Goal: Information Seeking & Learning: Learn about a topic

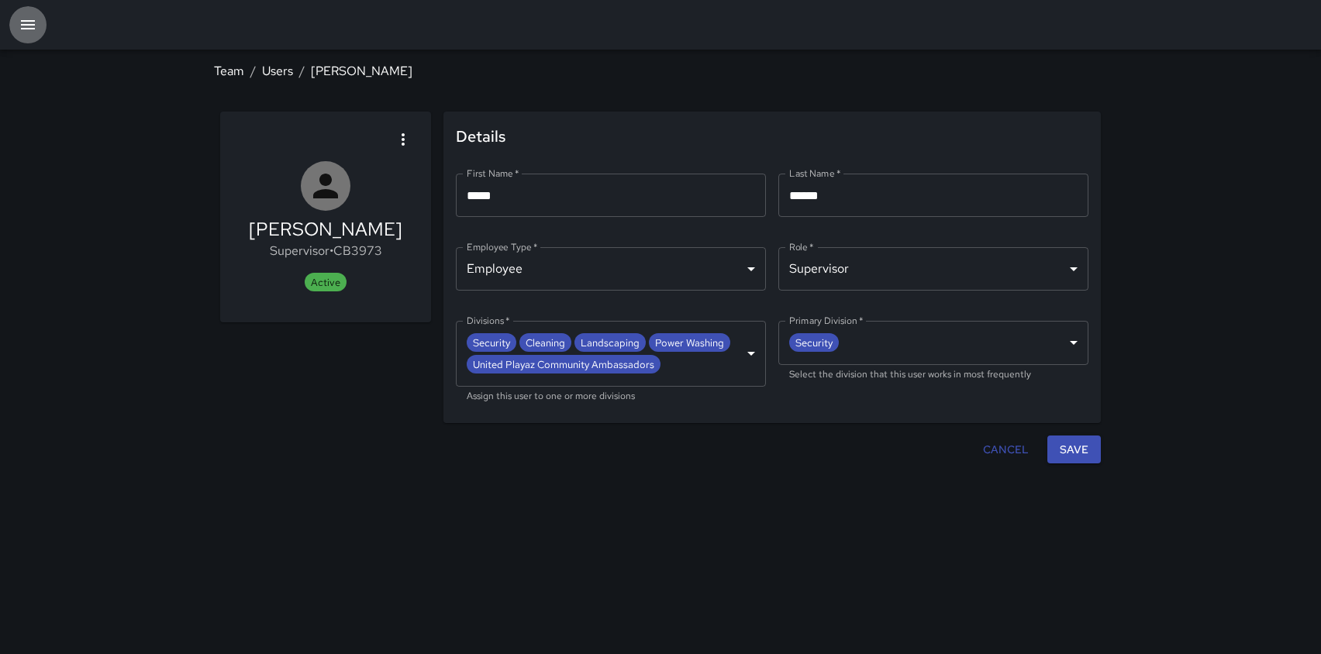
click at [40, 22] on button "button" at bounding box center [27, 24] width 37 height 37
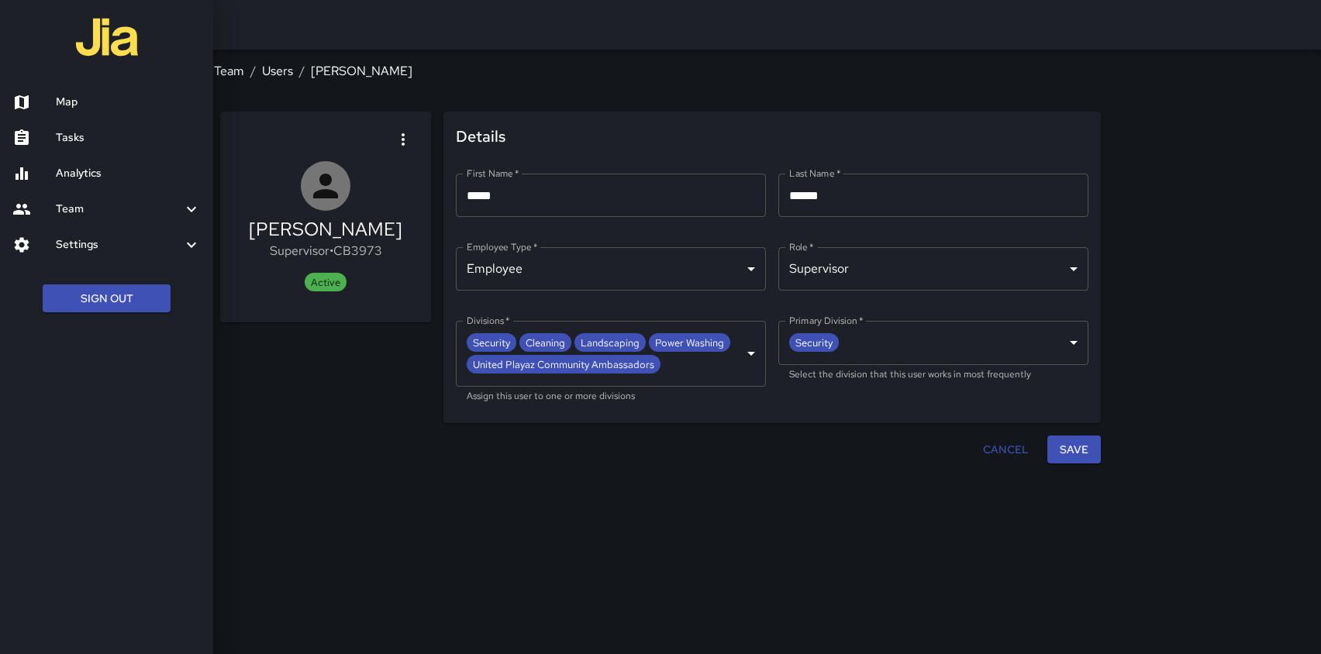
click at [59, 133] on h6 "Tasks" at bounding box center [128, 137] width 145 height 17
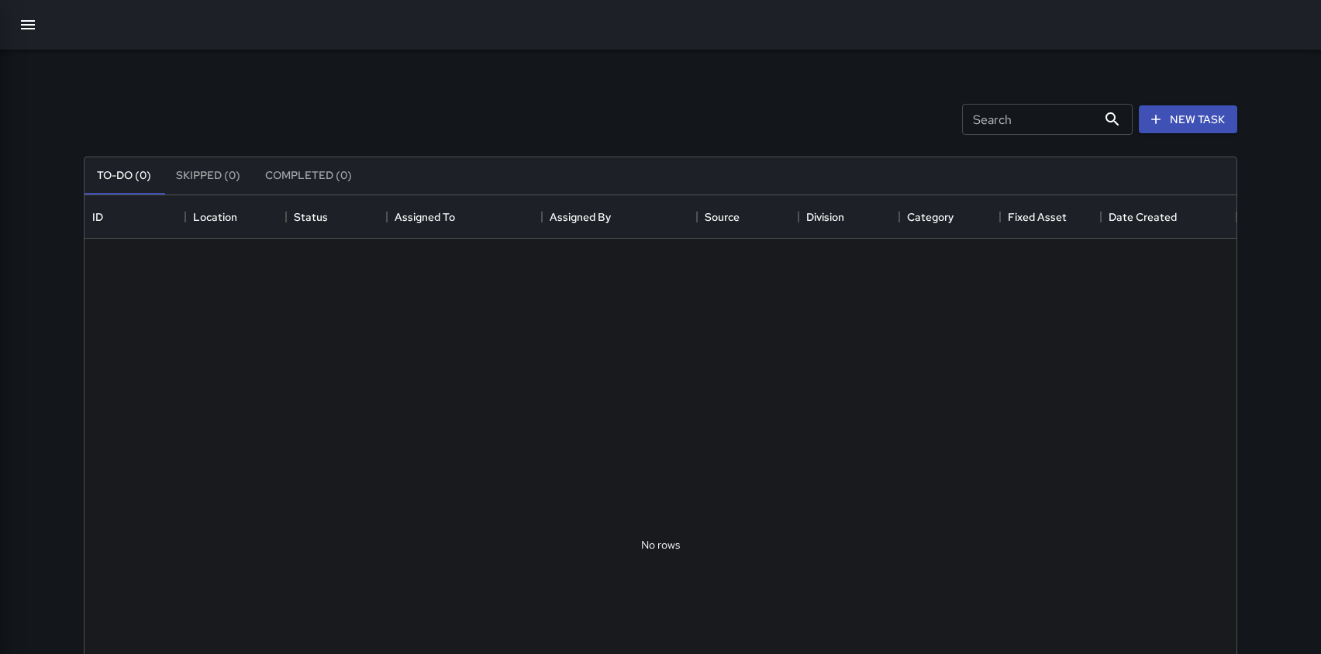
scroll to position [657, 1152]
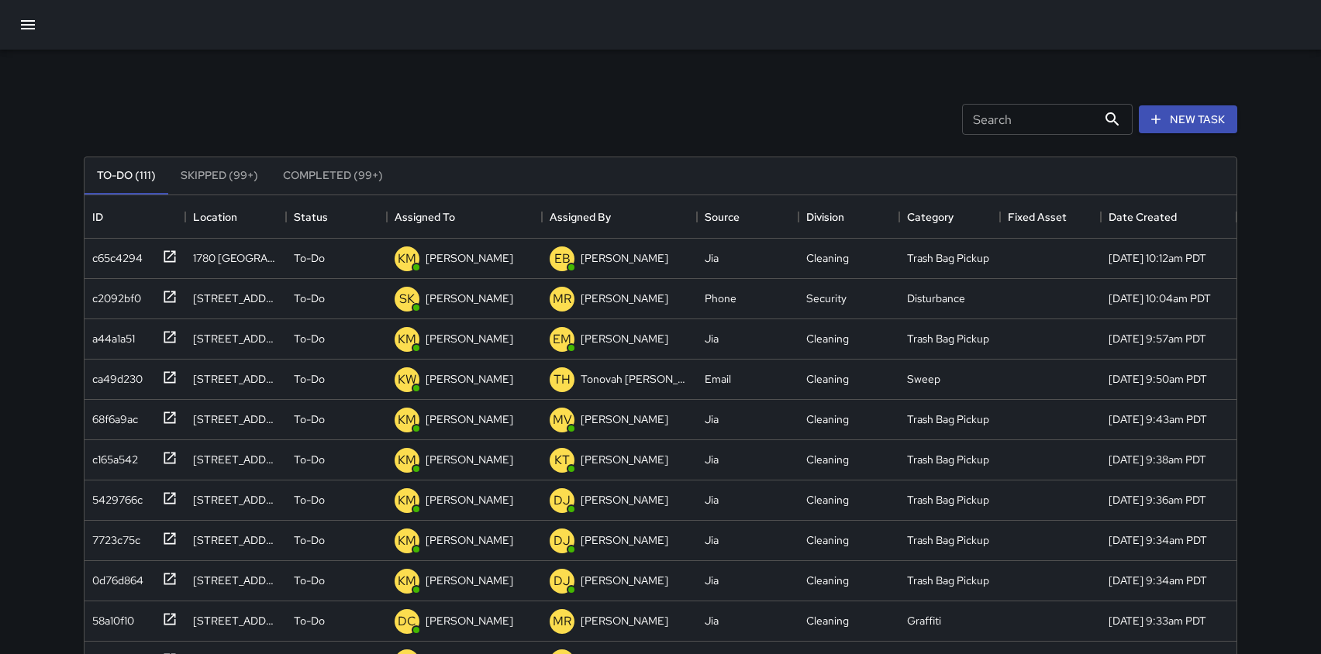
click at [343, 177] on button "Completed (99+)" at bounding box center [333, 175] width 125 height 37
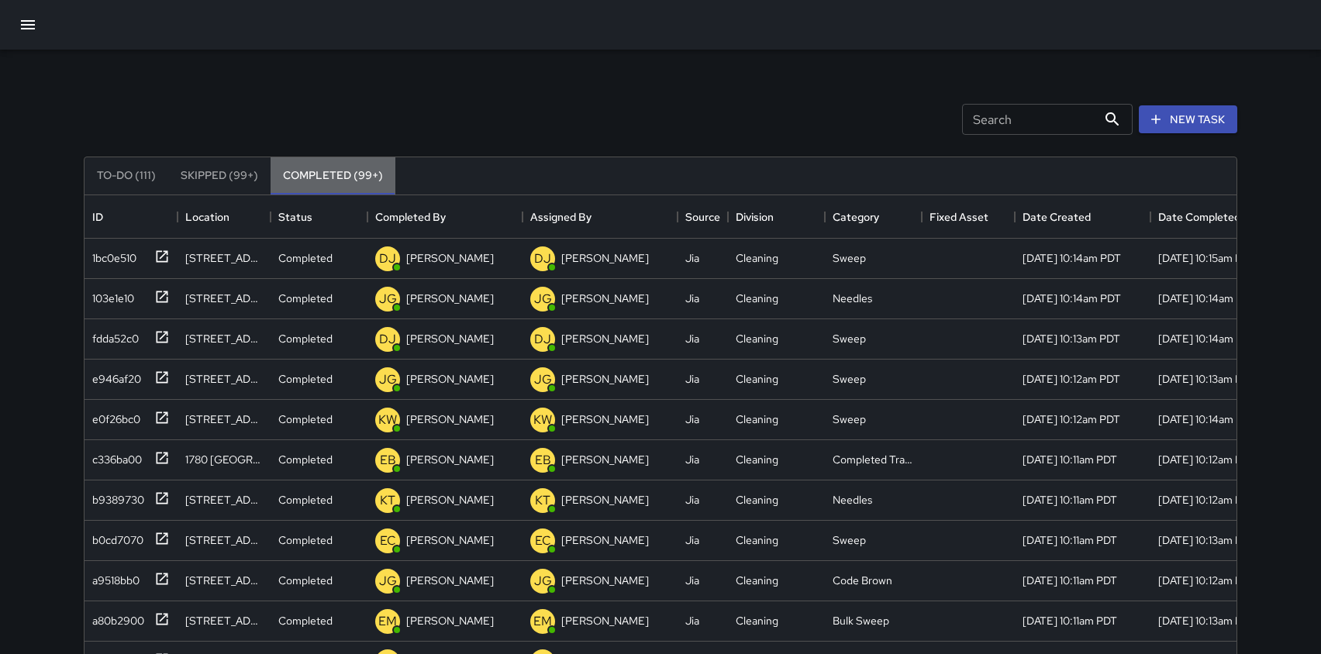
click at [343, 177] on button "Completed (99+)" at bounding box center [333, 175] width 125 height 37
click at [1009, 108] on input "Search" at bounding box center [1029, 119] width 135 height 31
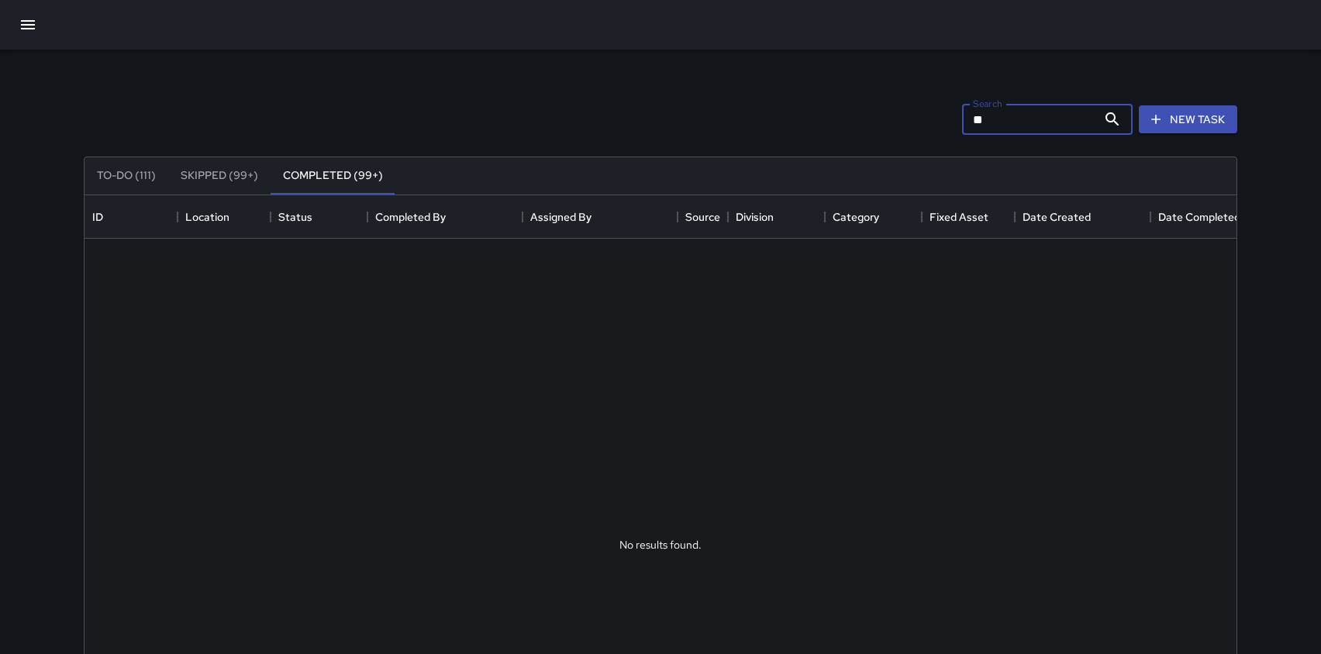
type input "*"
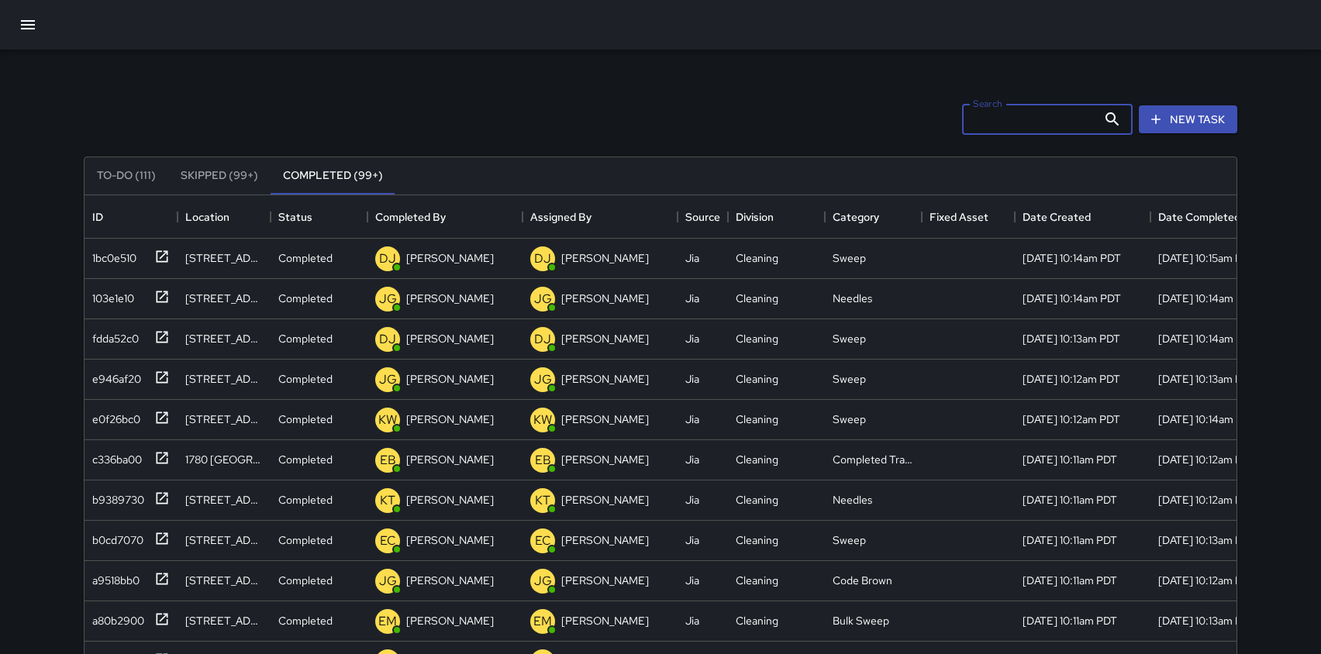
click at [22, 27] on icon "button" at bounding box center [28, 25] width 19 height 19
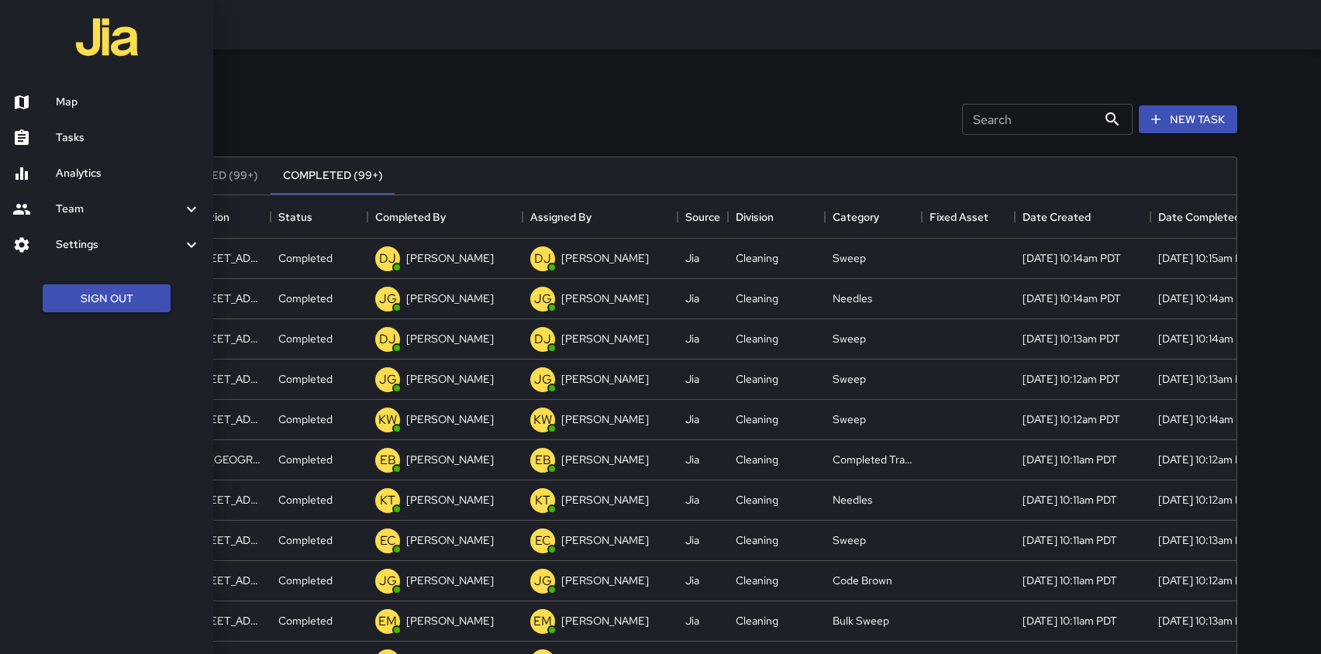
click at [78, 212] on h6 "Team" at bounding box center [119, 209] width 126 height 17
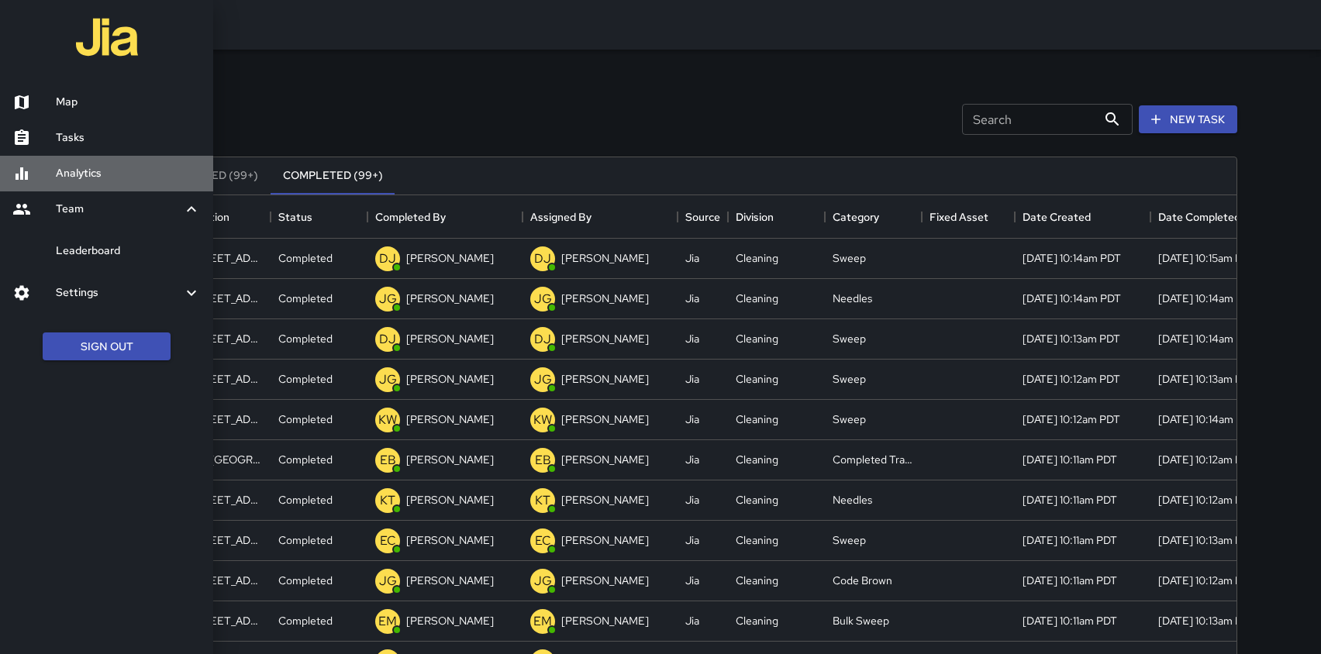
click at [79, 178] on h6 "Analytics" at bounding box center [128, 173] width 145 height 17
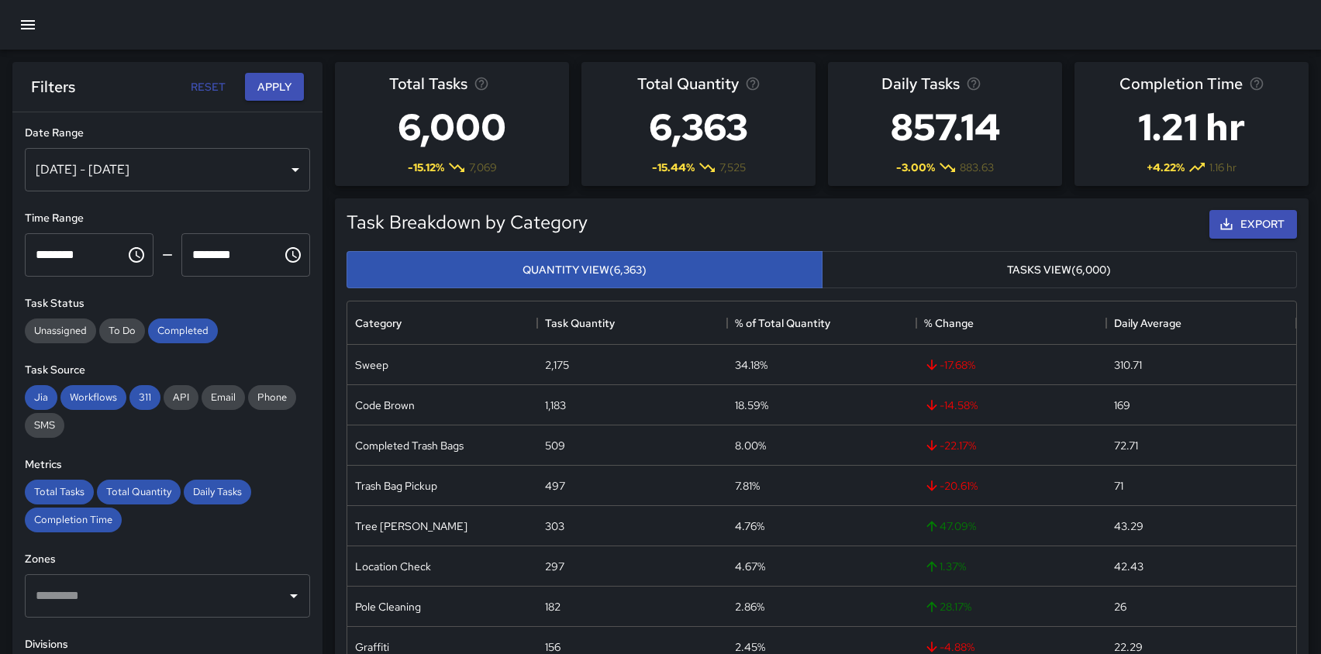
click at [136, 164] on div "[DATE] - [DATE]" at bounding box center [167, 169] width 285 height 43
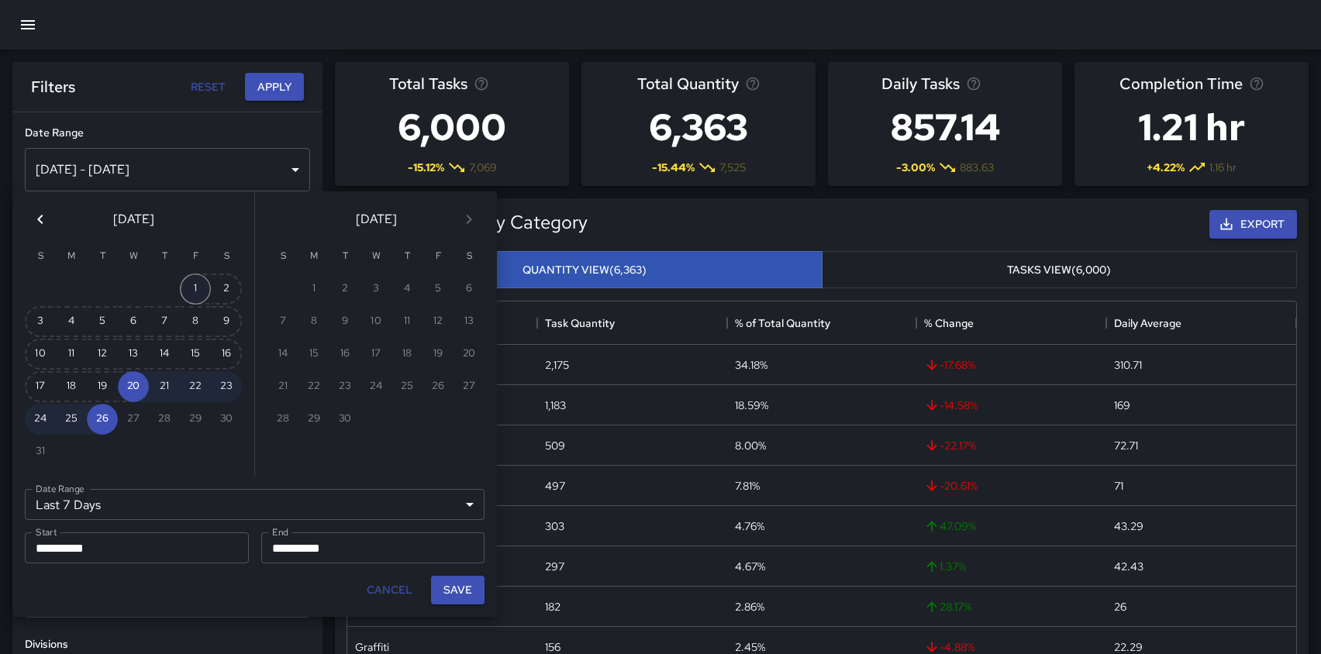
click at [199, 288] on button "1" at bounding box center [195, 289] width 31 height 31
type input "******"
type input "**********"
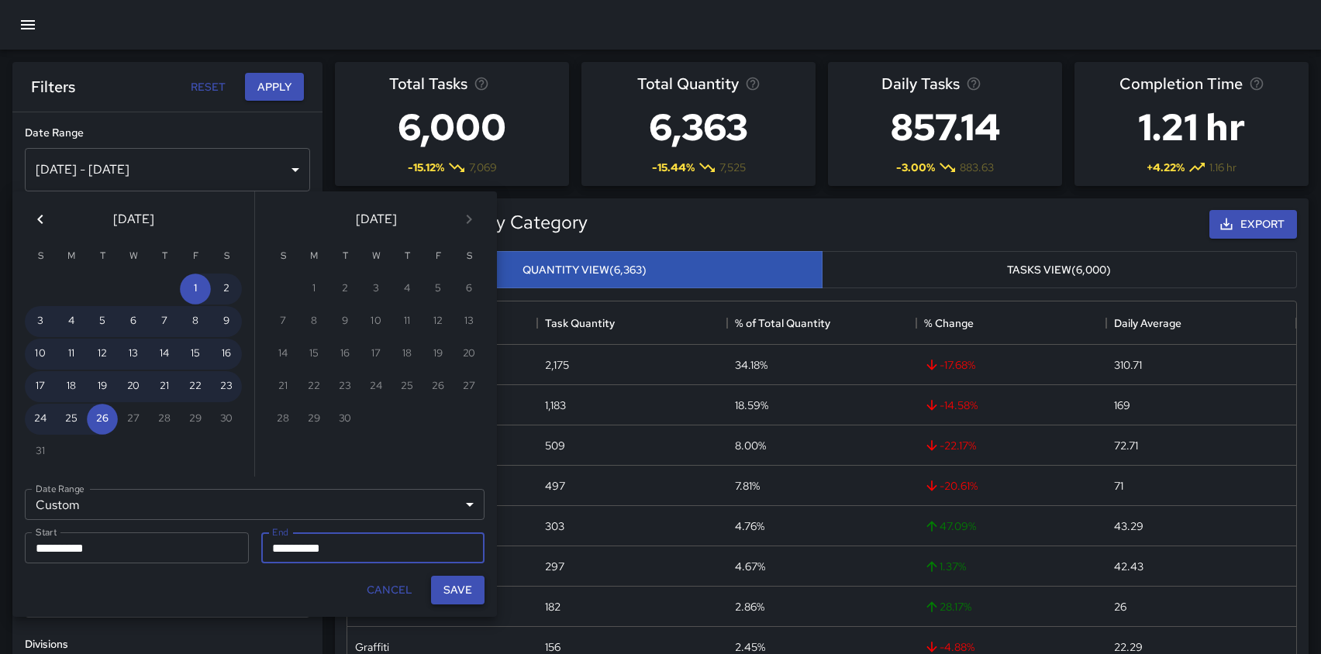
click at [453, 588] on button "Save" at bounding box center [457, 590] width 53 height 29
type input "**********"
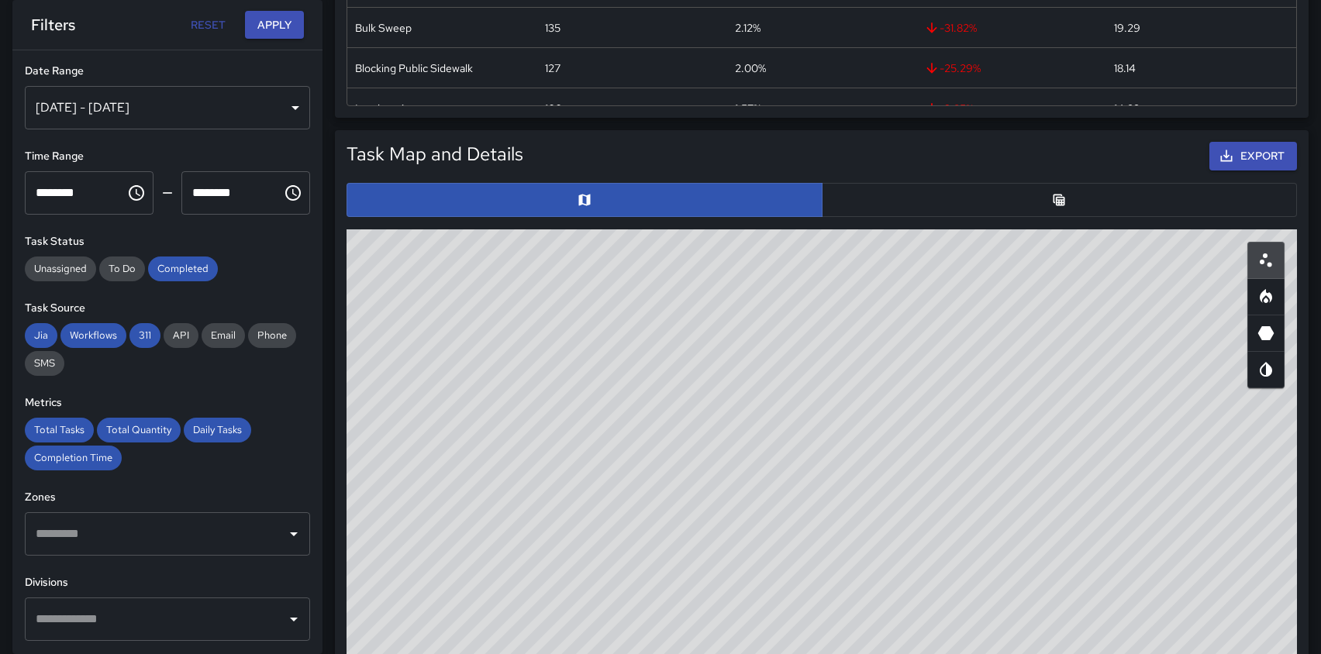
scroll to position [672, 0]
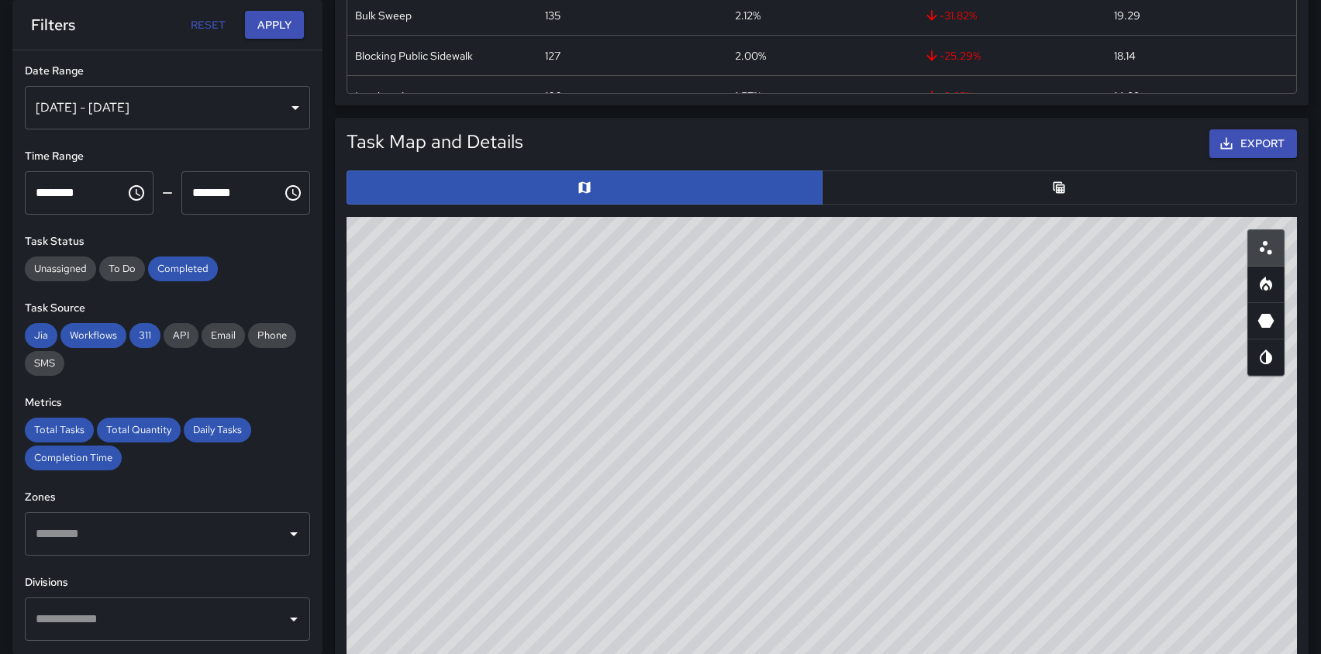
click at [1019, 182] on button "button" at bounding box center [1060, 188] width 476 height 34
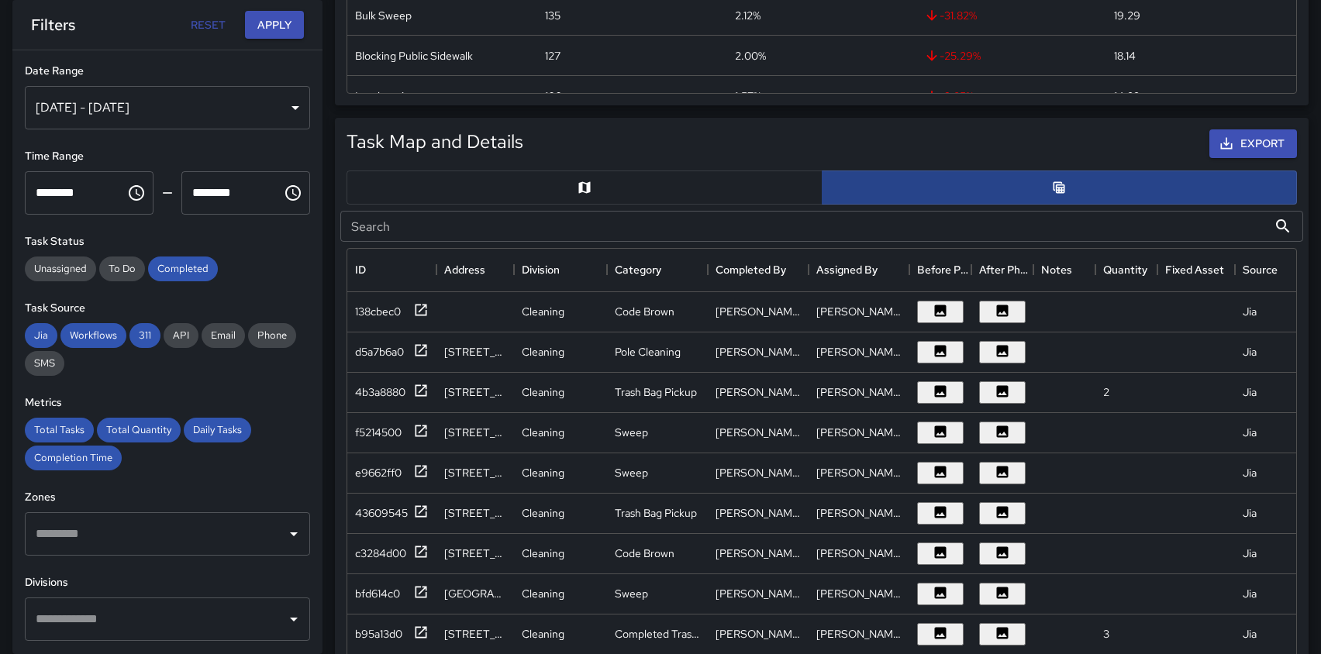
scroll to position [1, 1]
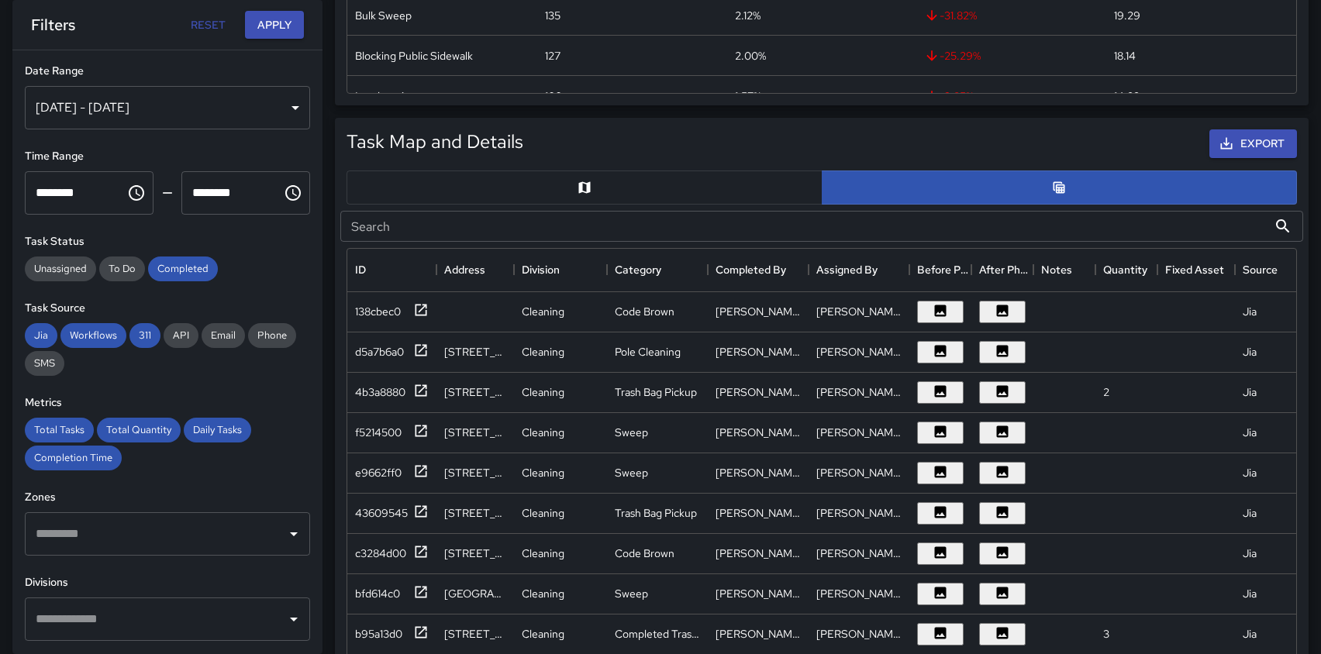
click at [673, 231] on input "Search" at bounding box center [803, 226] width 927 height 31
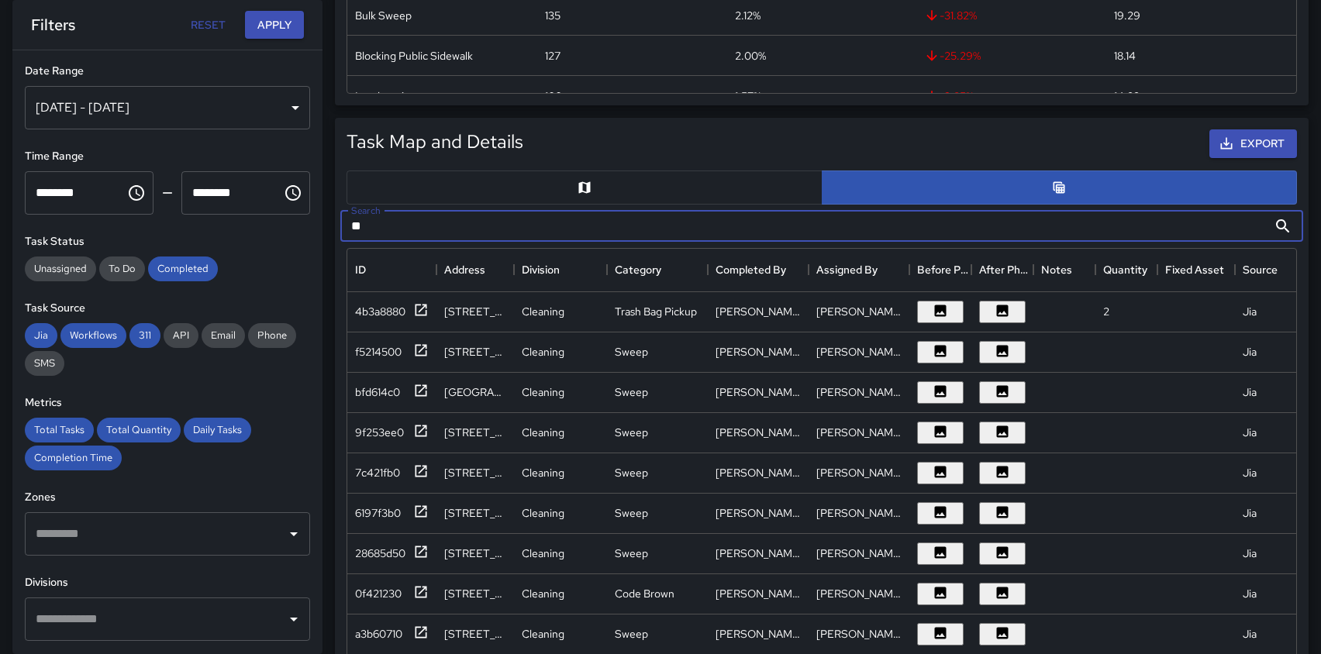
type input "**"
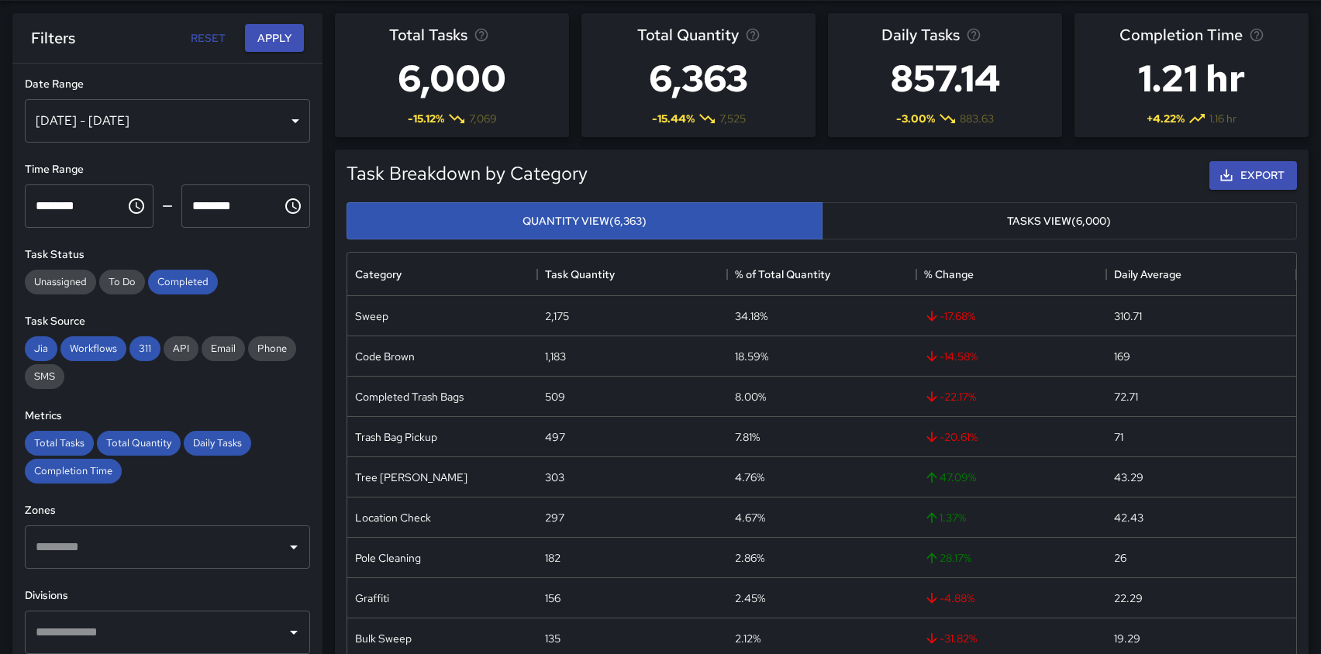
scroll to position [0, 0]
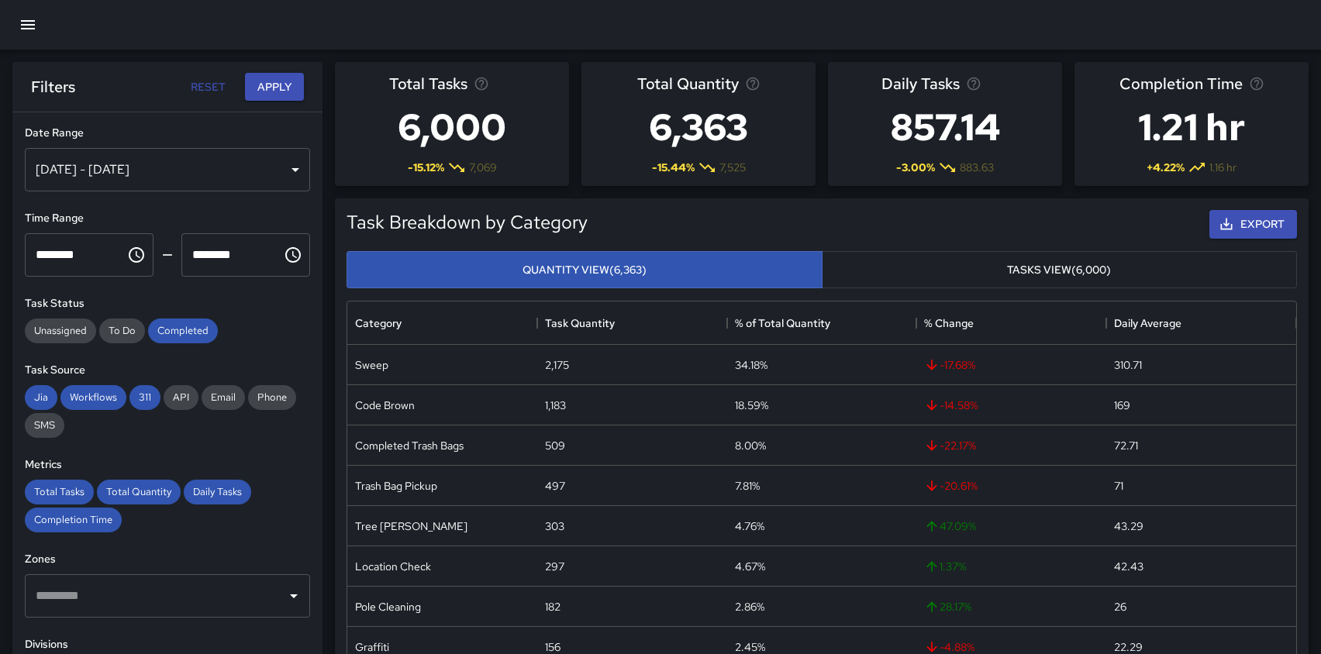
click at [26, 27] on icon "button" at bounding box center [28, 25] width 19 height 19
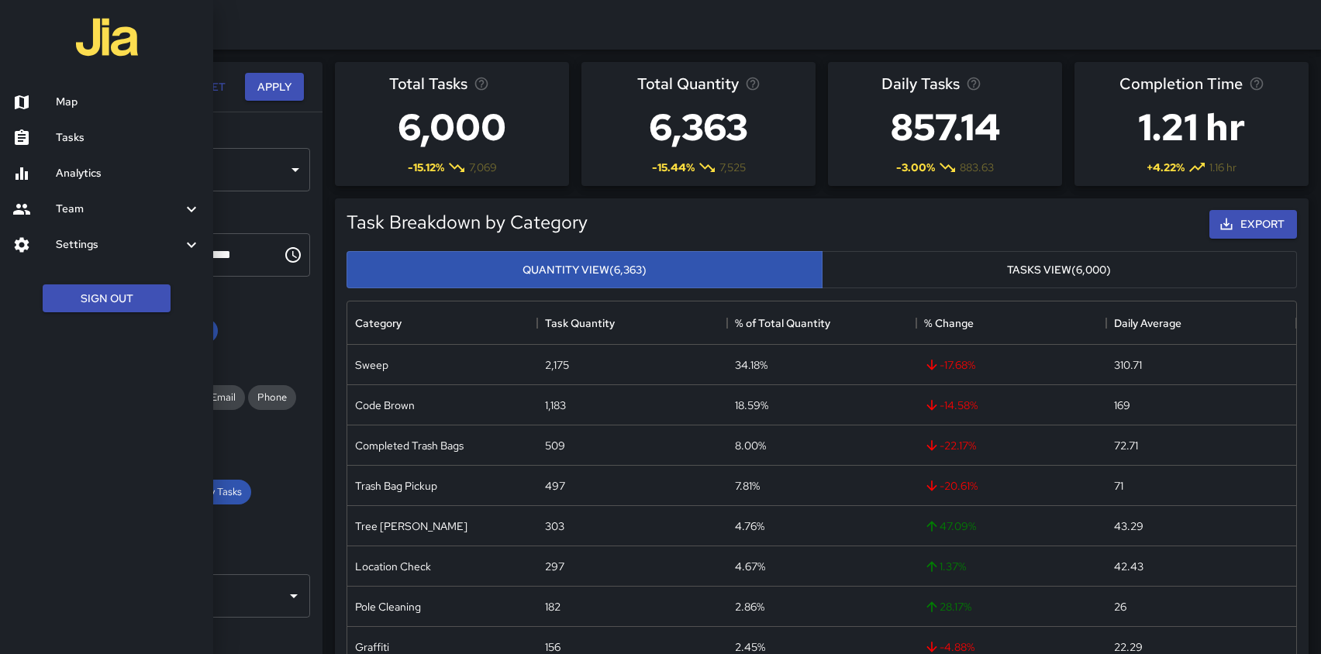
click at [71, 94] on h6 "Map" at bounding box center [128, 102] width 145 height 17
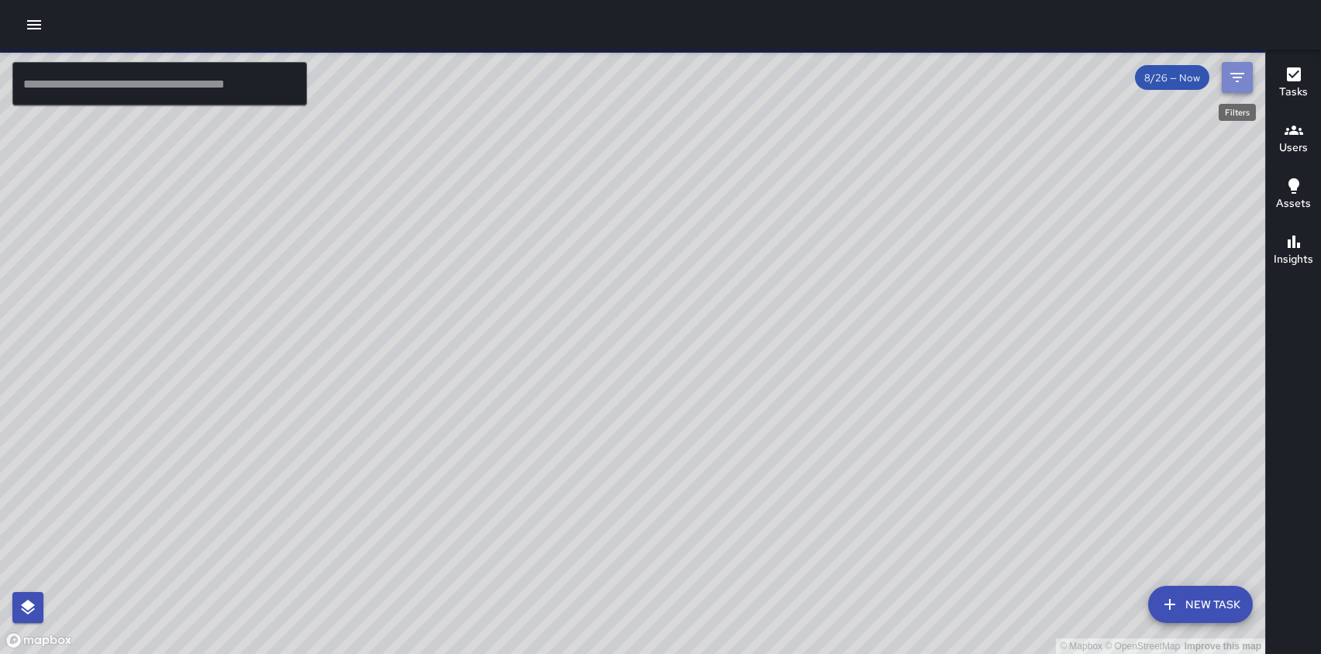
click at [1240, 76] on icon "Filters" at bounding box center [1237, 77] width 19 height 19
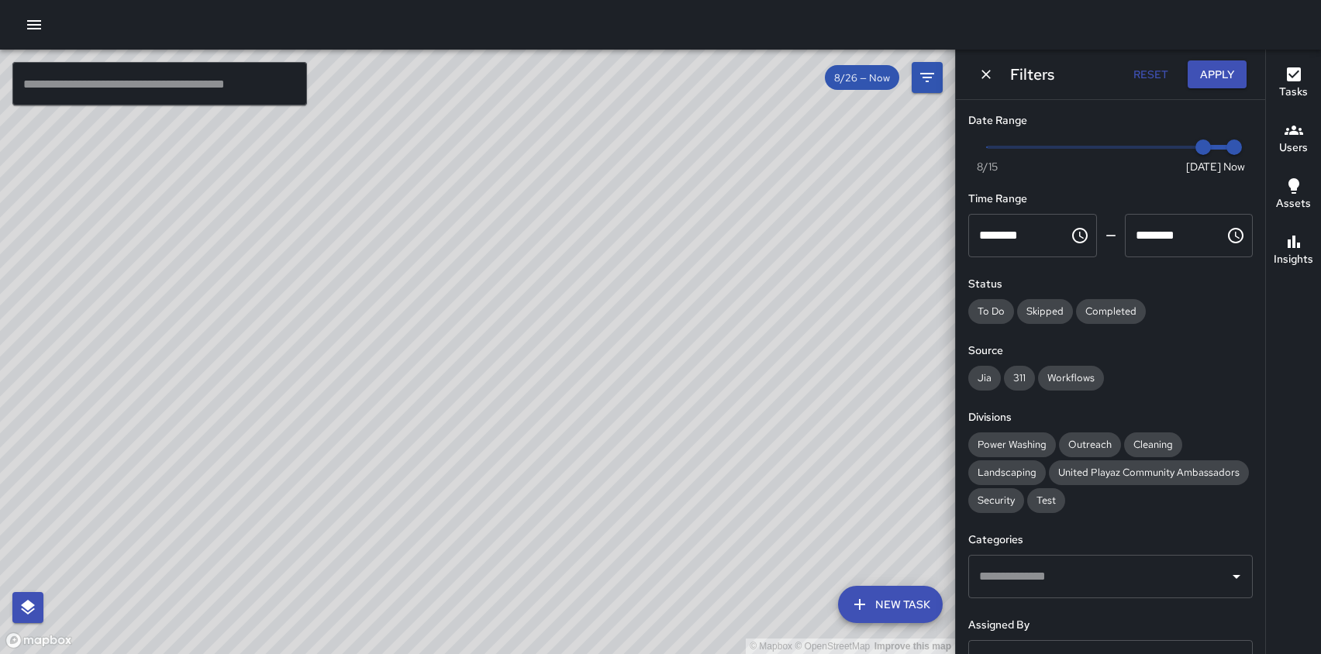
click at [36, 22] on icon "button" at bounding box center [34, 25] width 19 height 19
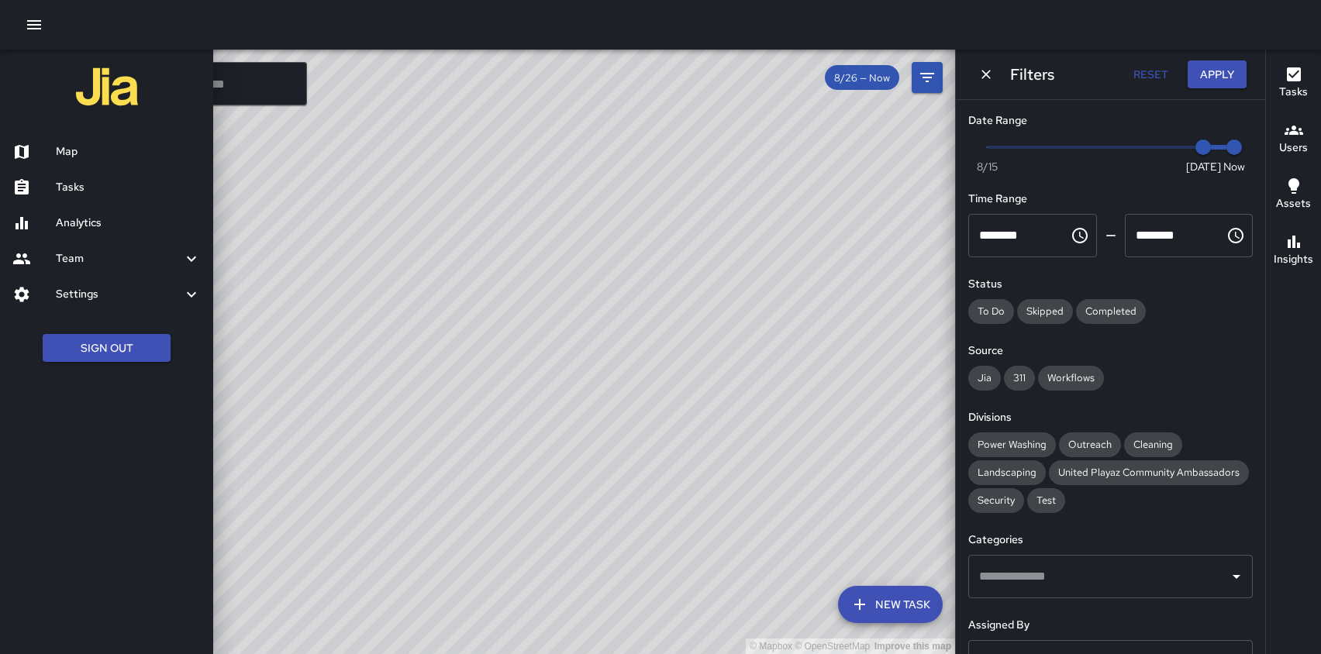
click at [68, 191] on h6 "Tasks" at bounding box center [128, 187] width 145 height 17
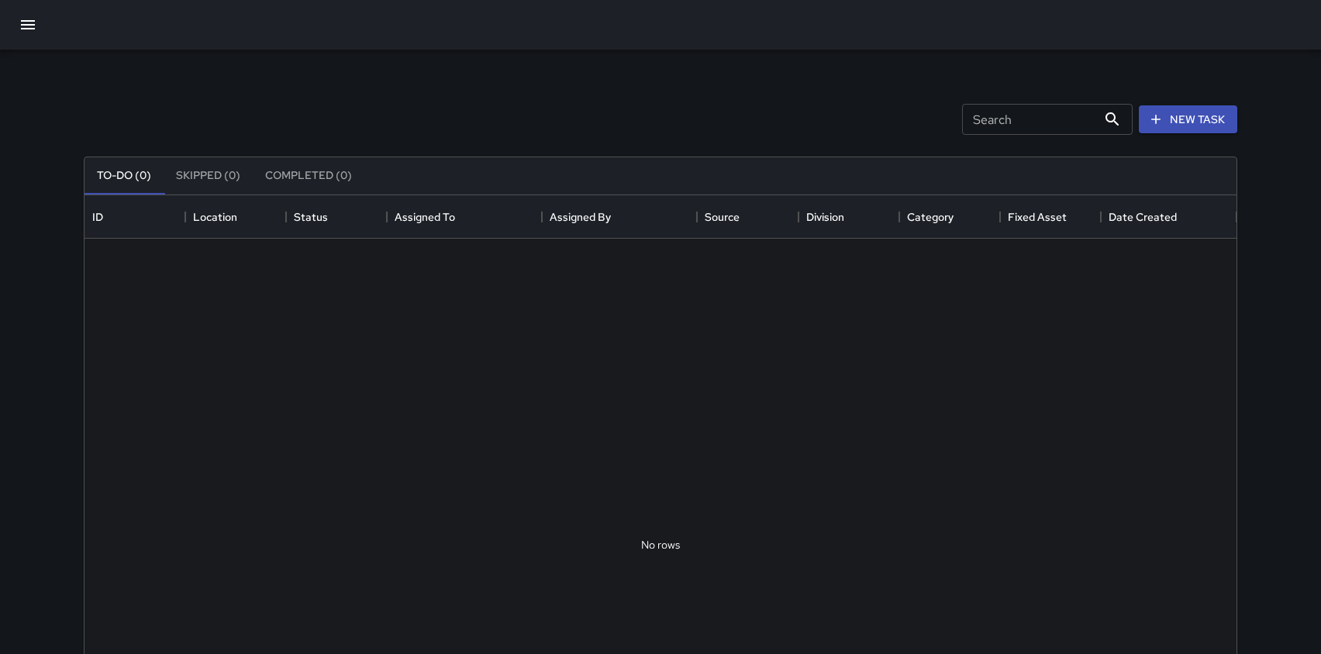
scroll to position [657, 1152]
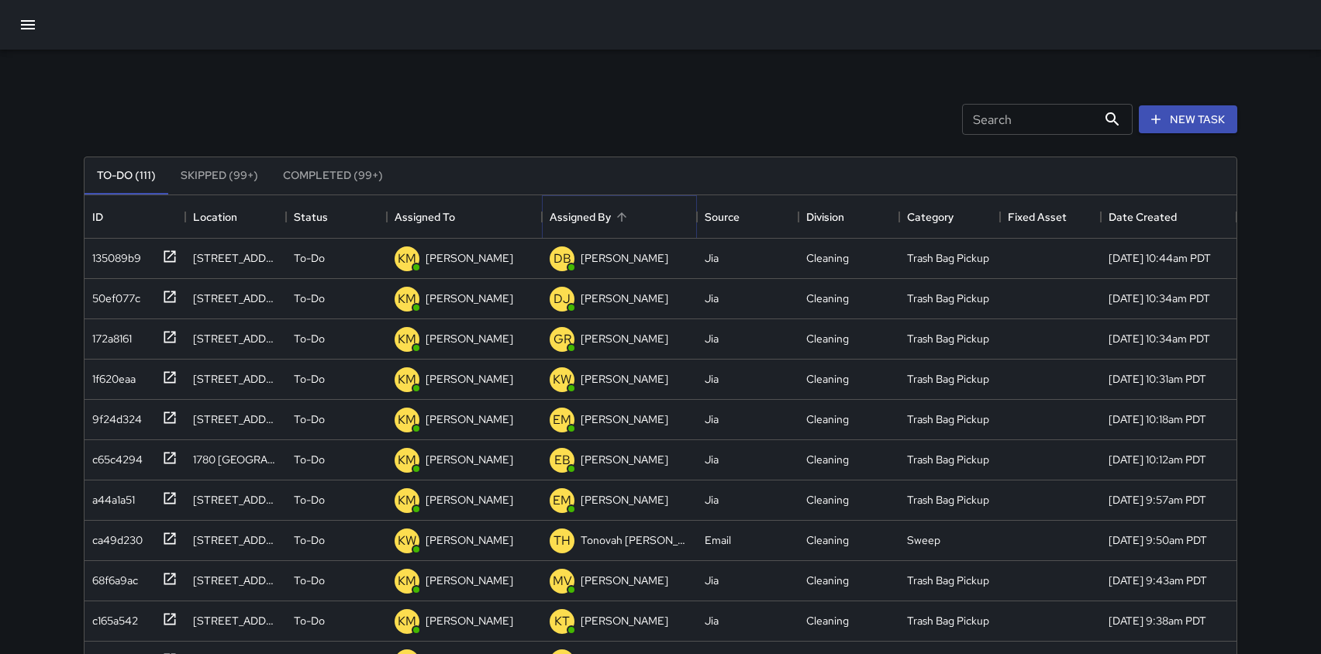
click at [622, 214] on icon "Sort" at bounding box center [621, 216] width 9 height 9
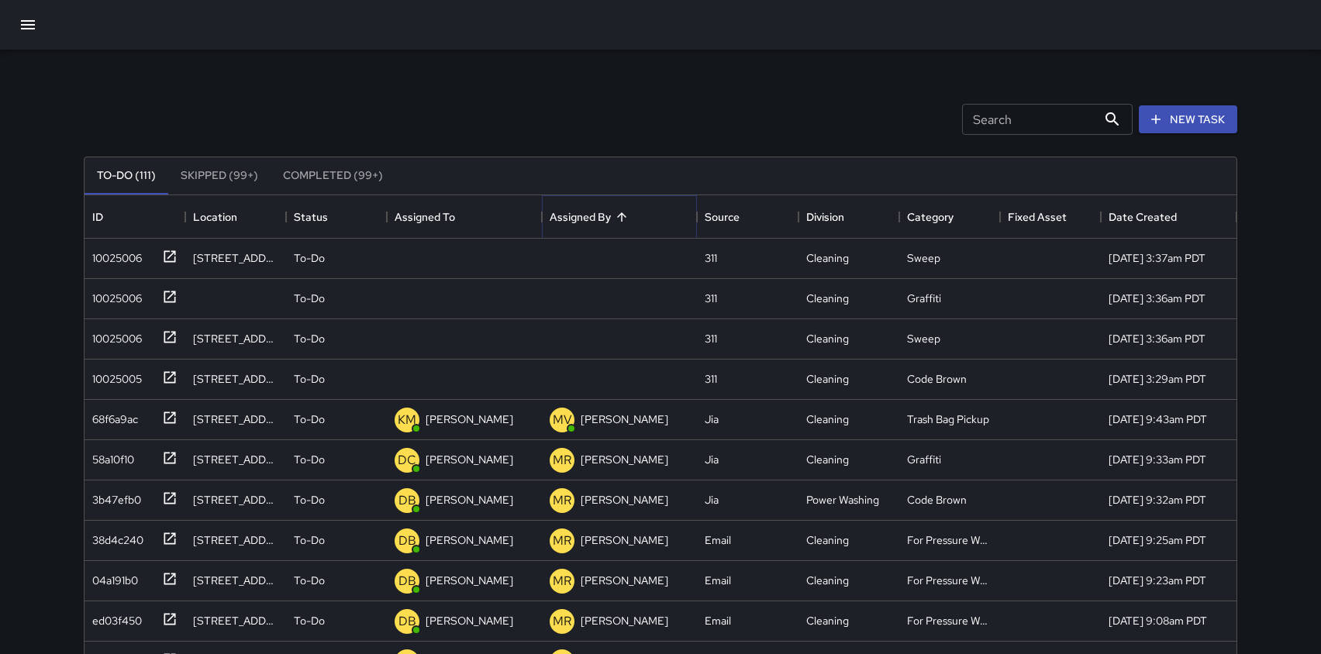
click at [622, 214] on icon "Sort" at bounding box center [621, 216] width 9 height 9
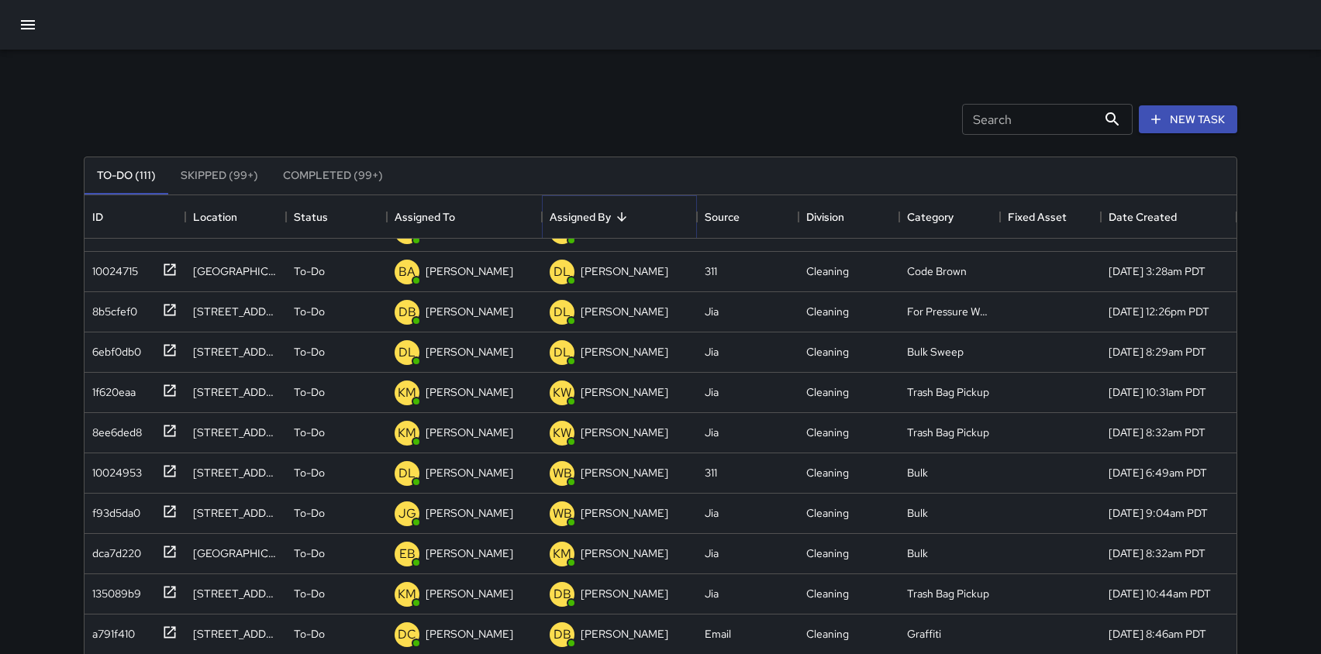
scroll to position [0, 0]
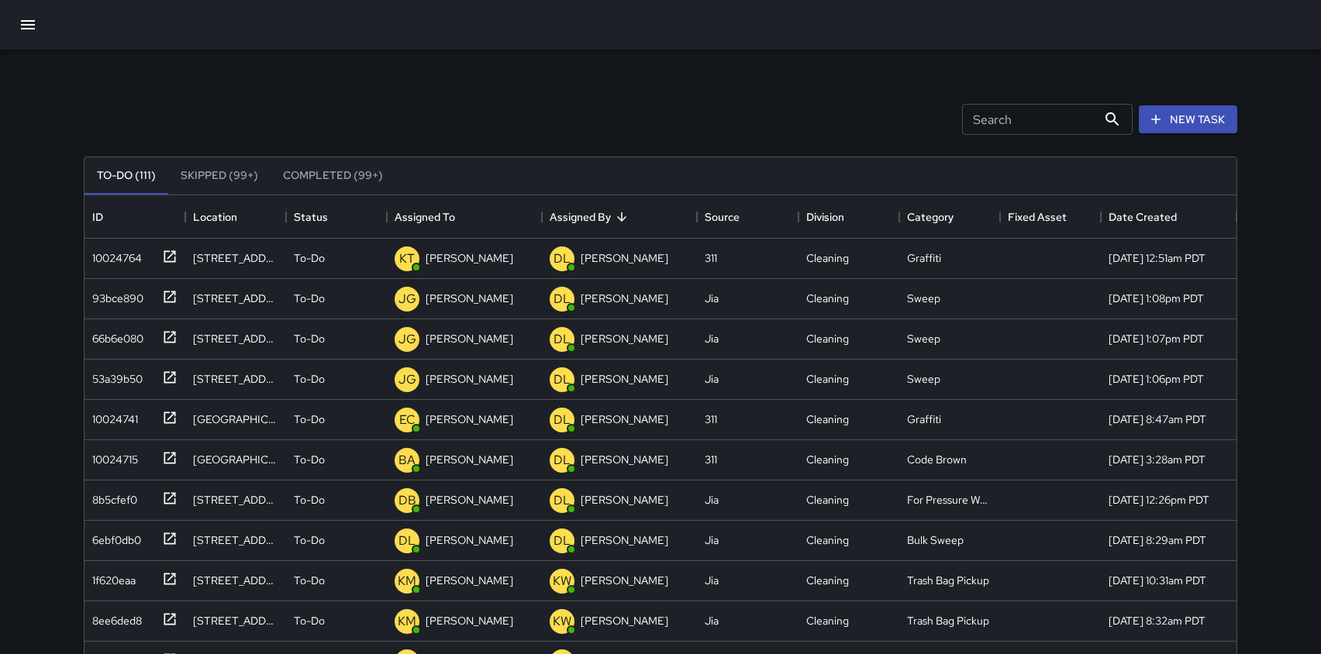
click at [1039, 112] on input "Search" at bounding box center [1029, 119] width 135 height 31
type input "*****"
click at [468, 219] on icon "Sort" at bounding box center [466, 217] width 14 height 14
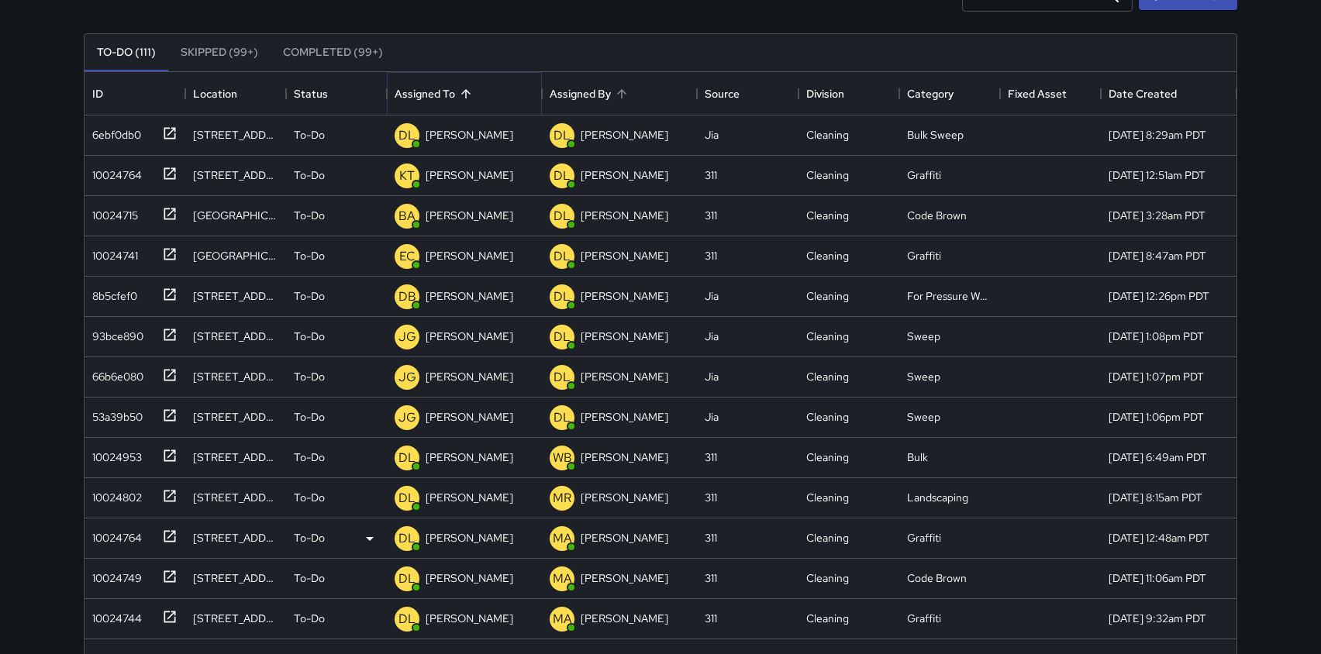
scroll to position [110, 0]
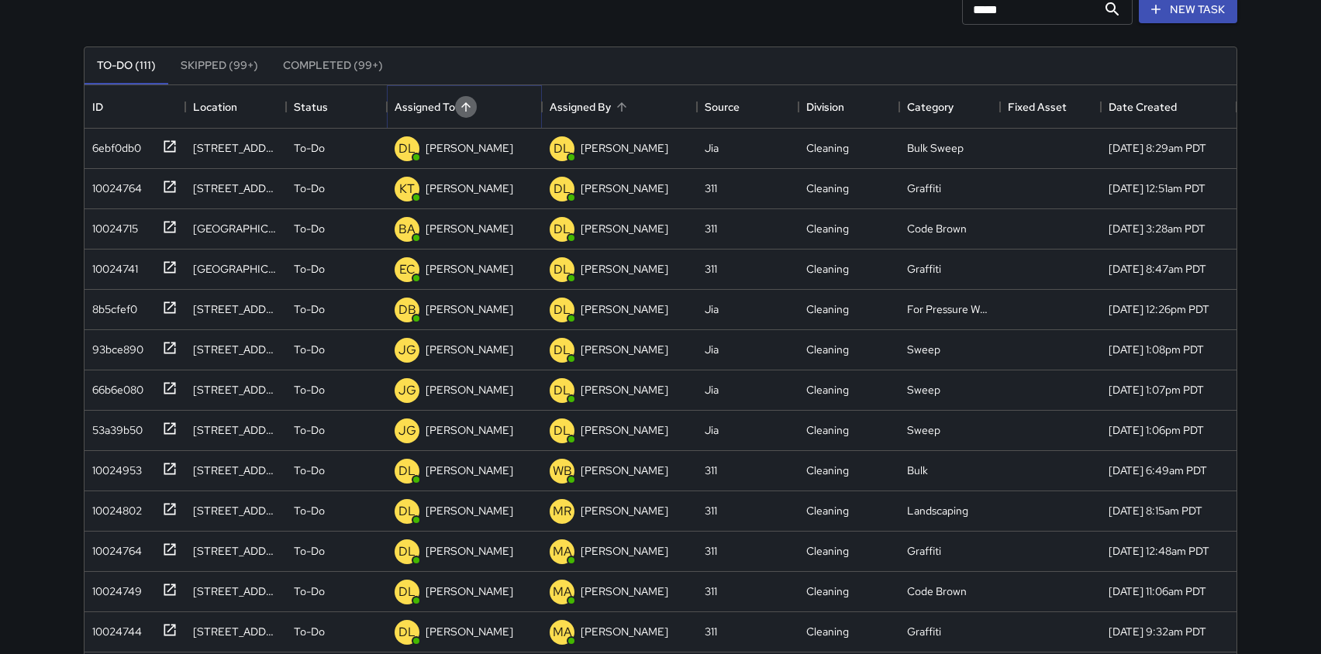
click at [464, 107] on icon "Sort" at bounding box center [466, 107] width 14 height 14
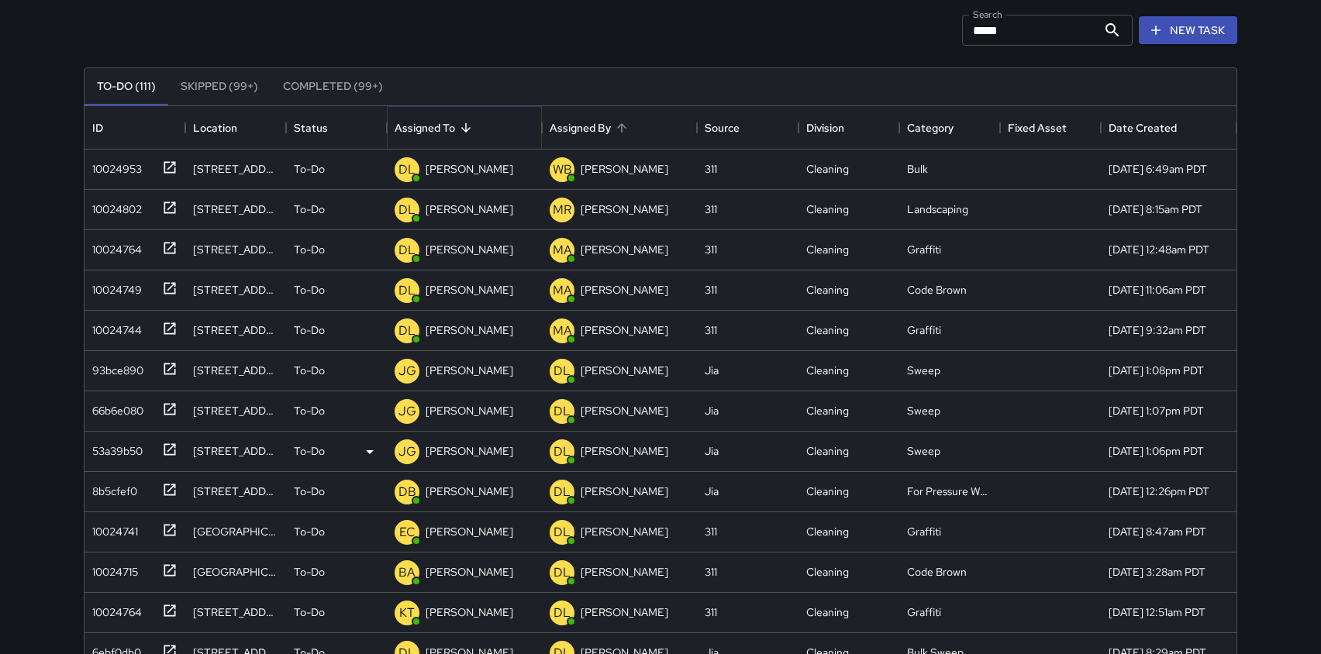
scroll to position [75, 0]
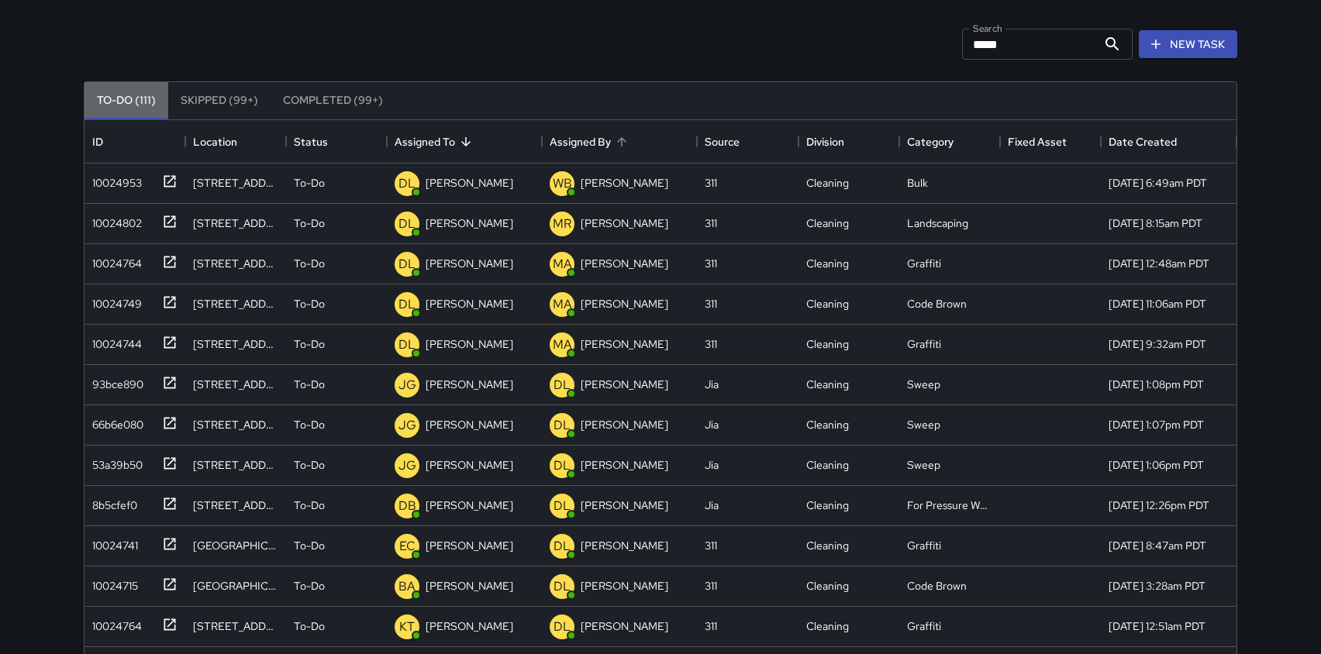
click at [123, 99] on button "To-Do (111)" at bounding box center [126, 100] width 84 height 37
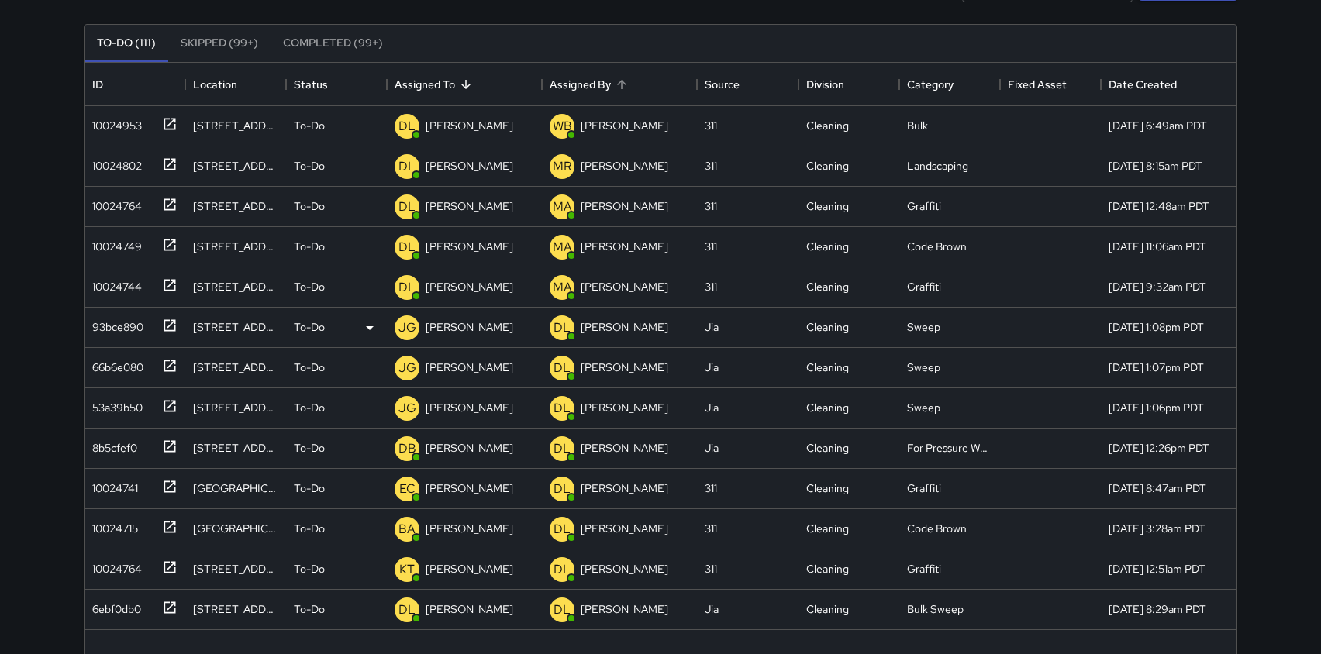
scroll to position [129, 0]
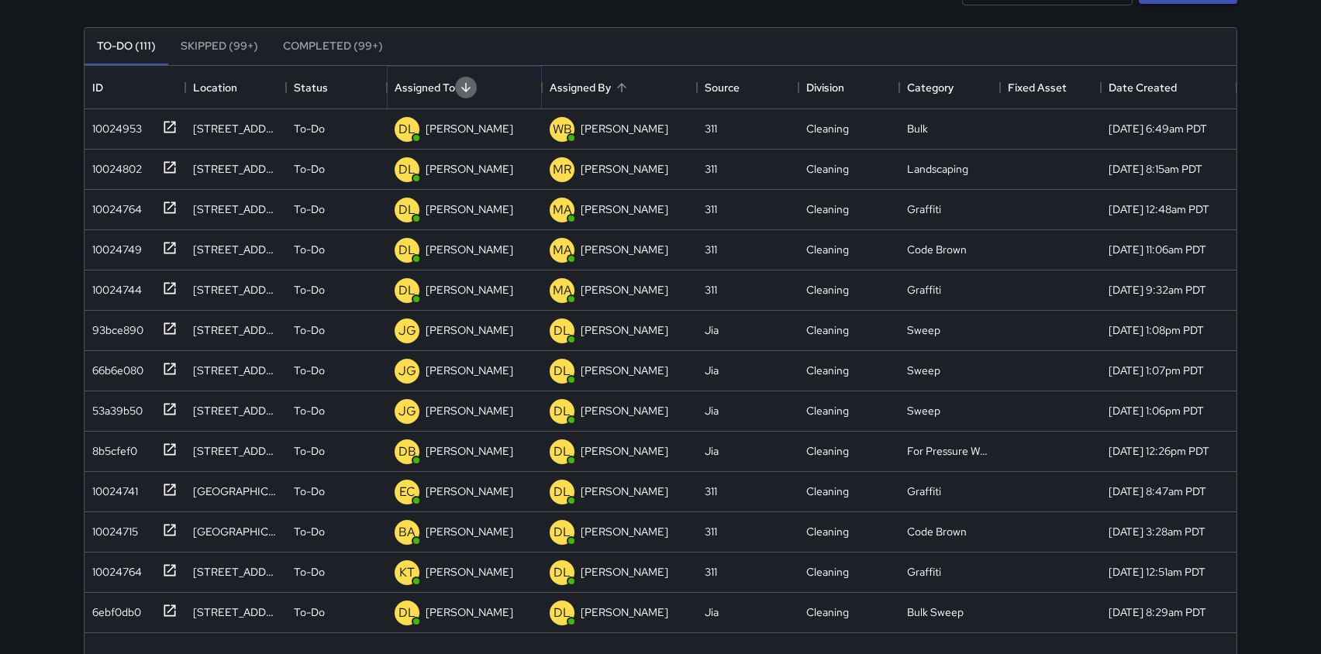
click at [467, 86] on icon "Sort" at bounding box center [466, 88] width 14 height 14
click at [798, 323] on div "Cleaning" at bounding box center [848, 331] width 101 height 40
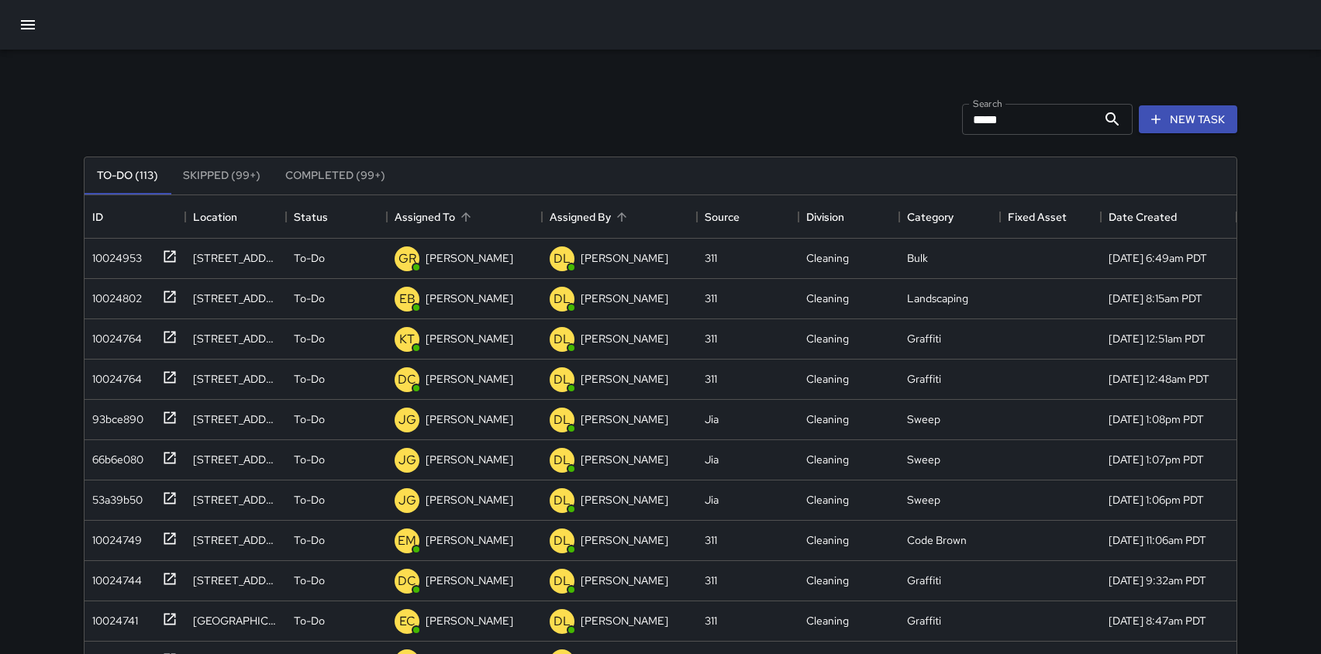
click at [29, 23] on icon "button" at bounding box center [28, 25] width 19 height 19
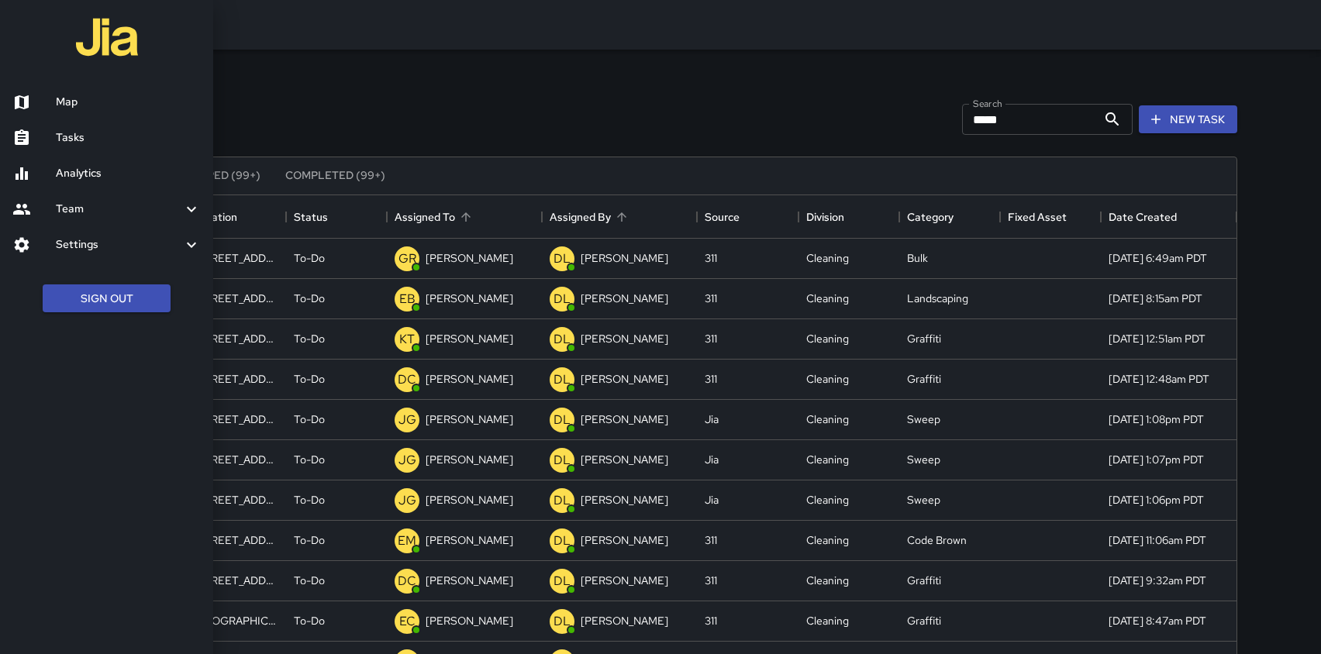
click at [61, 103] on h6 "Map" at bounding box center [128, 102] width 145 height 17
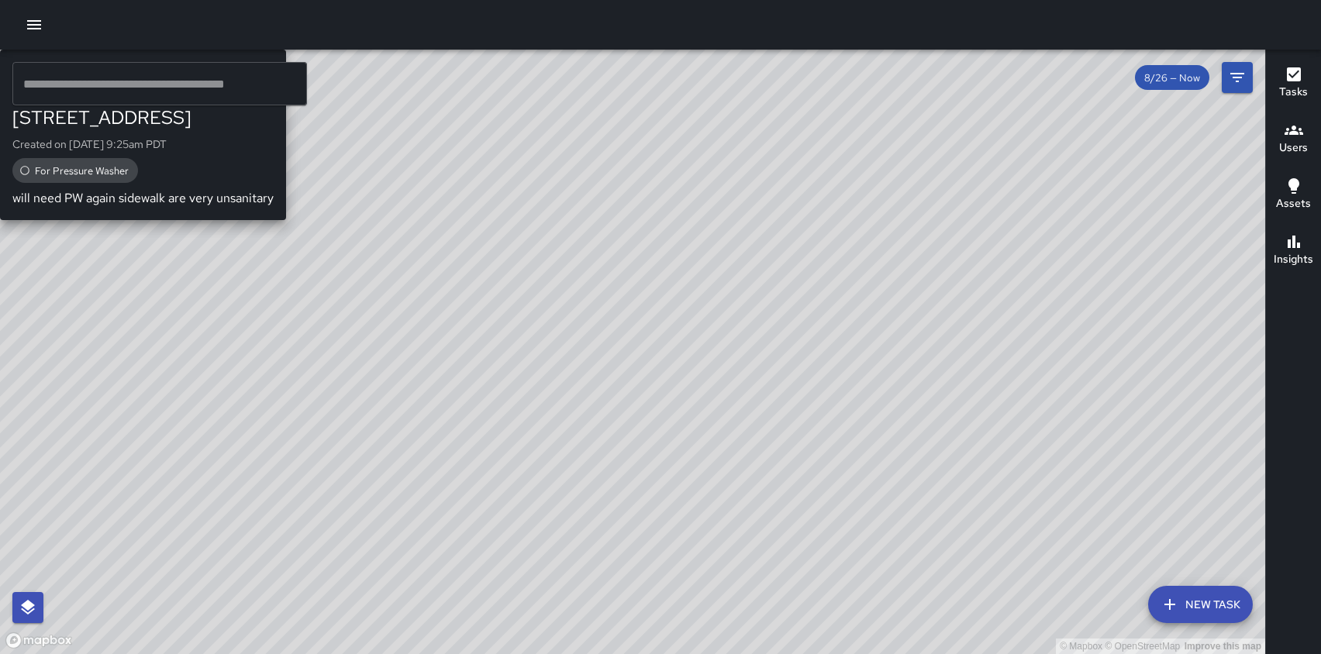
click at [815, 216] on div "© Mapbox © OpenStreetMap Improve this map DB [PERSON_NAME] [STREET_ADDRESS] Cre…" at bounding box center [632, 352] width 1265 height 605
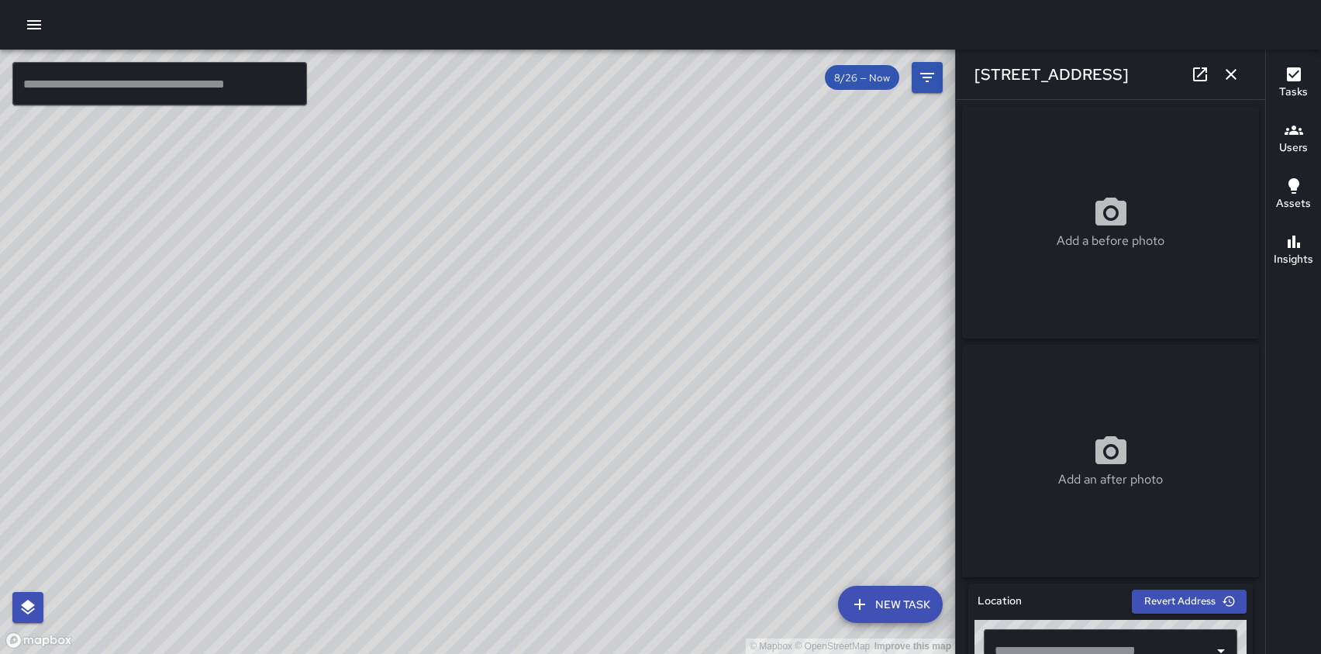
type input "**********"
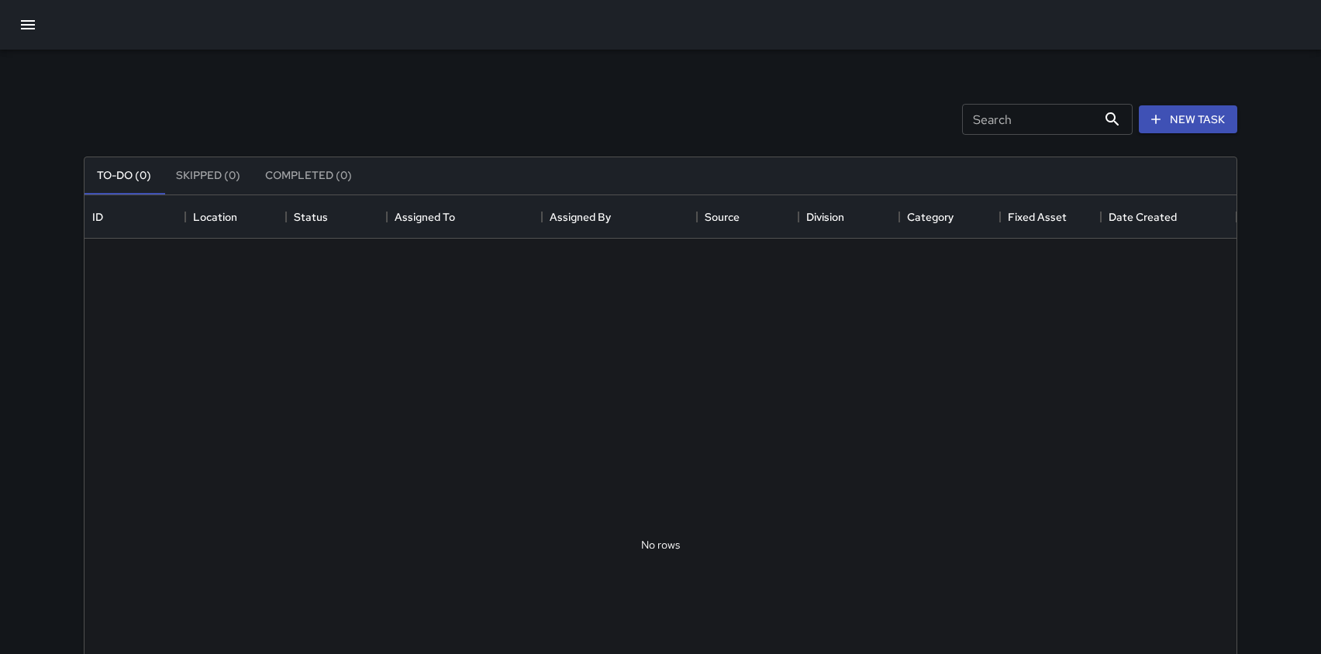
scroll to position [657, 1152]
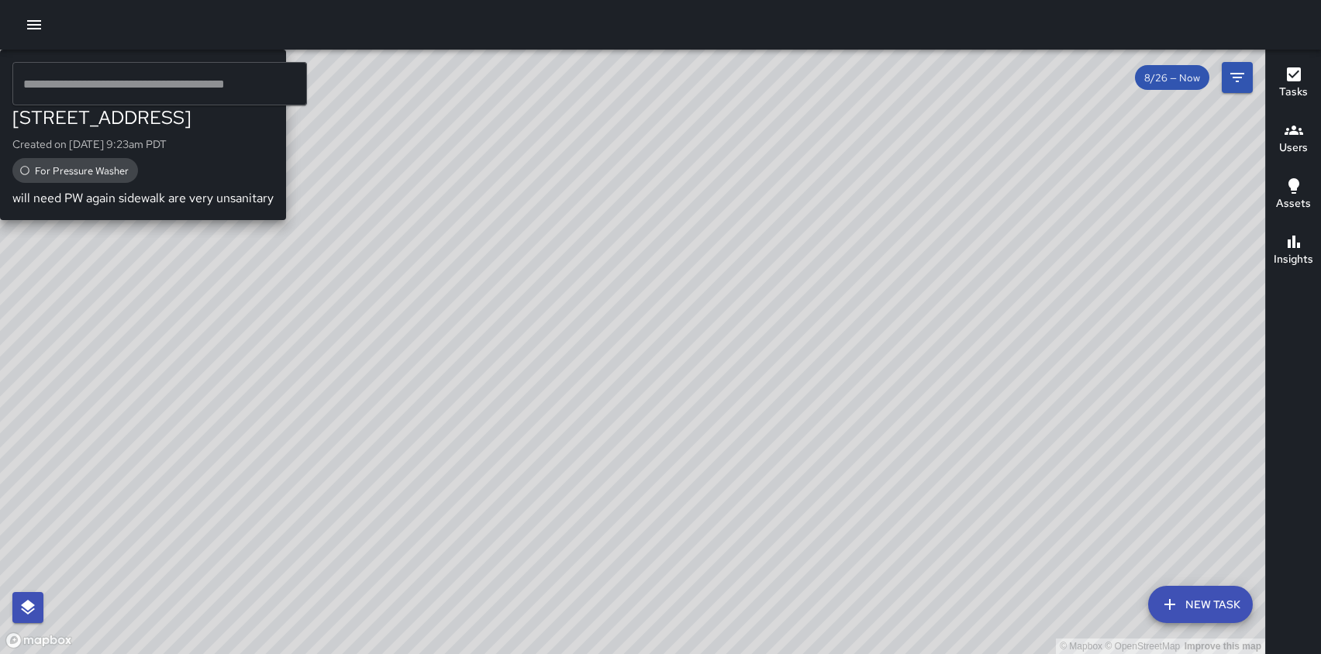
click at [810, 207] on div "© Mapbox © OpenStreetMap Improve this map DB [PERSON_NAME] [STREET_ADDRESS] Cre…" at bounding box center [632, 352] width 1265 height 605
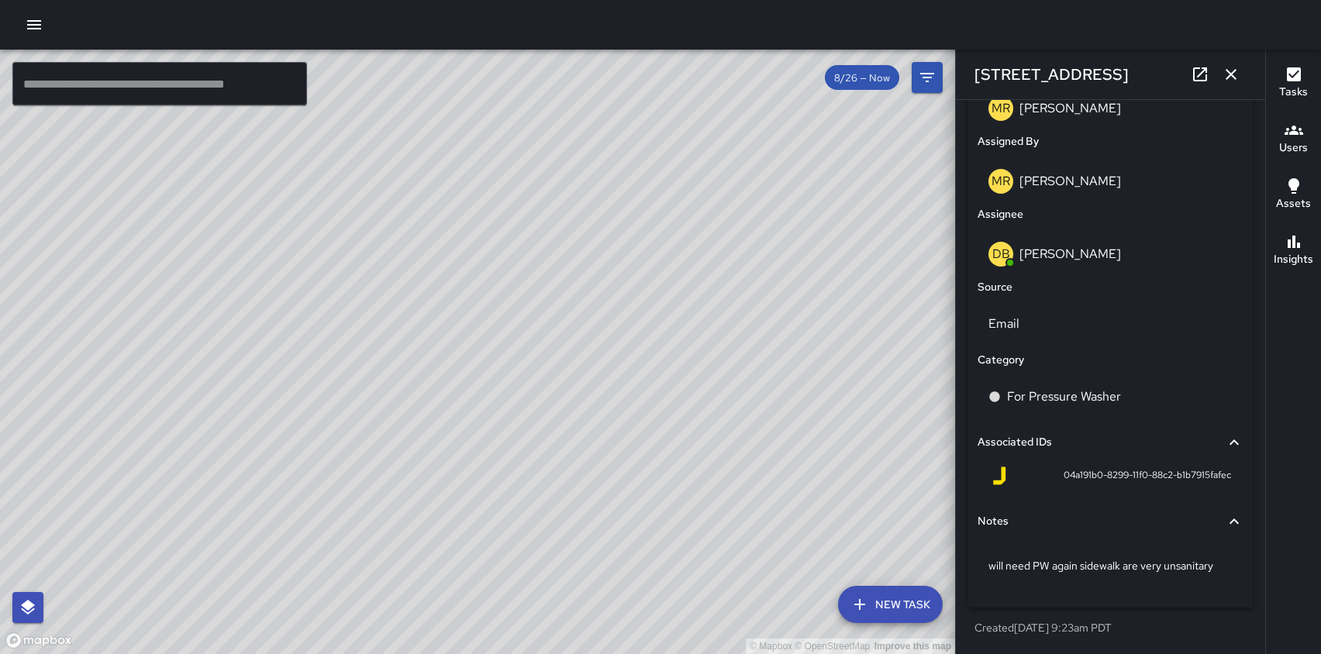
scroll to position [853, 0]
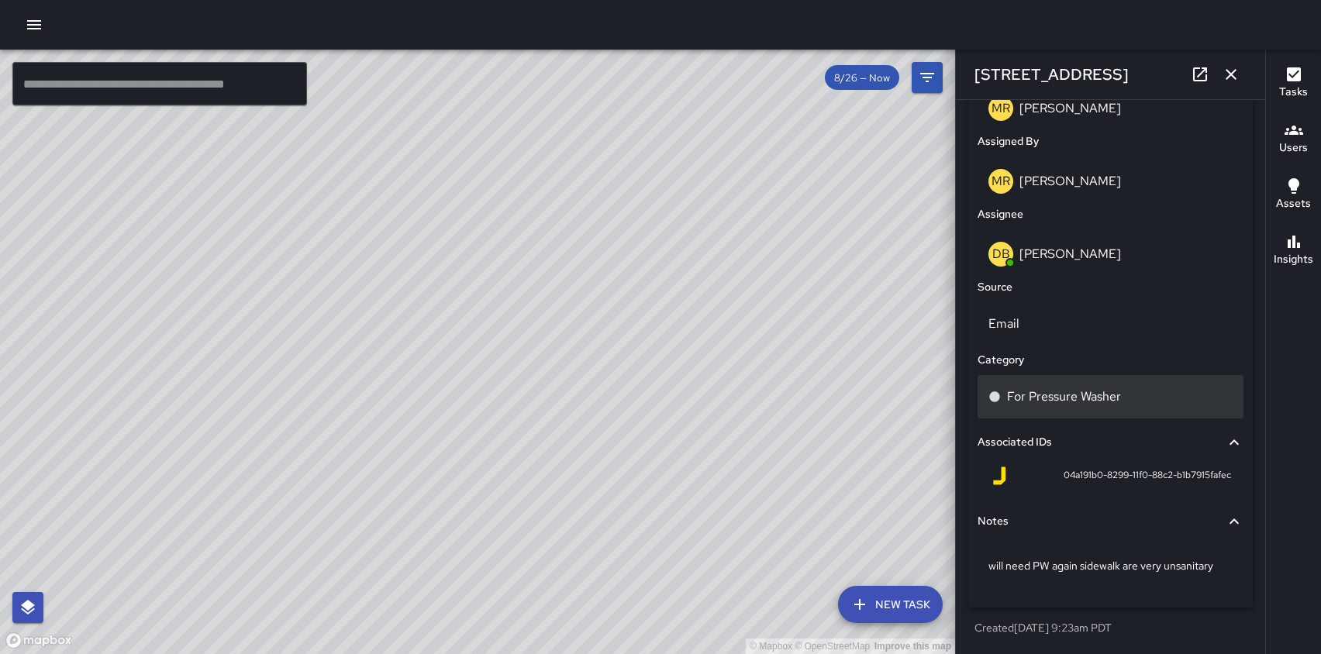
click at [1120, 384] on div "For Pressure Washer" at bounding box center [1111, 396] width 266 height 43
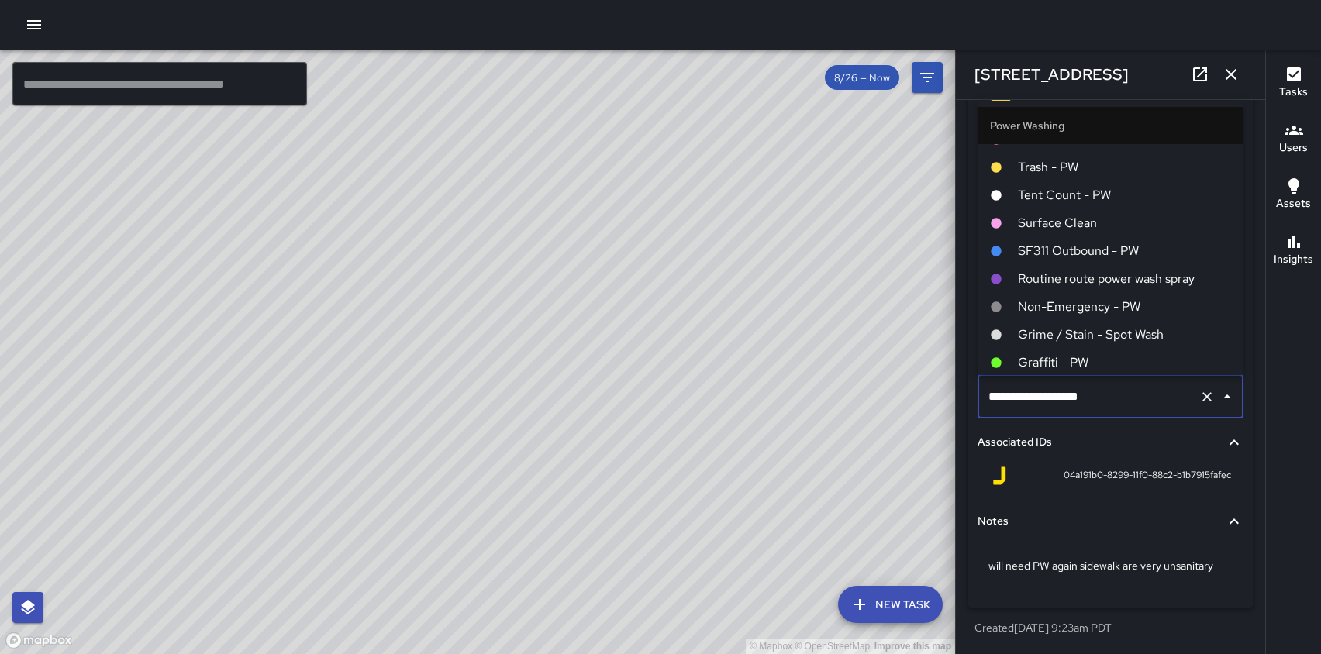
scroll to position [1667, 0]
click at [1089, 325] on span "Grime / Stain - Spot Wash" at bounding box center [1124, 333] width 213 height 19
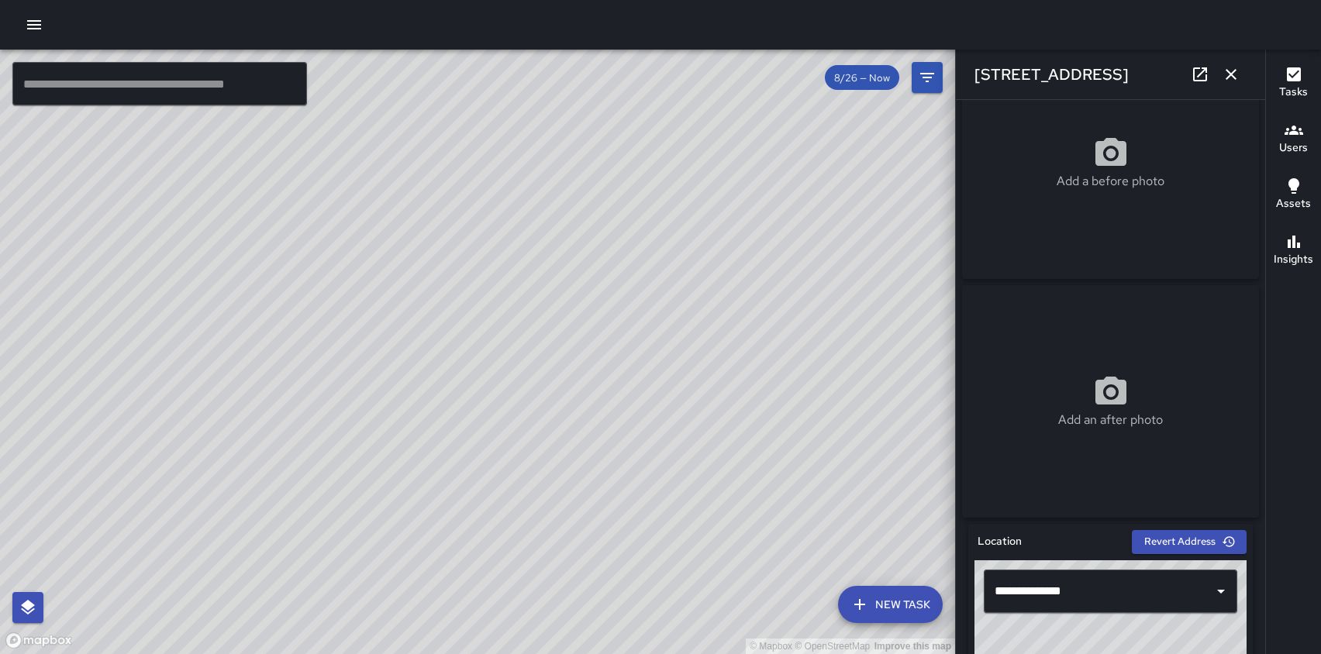
scroll to position [0, 0]
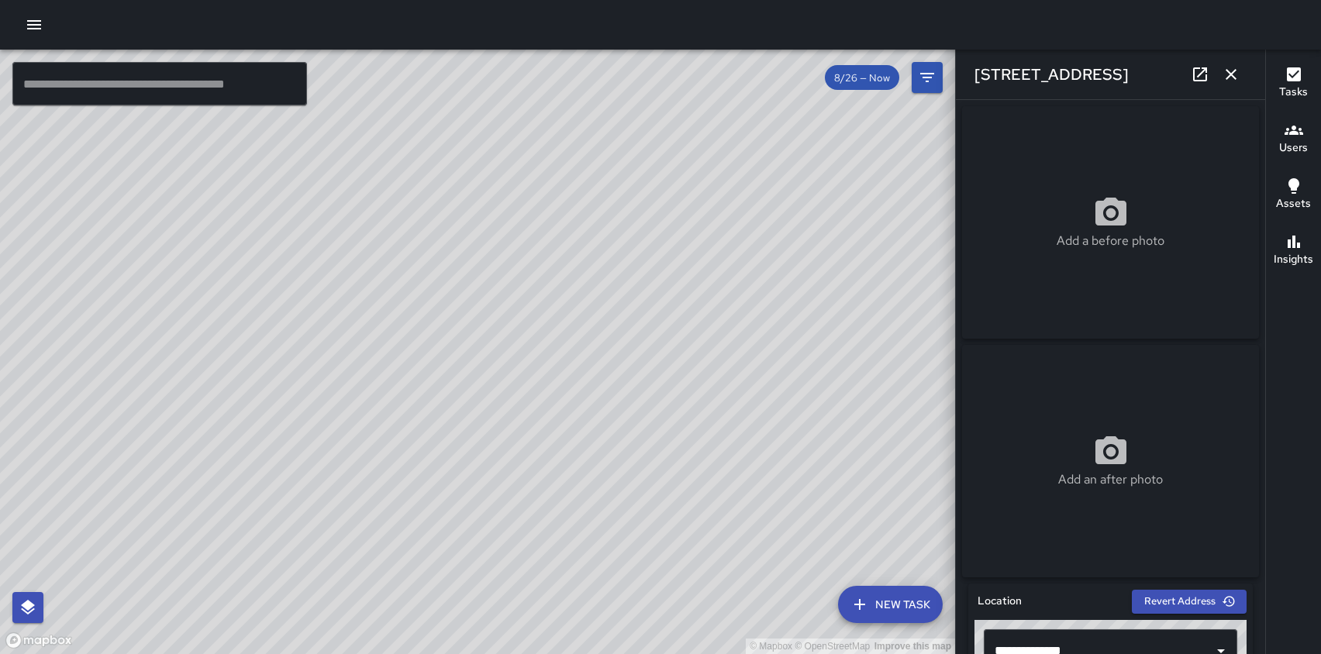
click at [1228, 68] on icon "button" at bounding box center [1231, 74] width 19 height 19
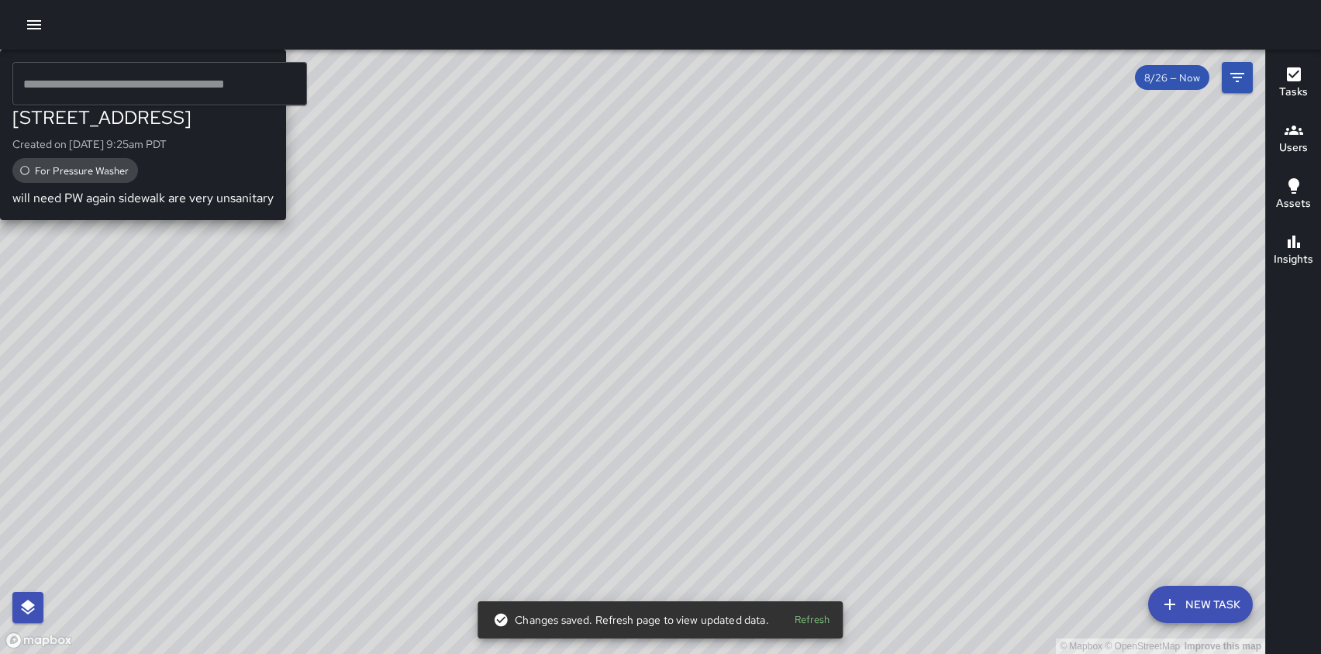
click at [688, 391] on div "© Mapbox © OpenStreetMap Improve this map DB [PERSON_NAME] [STREET_ADDRESS] Cre…" at bounding box center [632, 352] width 1265 height 605
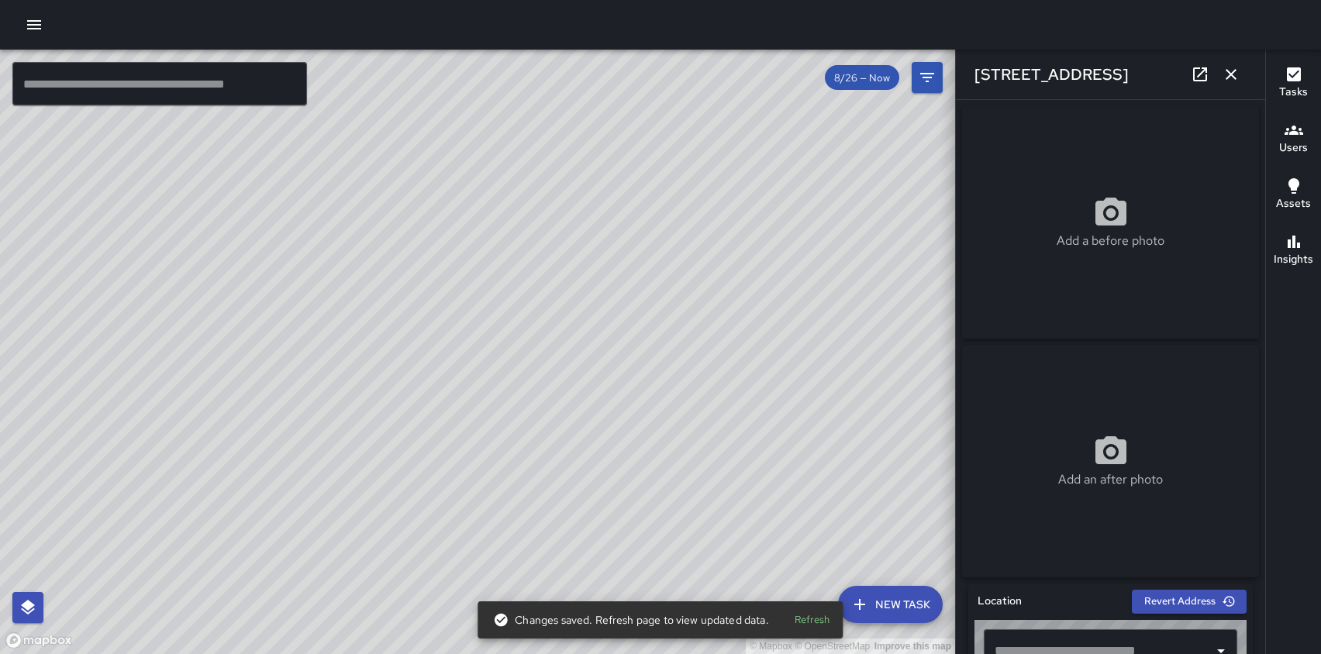
type input "**********"
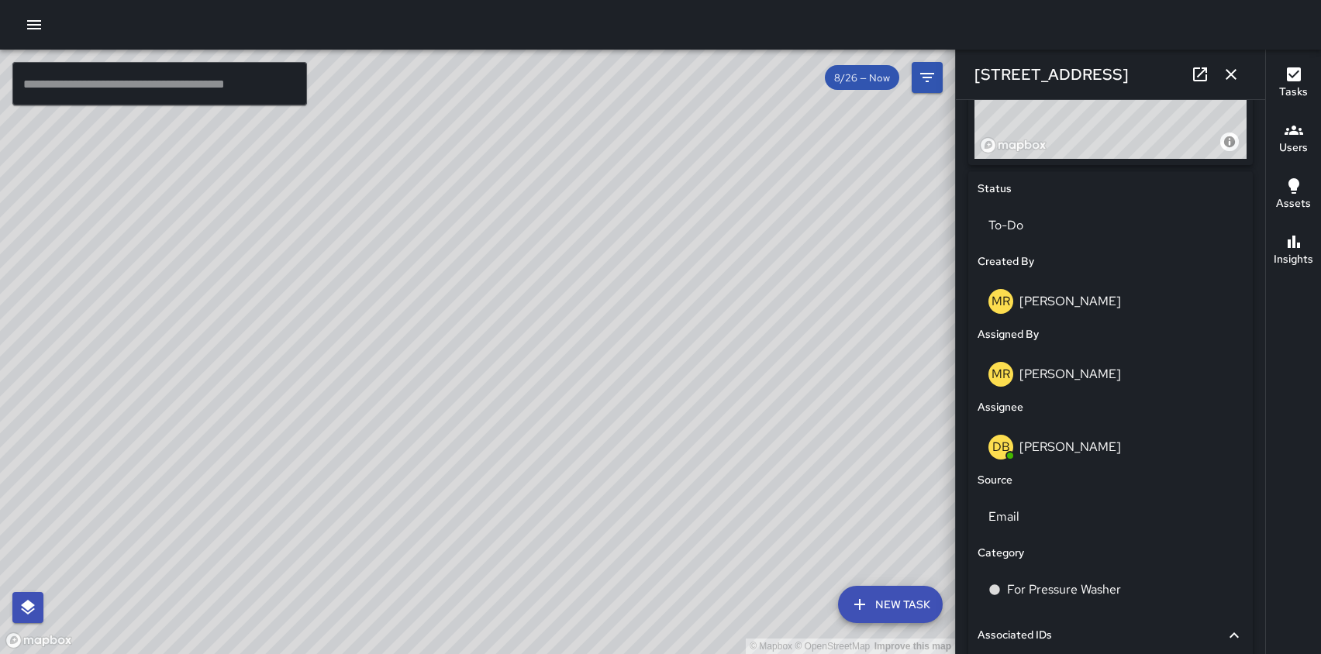
scroll to position [671, 0]
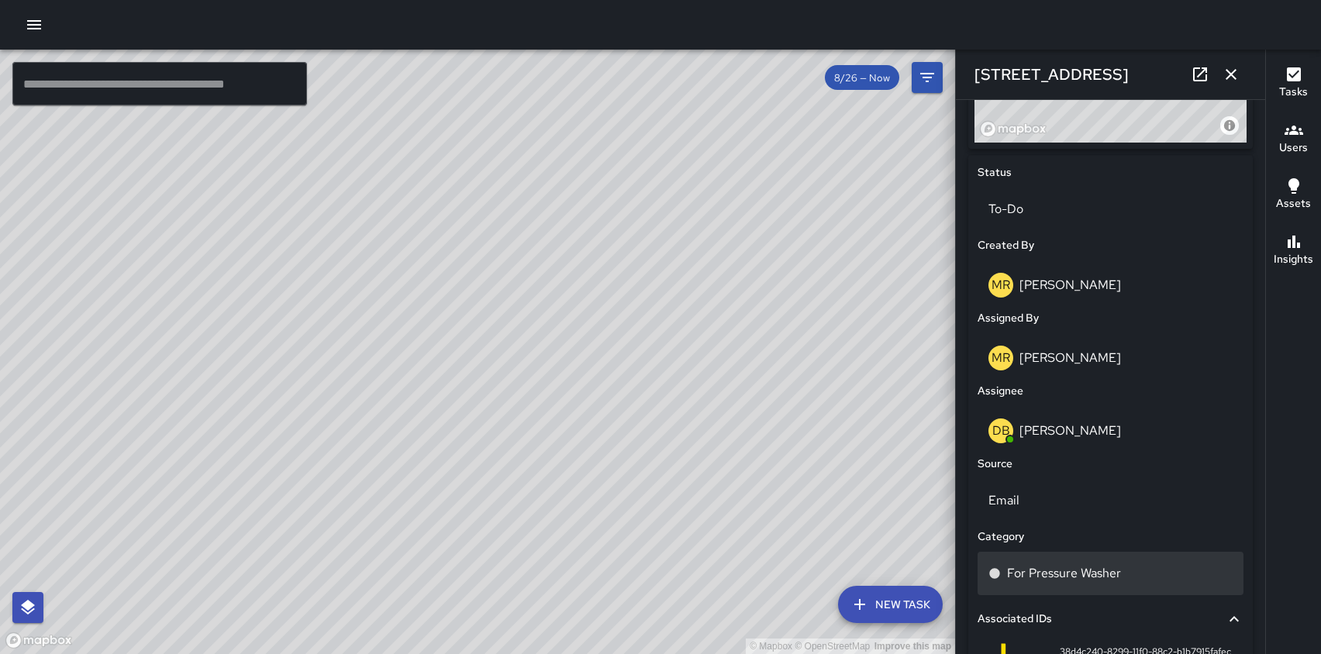
click at [1099, 578] on p "For Pressure Washer" at bounding box center [1064, 573] width 114 height 19
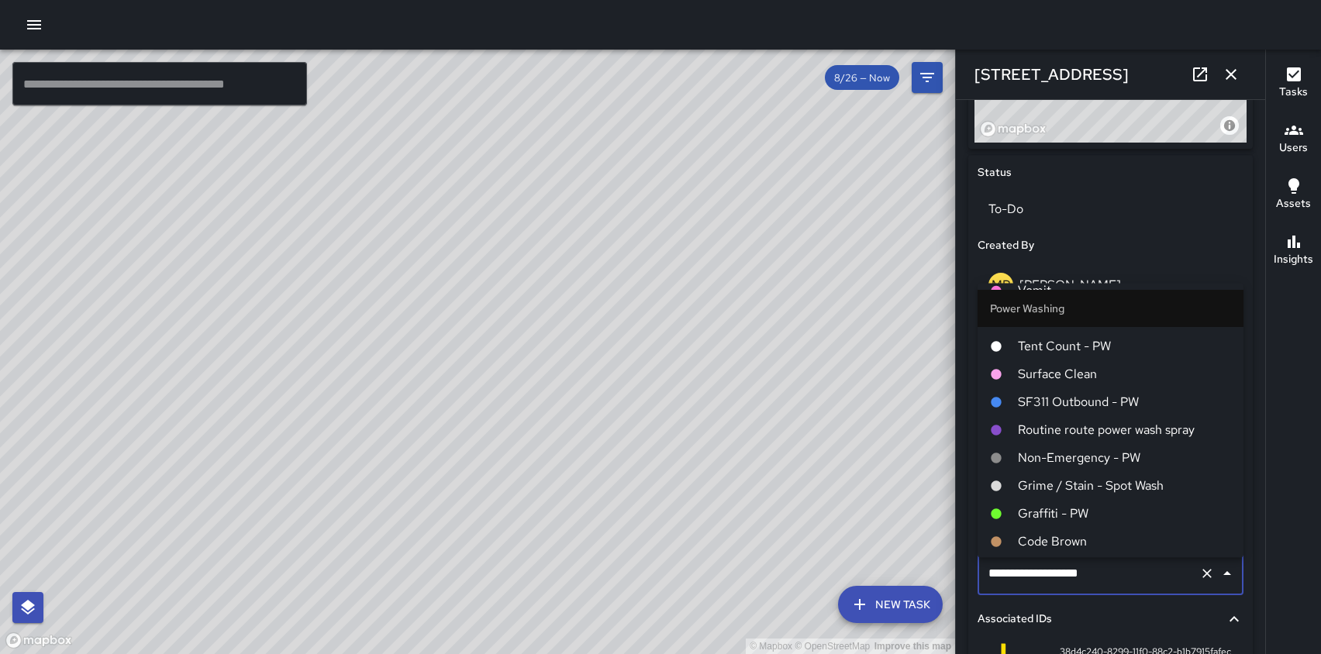
scroll to position [1698, 0]
click at [1084, 483] on span "Grime / Stain - Spot Wash" at bounding box center [1124, 485] width 213 height 19
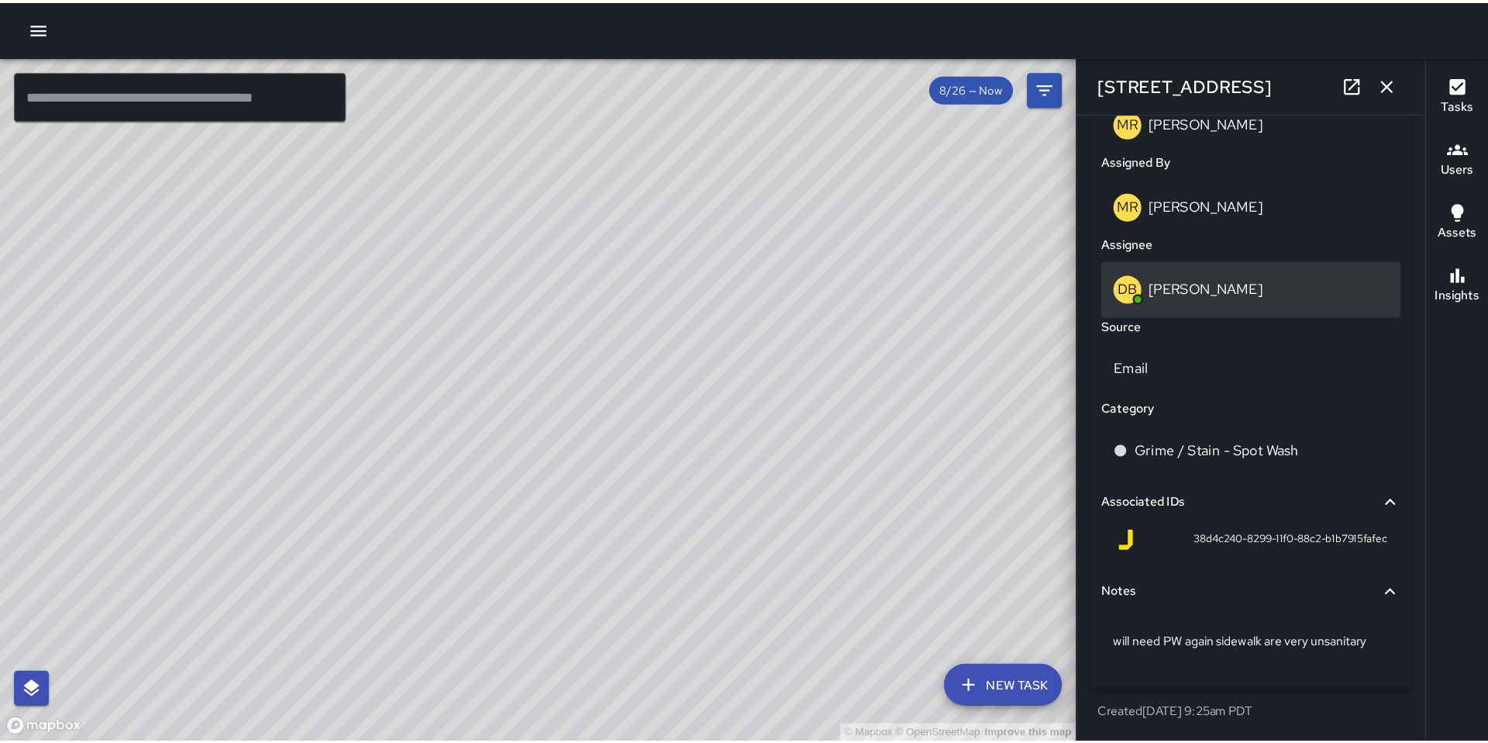
scroll to position [853, 0]
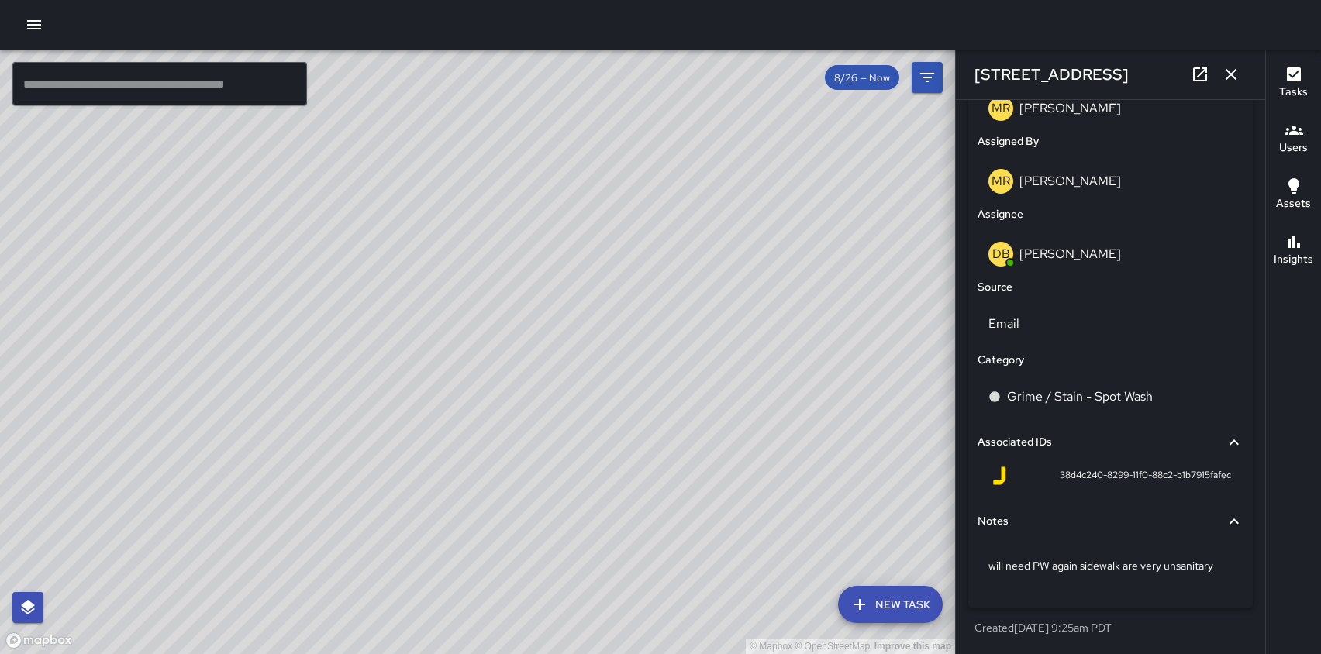
click at [1228, 67] on icon "button" at bounding box center [1231, 74] width 19 height 19
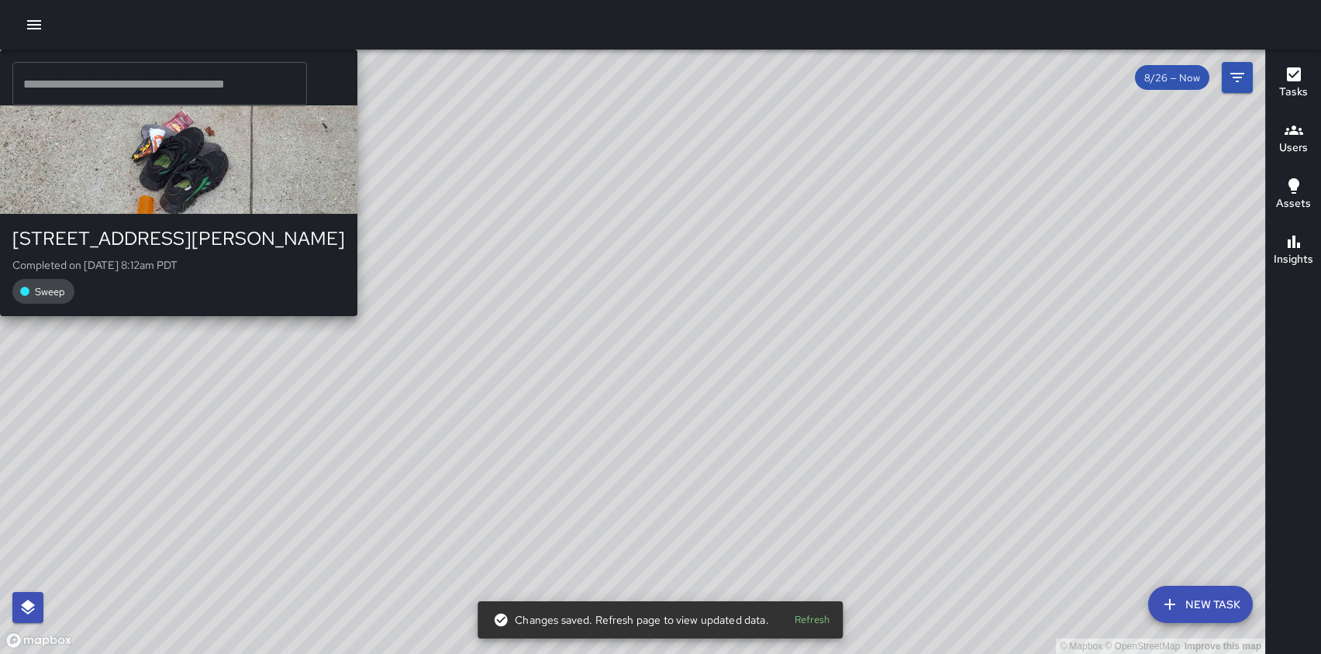
drag, startPoint x: 345, startPoint y: 585, endPoint x: 964, endPoint y: 350, distance: 662.4
click at [964, 350] on div "© Mapbox © OpenStreetMap Improve this map NV [PERSON_NAME] [STREET_ADDRESS][PER…" at bounding box center [632, 352] width 1265 height 605
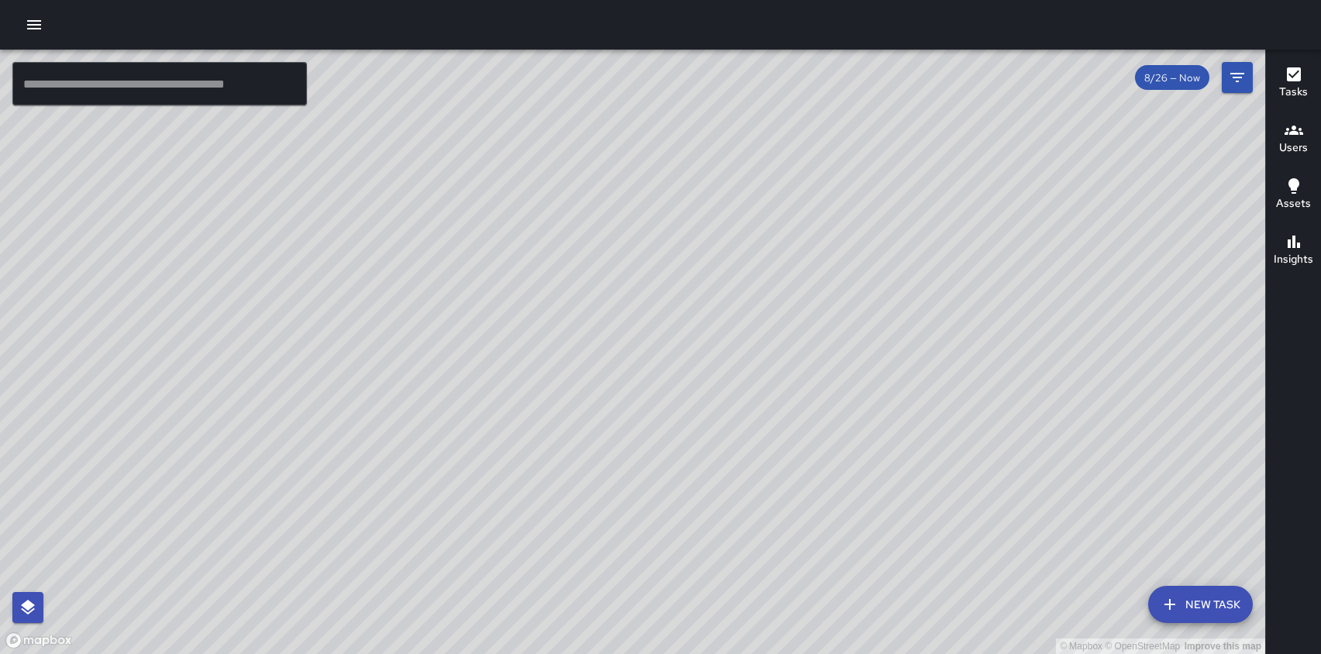
click at [36, 29] on icon "button" at bounding box center [34, 25] width 19 height 19
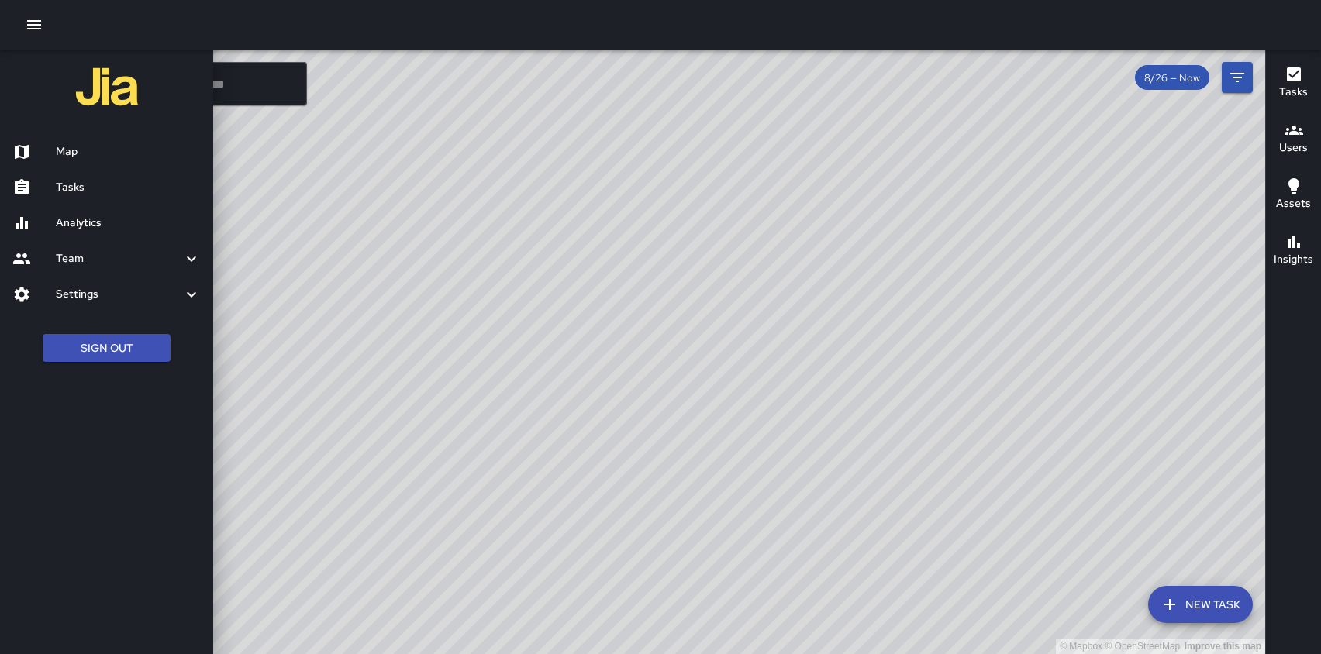
click at [230, 19] on div at bounding box center [660, 25] width 1321 height 50
click at [267, 400] on div at bounding box center [660, 327] width 1321 height 654
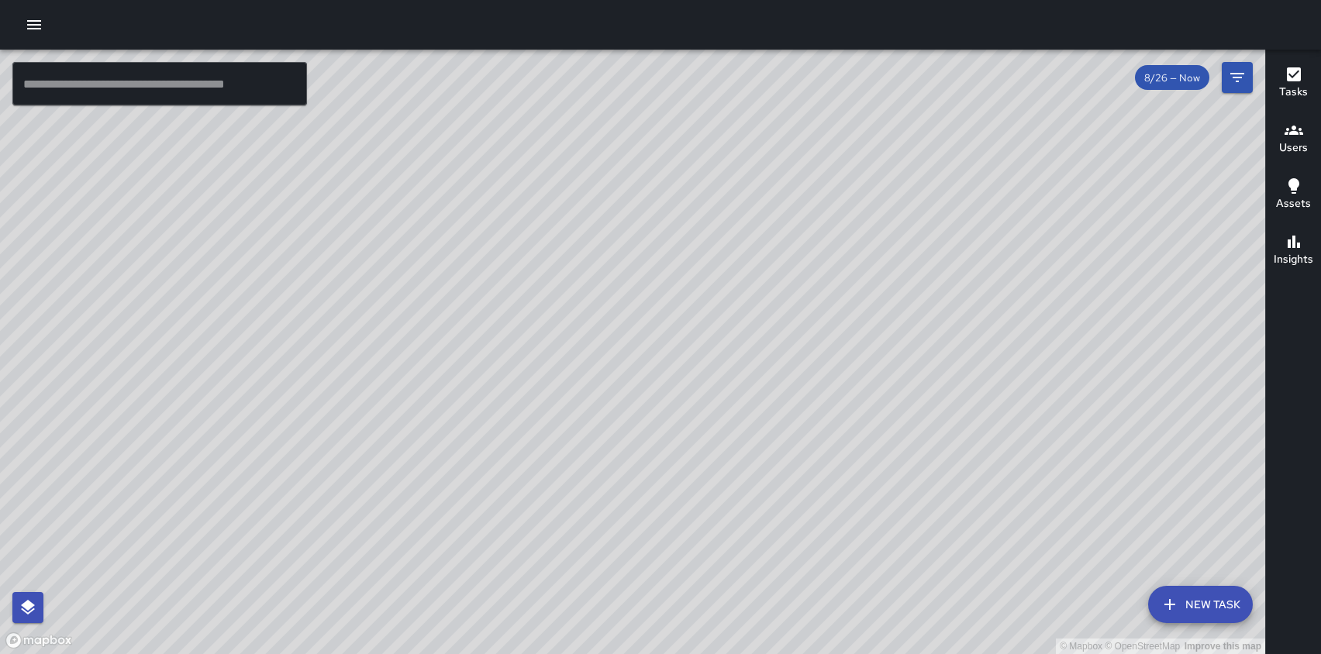
click at [1022, 121] on div "© Mapbox © OpenStreetMap Improve this map" at bounding box center [632, 352] width 1265 height 605
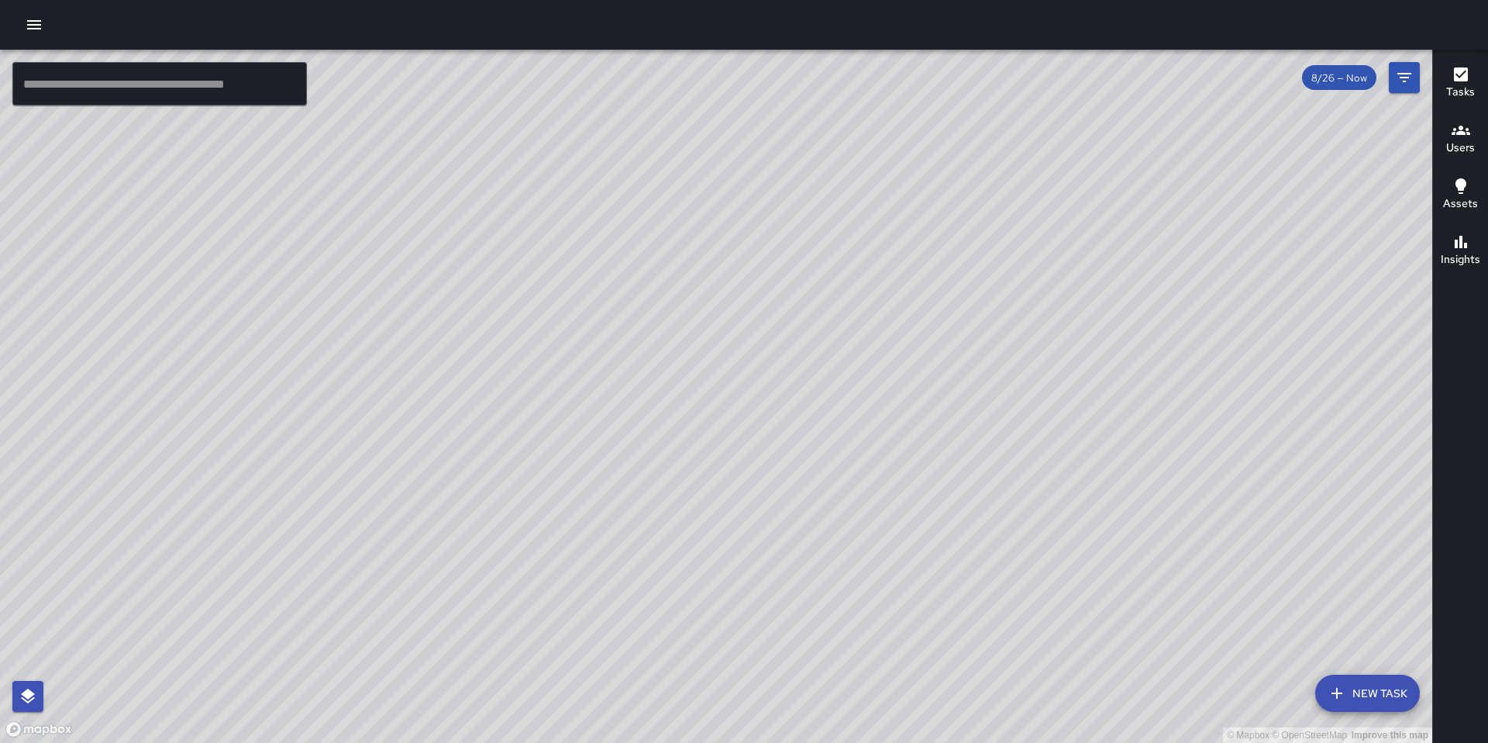
drag, startPoint x: 791, startPoint y: 742, endPoint x: 455, endPoint y: 430, distance: 458.0
click at [455, 430] on div "© Mapbox © OpenStreetMap Improve this map" at bounding box center [716, 396] width 1433 height 693
drag, startPoint x: 1155, startPoint y: 453, endPoint x: 1148, endPoint y: 323, distance: 129.6
click at [1148, 323] on div "© Mapbox © OpenStreetMap Improve this map" at bounding box center [716, 396] width 1433 height 693
click at [1320, 243] on div "Insights" at bounding box center [1461, 251] width 40 height 36
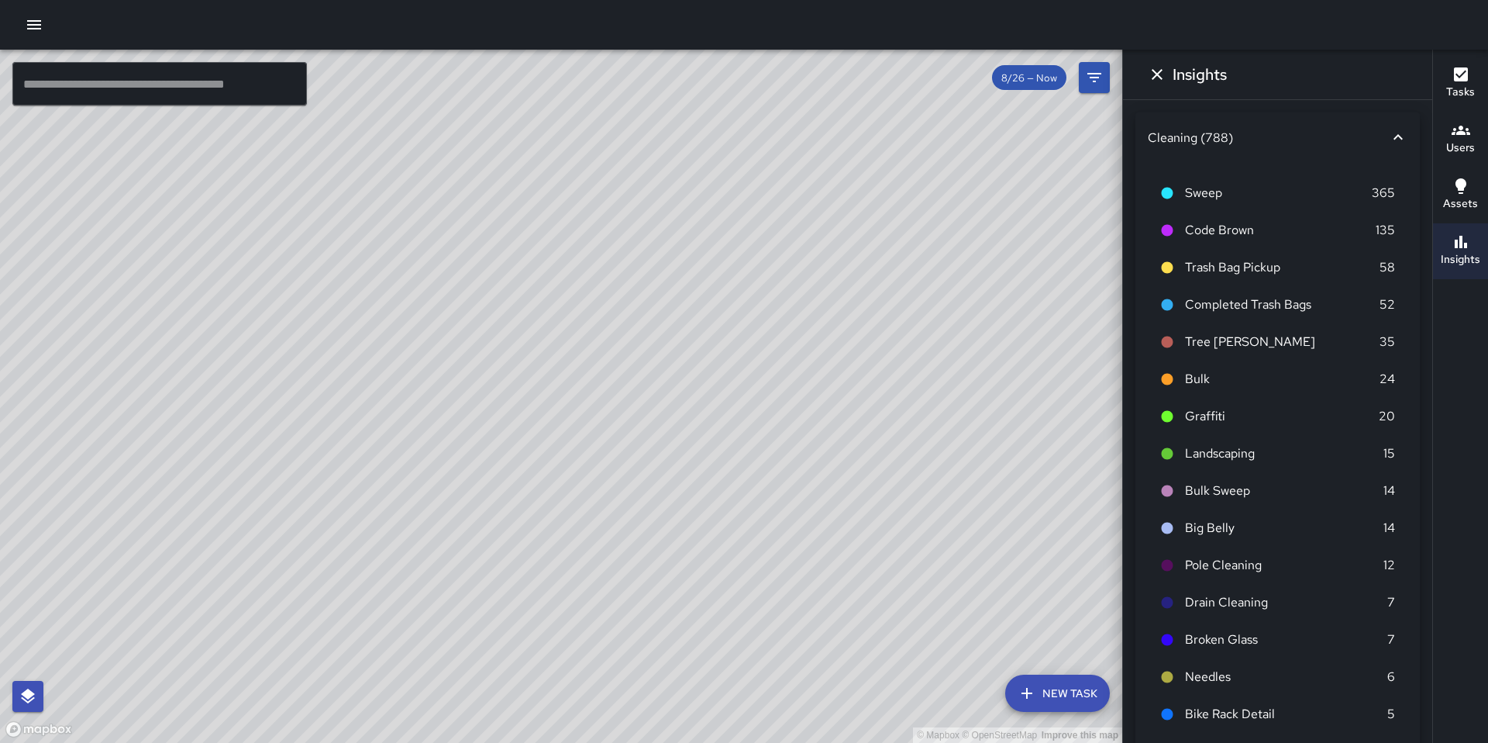
drag, startPoint x: 923, startPoint y: 327, endPoint x: 992, endPoint y: 351, distance: 73.1
click at [992, 351] on div "© Mapbox © OpenStreetMap Improve this map" at bounding box center [561, 396] width 1122 height 693
click at [1092, 79] on icon "Filters" at bounding box center [1094, 77] width 19 height 19
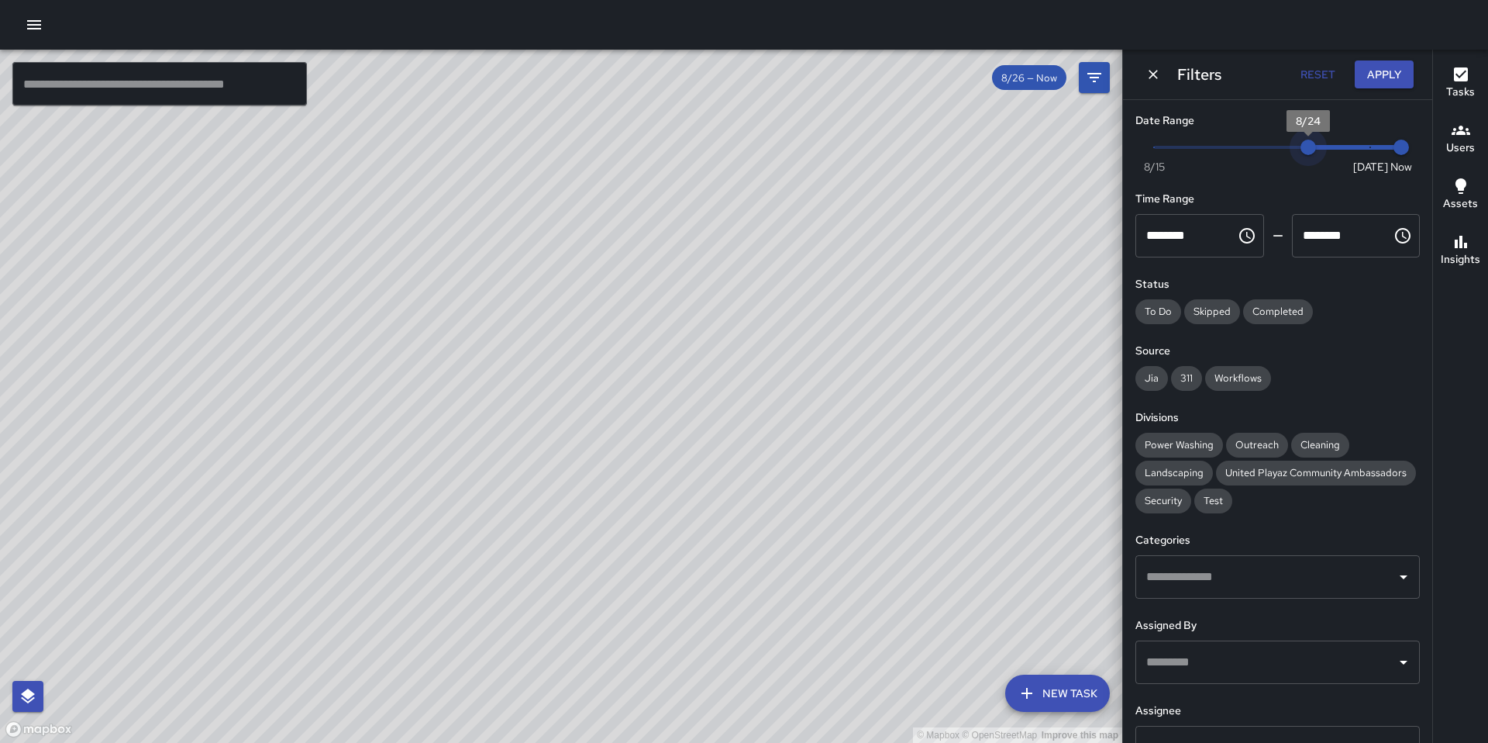
type input "*"
drag, startPoint x: 1368, startPoint y: 147, endPoint x: 1109, endPoint y: 171, distance: 260.0
click at [1109, 171] on div "© Mapbox © OpenStreetMap Improve this map ​ New Task 8/26 — Now Map Layers Task…" at bounding box center [744, 396] width 1488 height 693
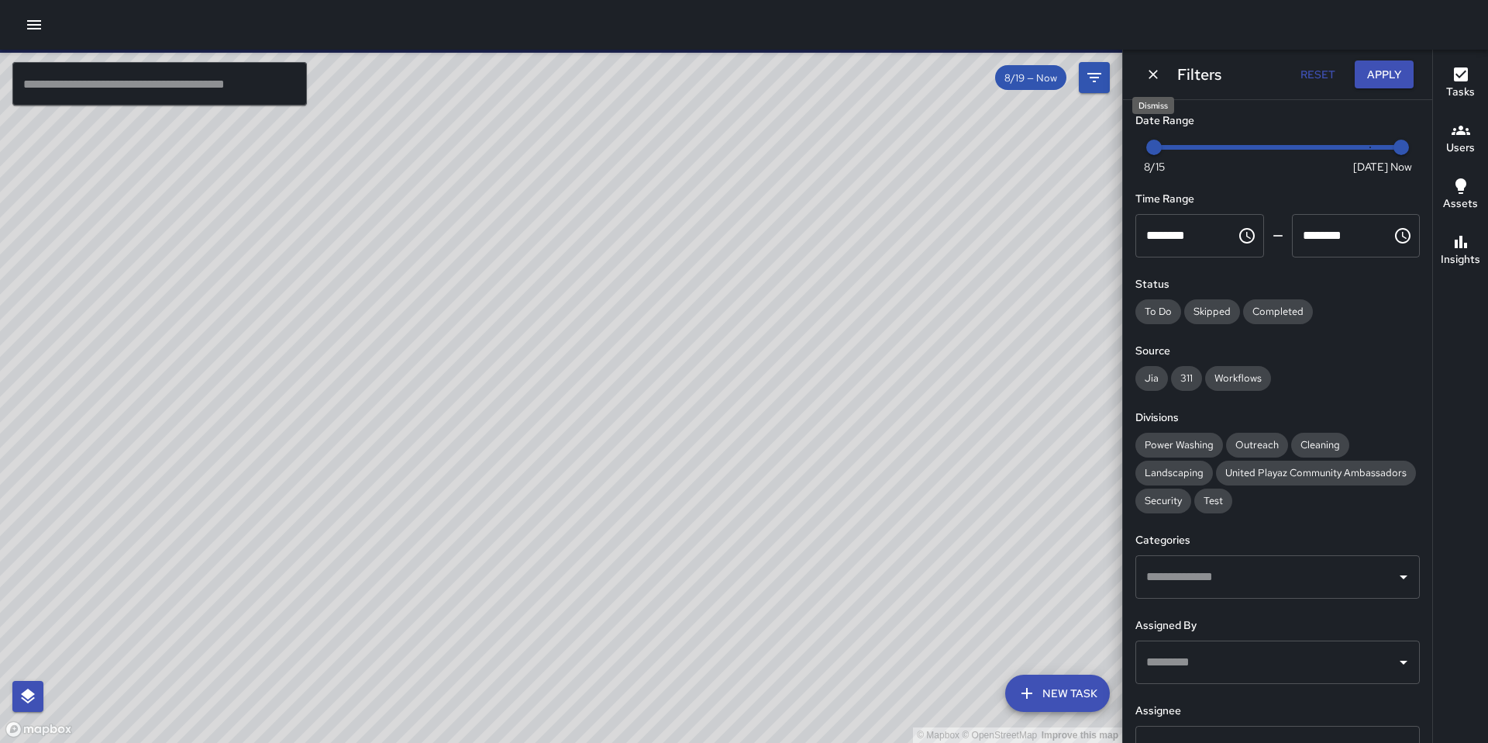
click at [1153, 72] on icon "Dismiss" at bounding box center [1154, 75] width 16 height 16
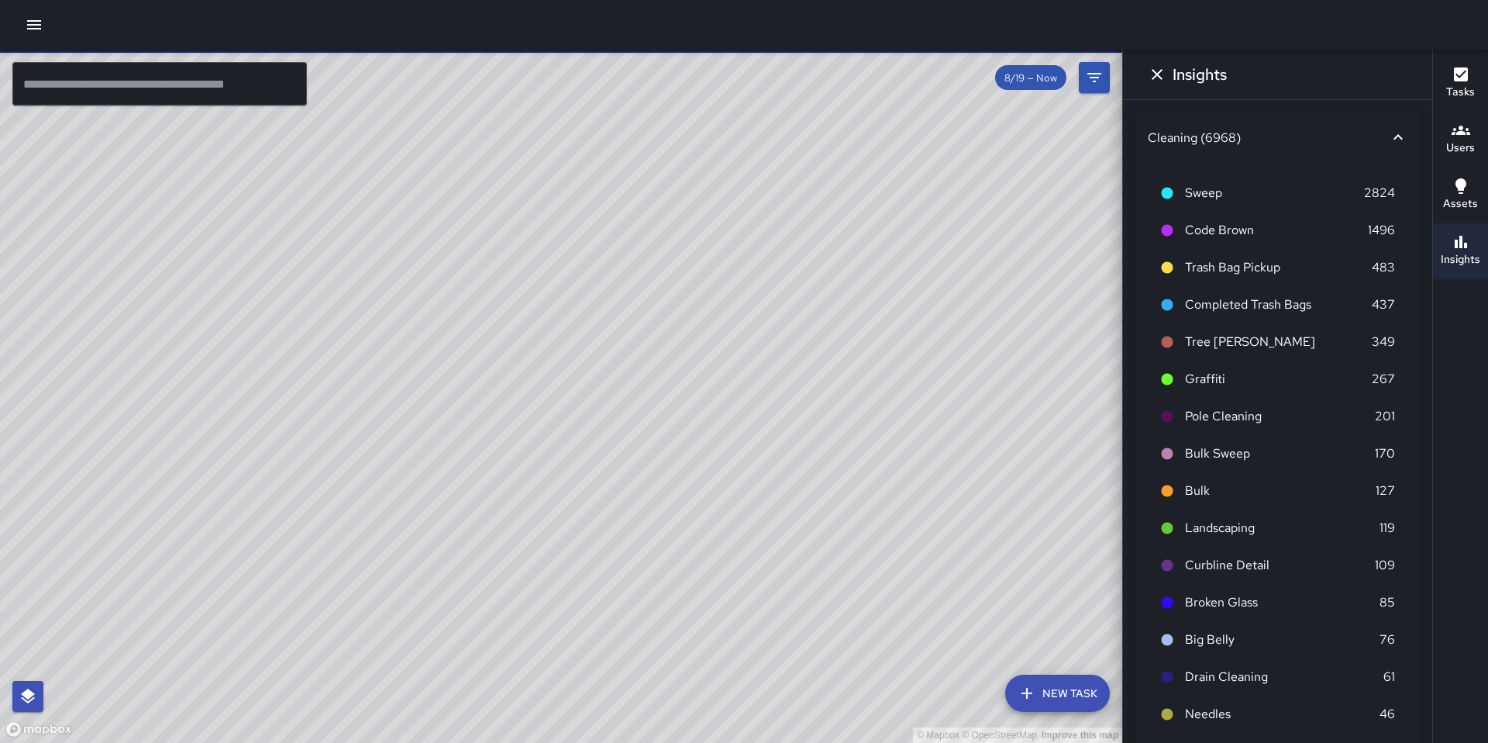
drag, startPoint x: 1012, startPoint y: 209, endPoint x: 1025, endPoint y: 179, distance: 33.0
click at [1025, 179] on div "© Mapbox © OpenStreetMap Improve this map" at bounding box center [561, 396] width 1122 height 693
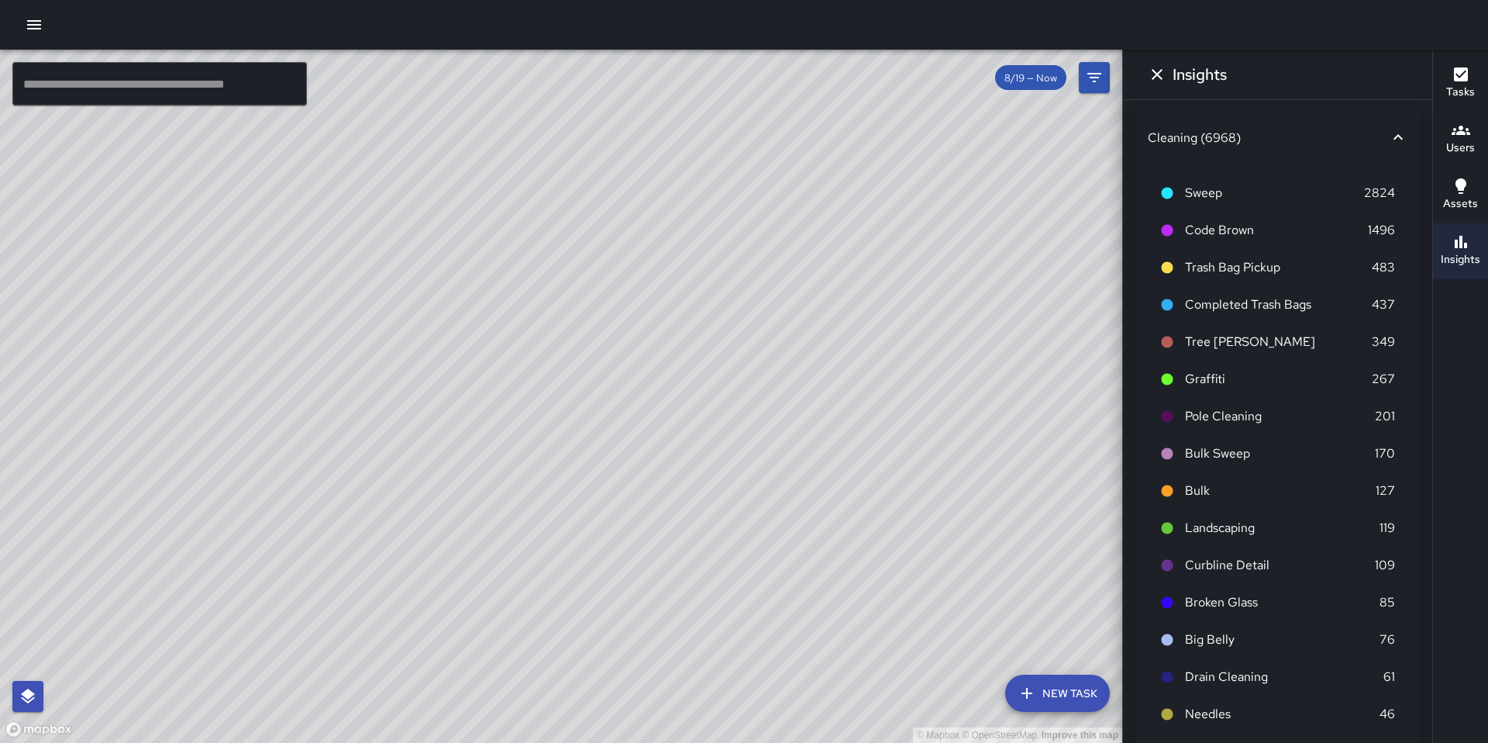
drag, startPoint x: 815, startPoint y: 208, endPoint x: 753, endPoint y: 384, distance: 187.1
click at [753, 384] on div "© Mapbox © OpenStreetMap Improve this map" at bounding box center [561, 396] width 1122 height 693
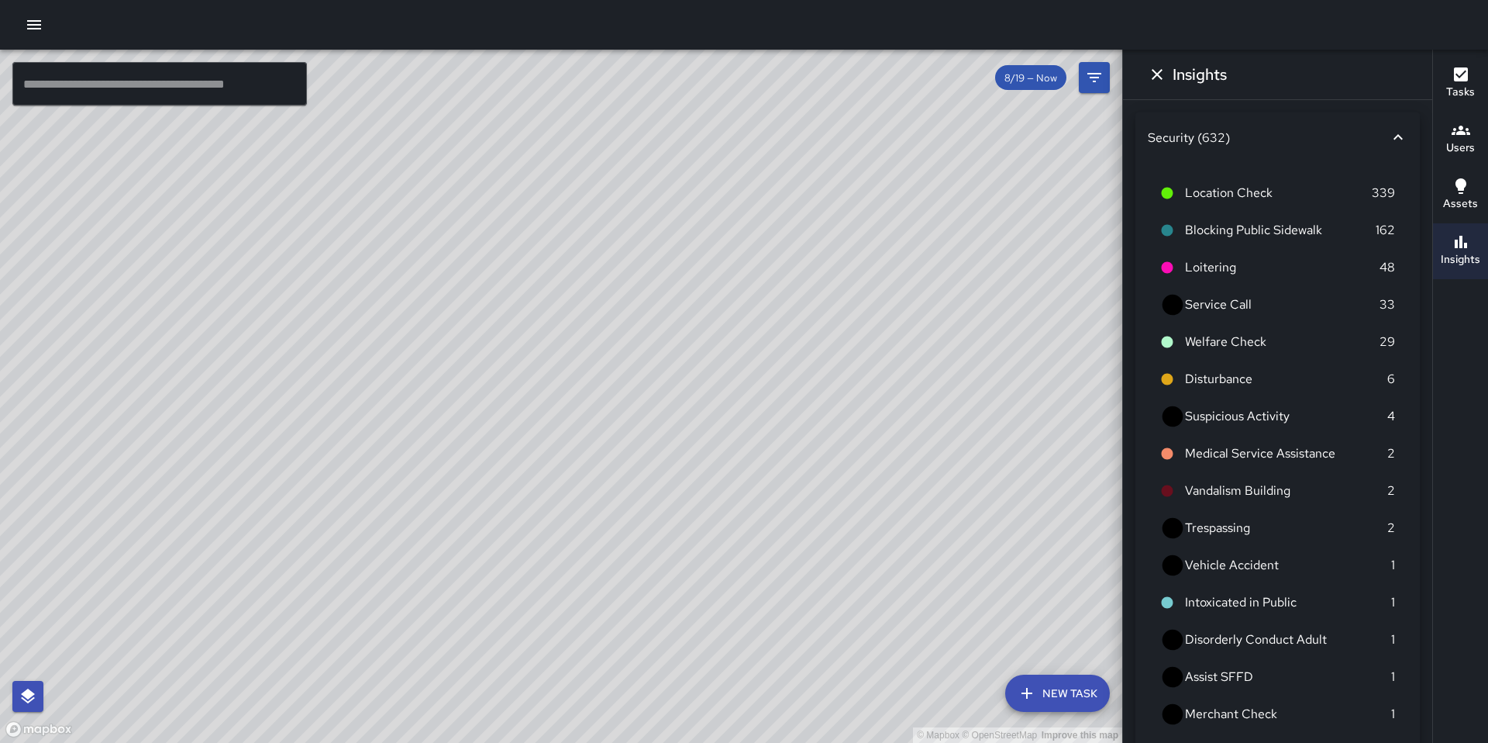
drag, startPoint x: 1043, startPoint y: 488, endPoint x: 912, endPoint y: 291, distance: 236.3
click at [911, 291] on div "© Mapbox © OpenStreetMap Improve this map" at bounding box center [561, 396] width 1122 height 693
drag, startPoint x: 864, startPoint y: 353, endPoint x: 960, endPoint y: -22, distance: 387.1
click at [960, 0] on html "© Mapbox © OpenStreetMap Improve this map ​ New Task 8/19 — Now Map Layers Task…" at bounding box center [744, 371] width 1488 height 743
drag, startPoint x: 893, startPoint y: 603, endPoint x: 978, endPoint y: 257, distance: 356.8
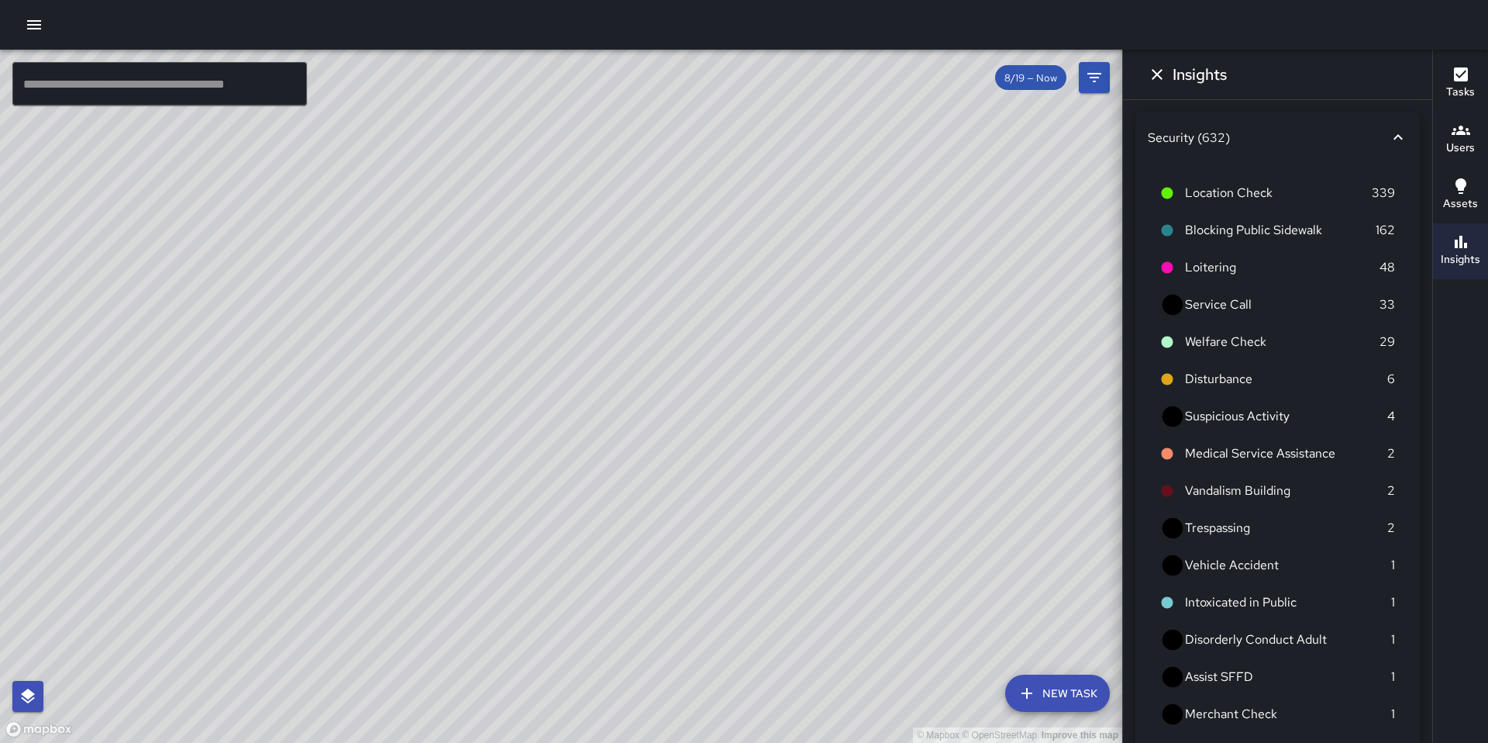
click at [978, 257] on div "© Mapbox © OpenStreetMap Improve this map" at bounding box center [561, 396] width 1122 height 693
drag, startPoint x: 391, startPoint y: 486, endPoint x: 739, endPoint y: 674, distance: 395.1
click at [739, 653] on div "© Mapbox © OpenStreetMap Improve this map" at bounding box center [561, 396] width 1122 height 693
drag, startPoint x: 116, startPoint y: 333, endPoint x: 499, endPoint y: 741, distance: 559.9
click at [500, 653] on div "© Mapbox © OpenStreetMap Improve this map" at bounding box center [561, 396] width 1122 height 693
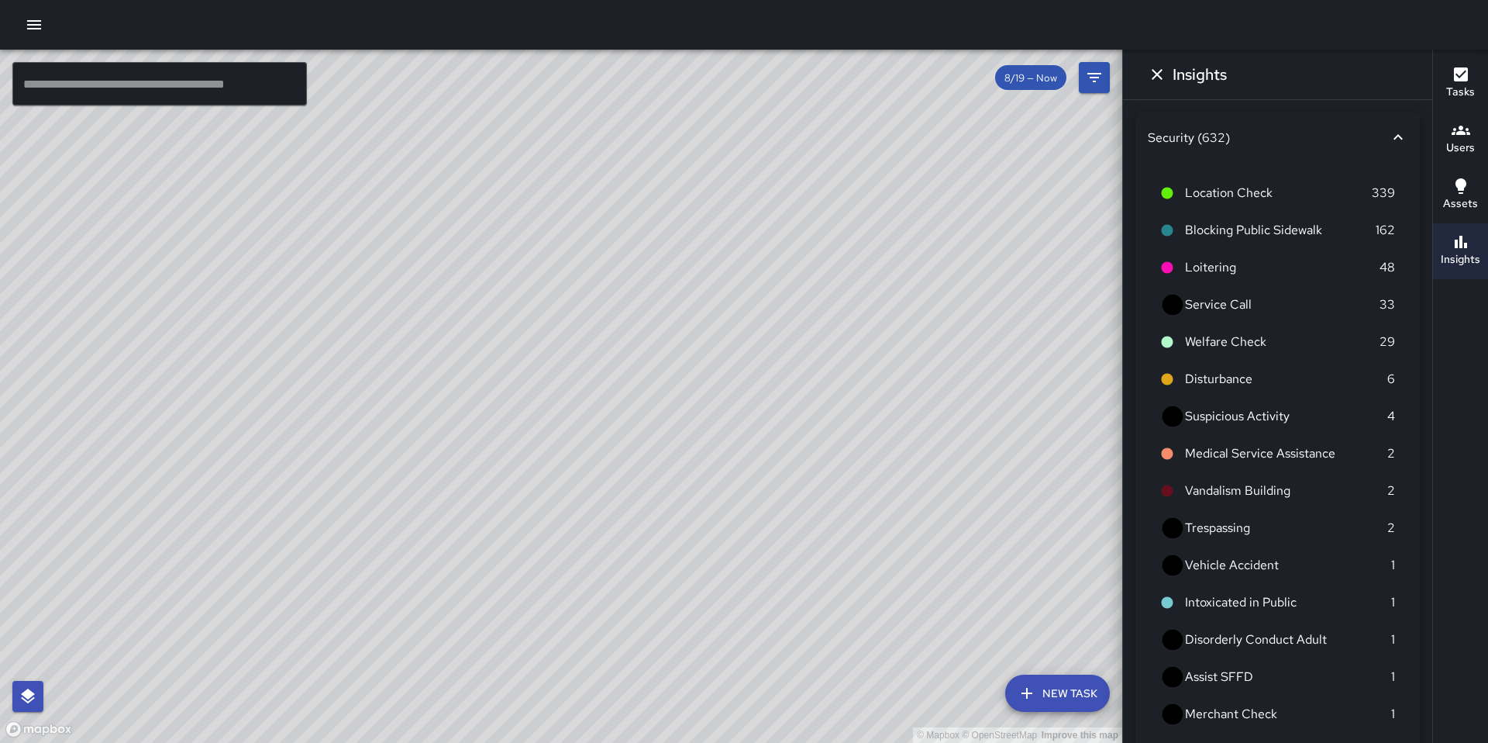
drag, startPoint x: 327, startPoint y: 488, endPoint x: 693, endPoint y: 742, distance: 445.6
click at [693, 653] on div "© Mapbox © OpenStreetMap Improve this map" at bounding box center [561, 396] width 1122 height 693
drag, startPoint x: 136, startPoint y: 158, endPoint x: 43, endPoint y: 490, distance: 344.8
click at [43, 490] on div "© Mapbox © OpenStreetMap Improve this map" at bounding box center [561, 396] width 1122 height 693
drag, startPoint x: 848, startPoint y: 265, endPoint x: 463, endPoint y: 472, distance: 437.3
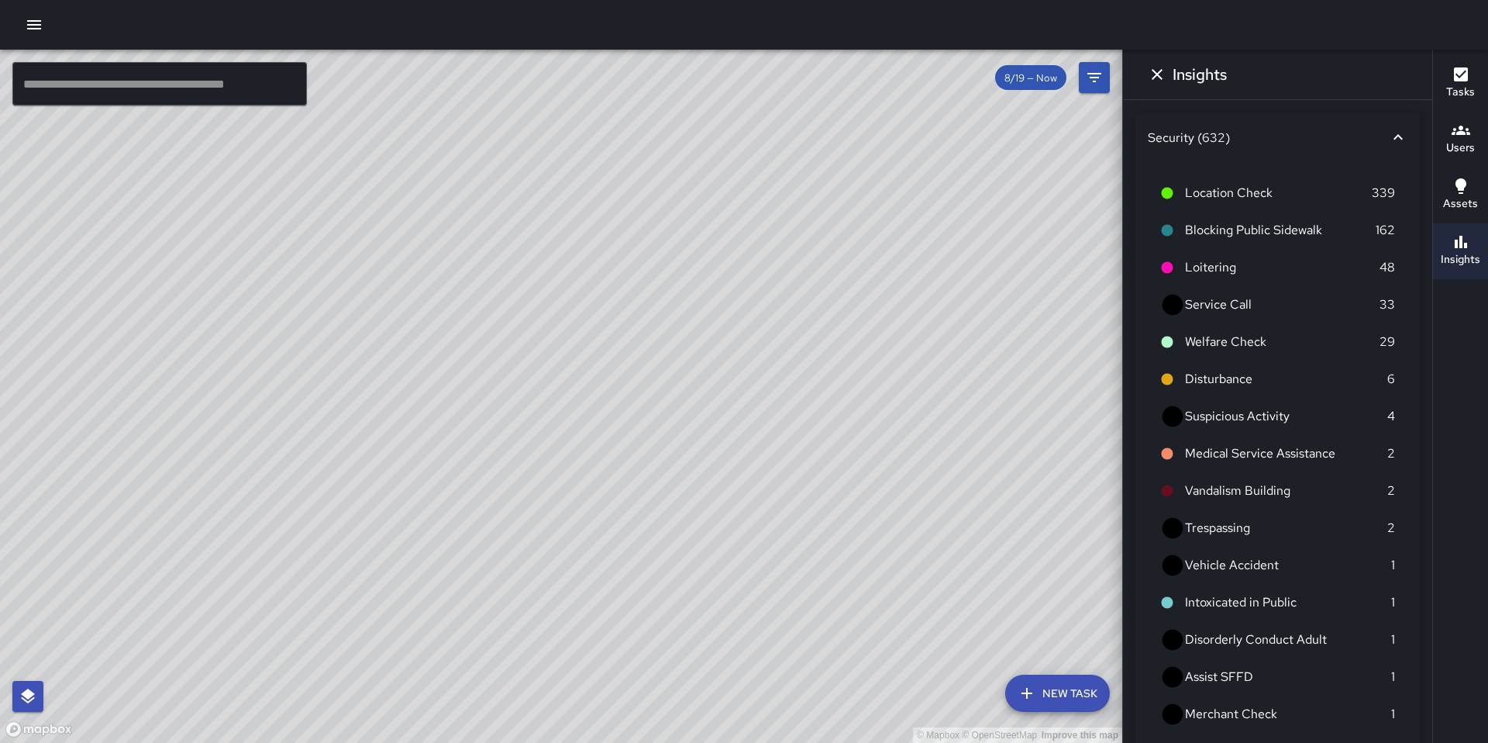
click at [463, 472] on div "© Mapbox © OpenStreetMap Improve this map" at bounding box center [561, 396] width 1122 height 693
drag, startPoint x: 1050, startPoint y: 448, endPoint x: 726, endPoint y: 446, distance: 324.0
click at [726, 446] on div "© Mapbox © OpenStreetMap Improve this map" at bounding box center [561, 396] width 1122 height 693
click at [727, 444] on div "© Mapbox © OpenStreetMap Improve this map" at bounding box center [561, 396] width 1122 height 693
drag, startPoint x: 1018, startPoint y: 435, endPoint x: 650, endPoint y: 422, distance: 368.4
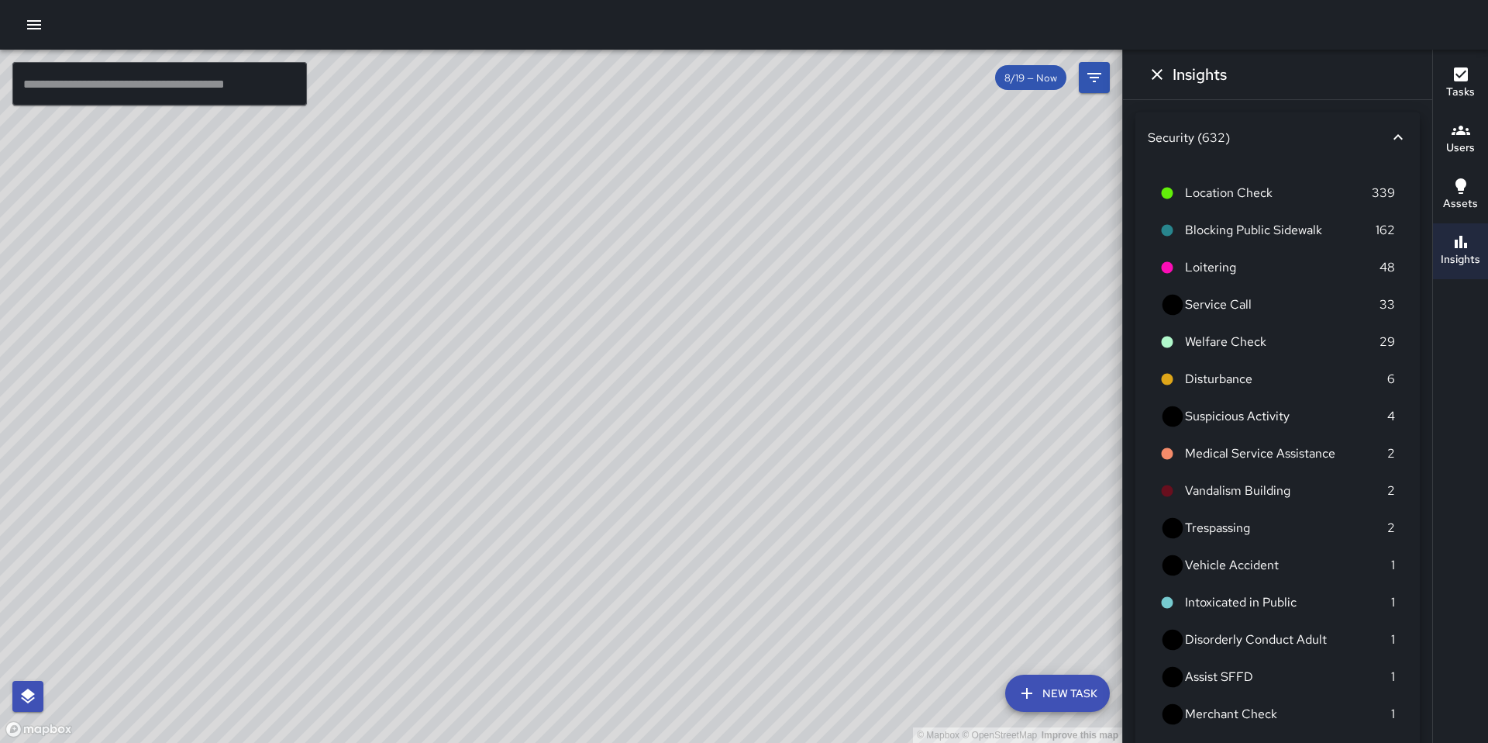
click at [650, 422] on div "© Mapbox © OpenStreetMap Improve this map" at bounding box center [561, 396] width 1122 height 693
drag, startPoint x: 965, startPoint y: 553, endPoint x: 574, endPoint y: 353, distance: 438.9
click at [574, 353] on div "© Mapbox © OpenStreetMap Improve this map" at bounding box center [561, 396] width 1122 height 693
drag, startPoint x: 608, startPoint y: 211, endPoint x: 423, endPoint y: 182, distance: 186.7
click at [423, 182] on div "© Mapbox © OpenStreetMap Improve this map" at bounding box center [561, 396] width 1122 height 693
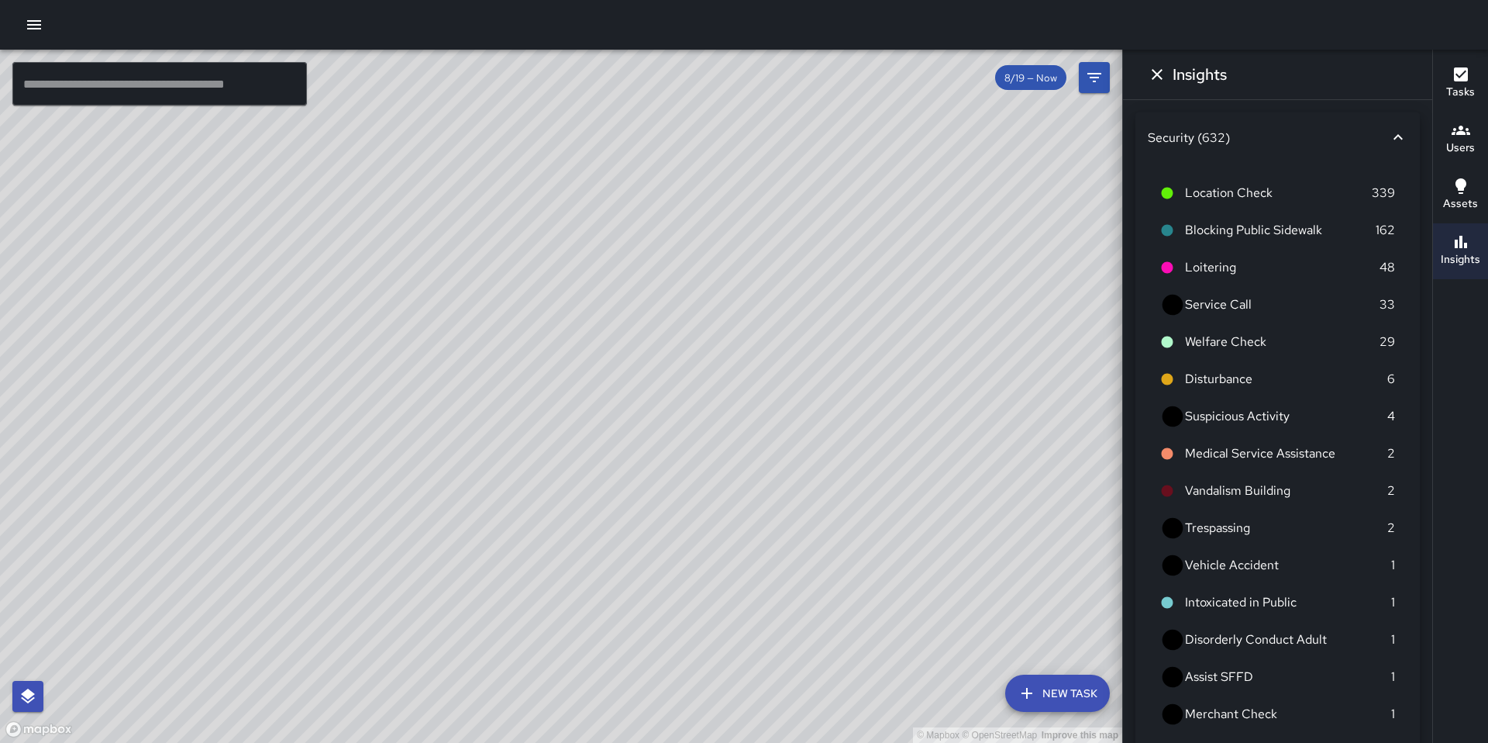
drag, startPoint x: 322, startPoint y: 428, endPoint x: 287, endPoint y: 346, distance: 89.3
click at [287, 346] on div "© Mapbox © OpenStreetMap Improve this map" at bounding box center [561, 396] width 1122 height 693
drag, startPoint x: 384, startPoint y: 573, endPoint x: 430, endPoint y: 305, distance: 271.5
click at [430, 305] on div "© Mapbox © OpenStreetMap Improve this map" at bounding box center [561, 396] width 1122 height 693
drag, startPoint x: 319, startPoint y: 732, endPoint x: 360, endPoint y: 491, distance: 243.8
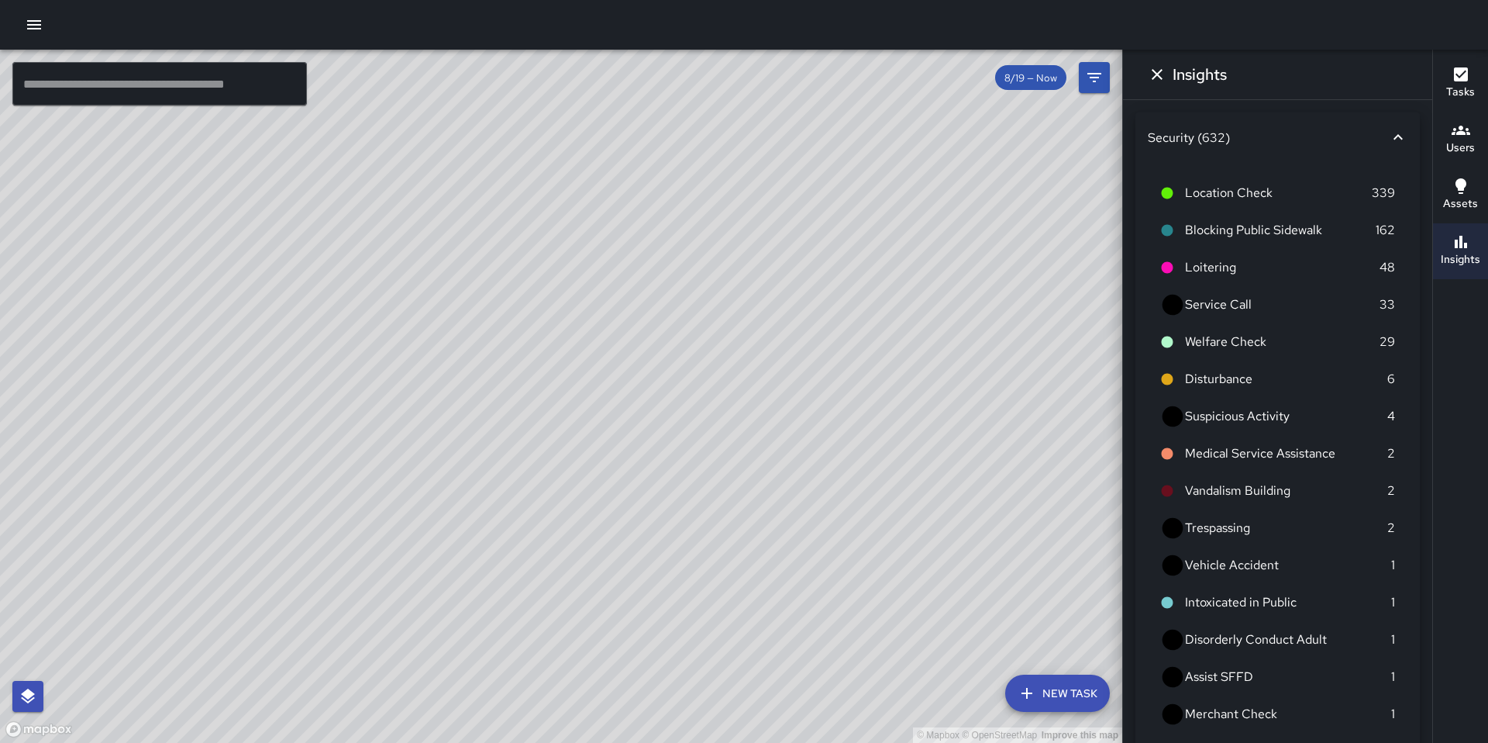
click at [360, 491] on div "© Mapbox © OpenStreetMap Improve this map" at bounding box center [561, 396] width 1122 height 693
drag, startPoint x: 385, startPoint y: 582, endPoint x: 408, endPoint y: 407, distance: 176.6
click at [407, 407] on div "© Mapbox © OpenStreetMap Improve this map" at bounding box center [561, 396] width 1122 height 693
drag, startPoint x: 408, startPoint y: 407, endPoint x: 419, endPoint y: 253, distance: 153.9
click at [419, 253] on div "© Mapbox © OpenStreetMap Improve this map" at bounding box center [561, 396] width 1122 height 693
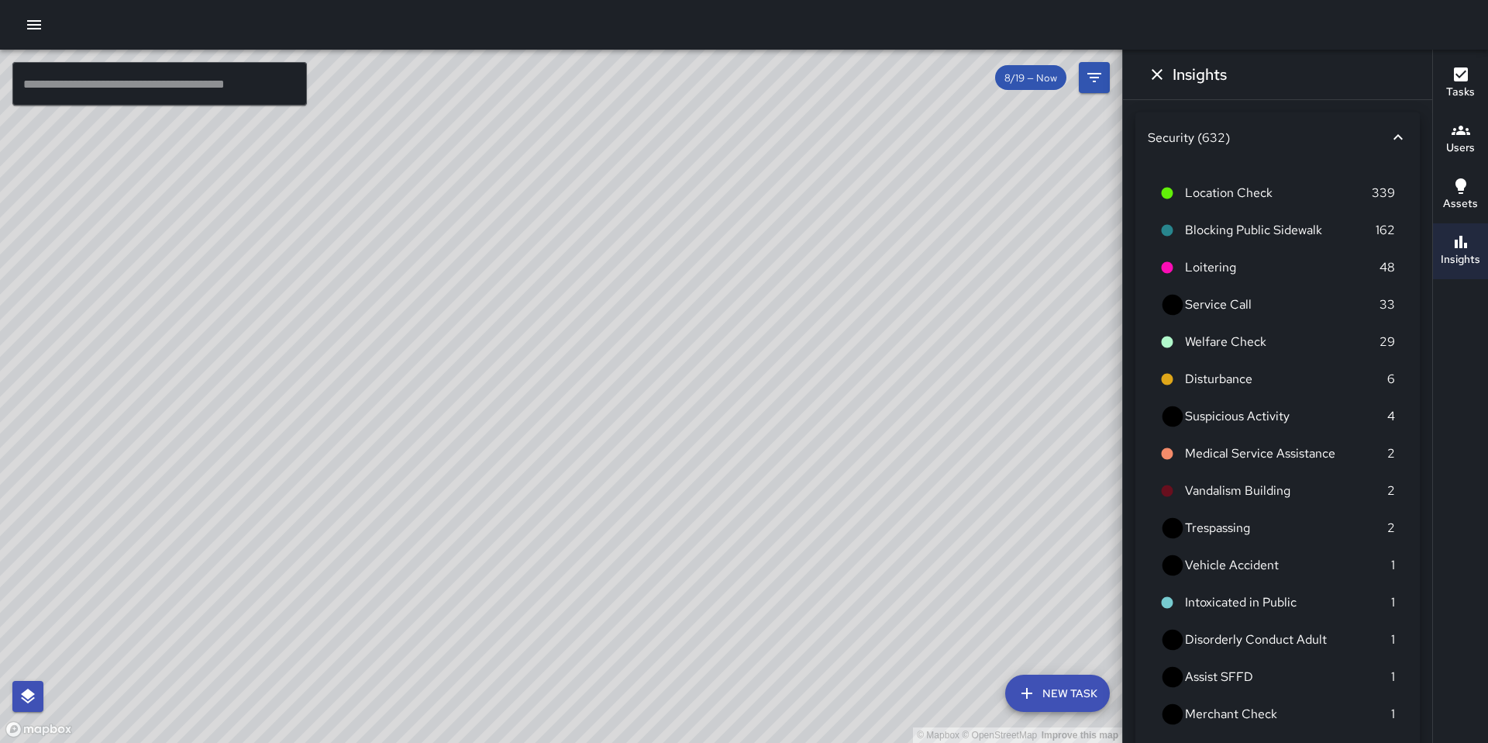
drag, startPoint x: 403, startPoint y: 574, endPoint x: 420, endPoint y: 281, distance: 294.3
click at [419, 281] on div "© Mapbox © OpenStreetMap Improve this map" at bounding box center [561, 396] width 1122 height 693
drag, startPoint x: 407, startPoint y: 632, endPoint x: 436, endPoint y: 305, distance: 327.7
click at [436, 305] on div "© Mapbox © OpenStreetMap Improve this map" at bounding box center [561, 396] width 1122 height 693
drag, startPoint x: 437, startPoint y: 659, endPoint x: 472, endPoint y: 326, distance: 334.4
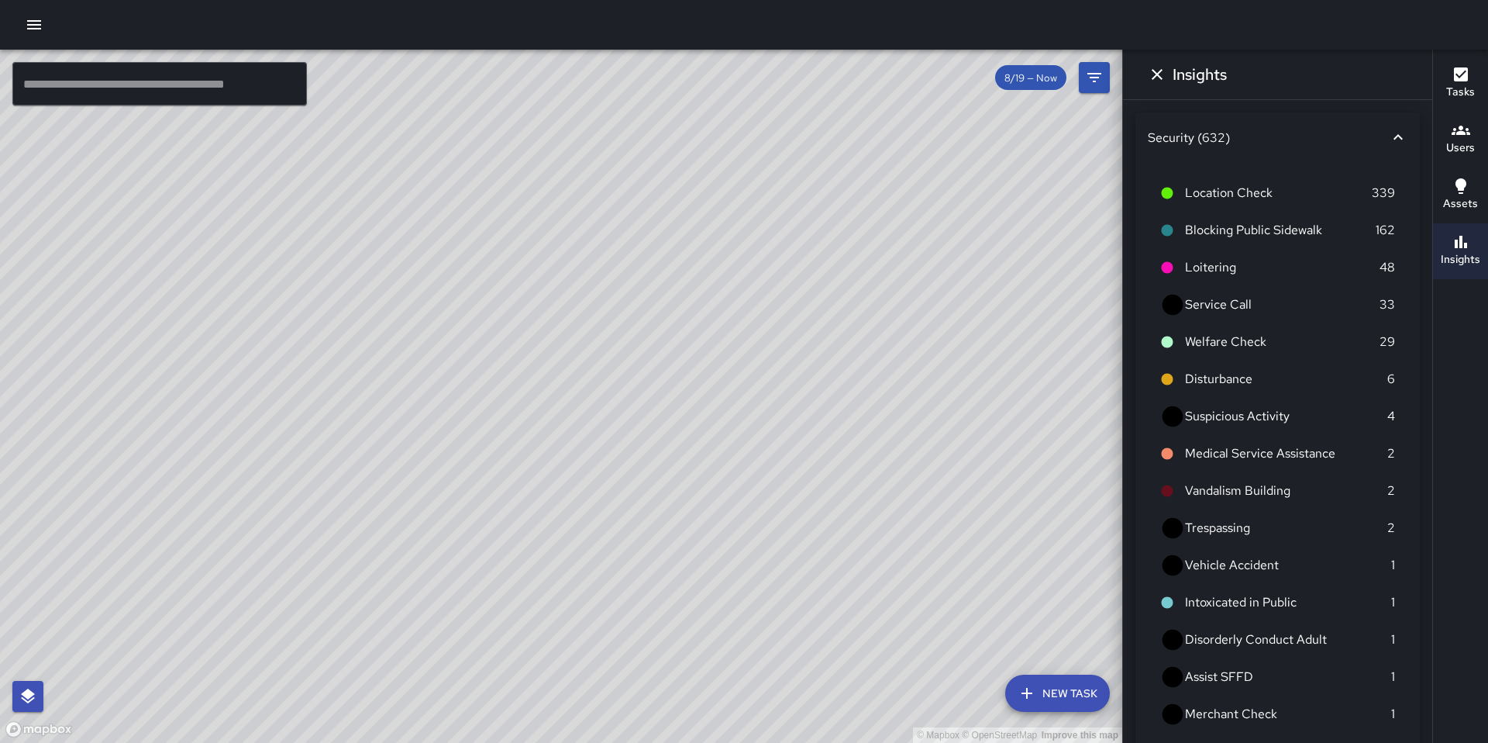
click at [472, 327] on div "© Mapbox © OpenStreetMap Improve this map" at bounding box center [561, 396] width 1122 height 693
drag, startPoint x: 454, startPoint y: 596, endPoint x: 467, endPoint y: 410, distance: 186.5
click at [467, 410] on div "© Mapbox © OpenStreetMap Improve this map" at bounding box center [561, 396] width 1122 height 693
drag, startPoint x: 557, startPoint y: 397, endPoint x: 409, endPoint y: 593, distance: 245.7
click at [409, 593] on div "© Mapbox © OpenStreetMap Improve this map" at bounding box center [561, 396] width 1122 height 693
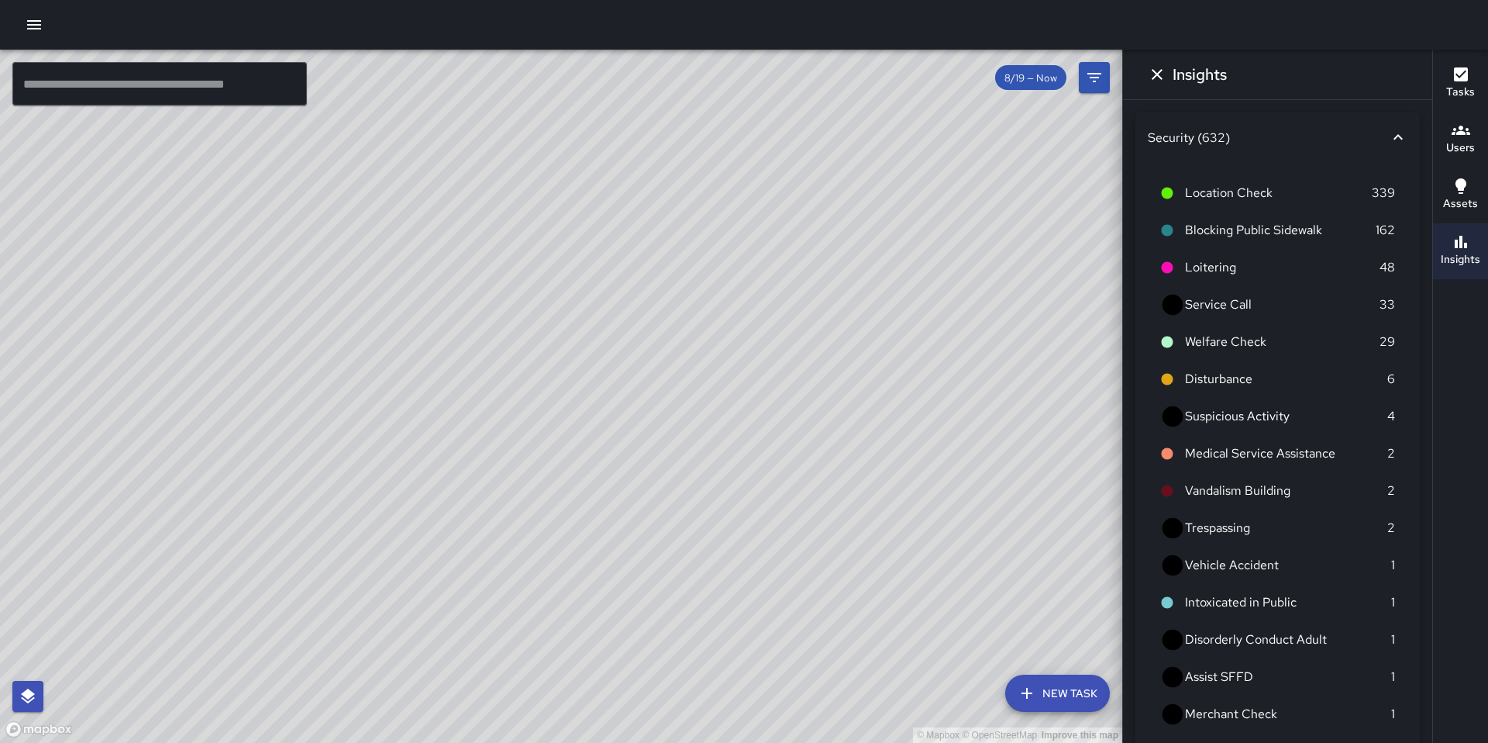
drag, startPoint x: 417, startPoint y: 123, endPoint x: 885, endPoint y: 386, distance: 536.9
click at [885, 386] on div "© Mapbox © OpenStreetMap Improve this map" at bounding box center [561, 396] width 1122 height 693
drag, startPoint x: 646, startPoint y: 106, endPoint x: 786, endPoint y: 457, distance: 377.4
click at [786, 457] on div "© Mapbox © OpenStreetMap Improve this map" at bounding box center [561, 396] width 1122 height 693
drag, startPoint x: 732, startPoint y: 188, endPoint x: 940, endPoint y: 426, distance: 316.4
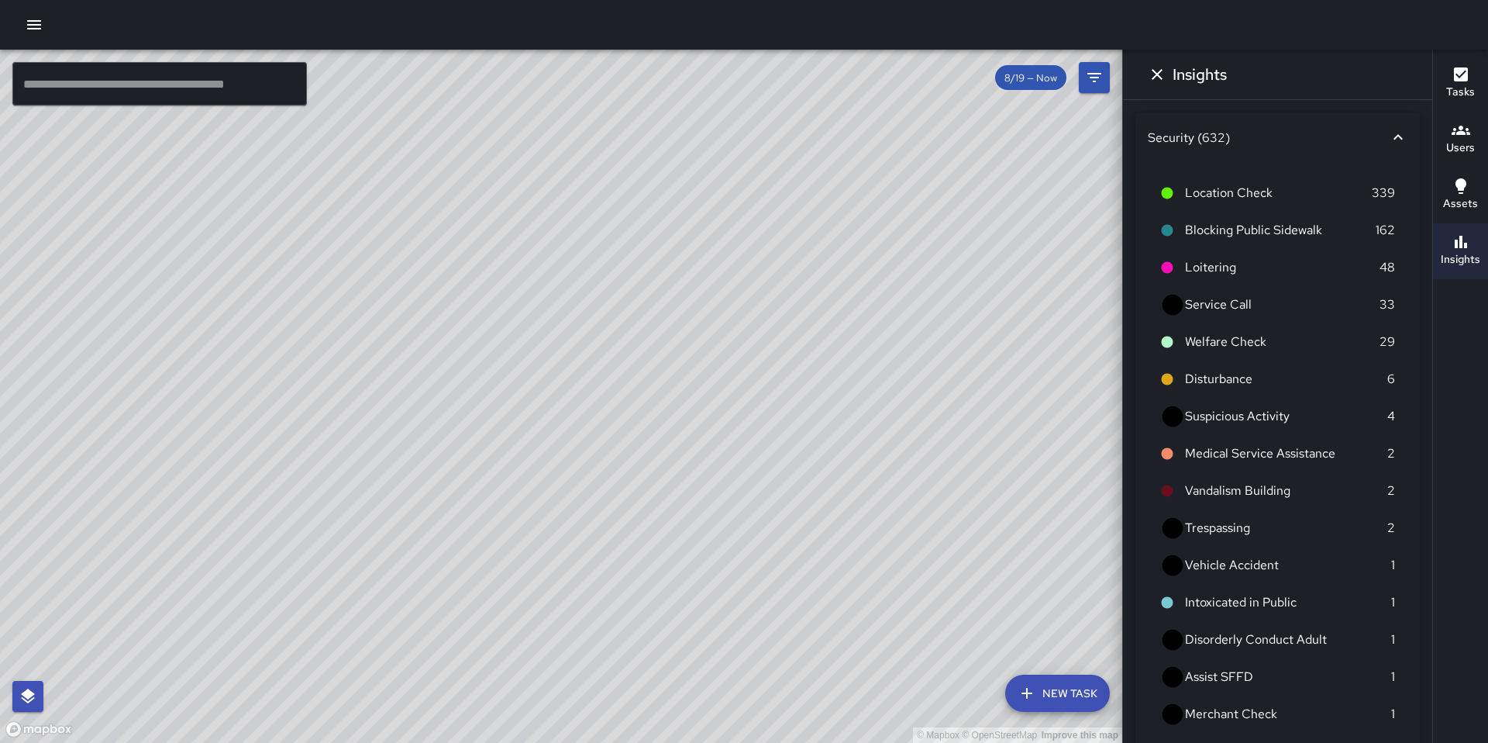
click at [941, 426] on div "© Mapbox © OpenStreetMap Improve this map" at bounding box center [561, 396] width 1122 height 693
drag, startPoint x: 675, startPoint y: 102, endPoint x: 850, endPoint y: 544, distance: 475.0
click at [850, 544] on div "© Mapbox © OpenStreetMap Improve this map" at bounding box center [561, 396] width 1122 height 693
drag, startPoint x: 774, startPoint y: 195, endPoint x: 853, endPoint y: 648, distance: 459.6
click at [853, 647] on div "© Mapbox © OpenStreetMap Improve this map" at bounding box center [561, 396] width 1122 height 693
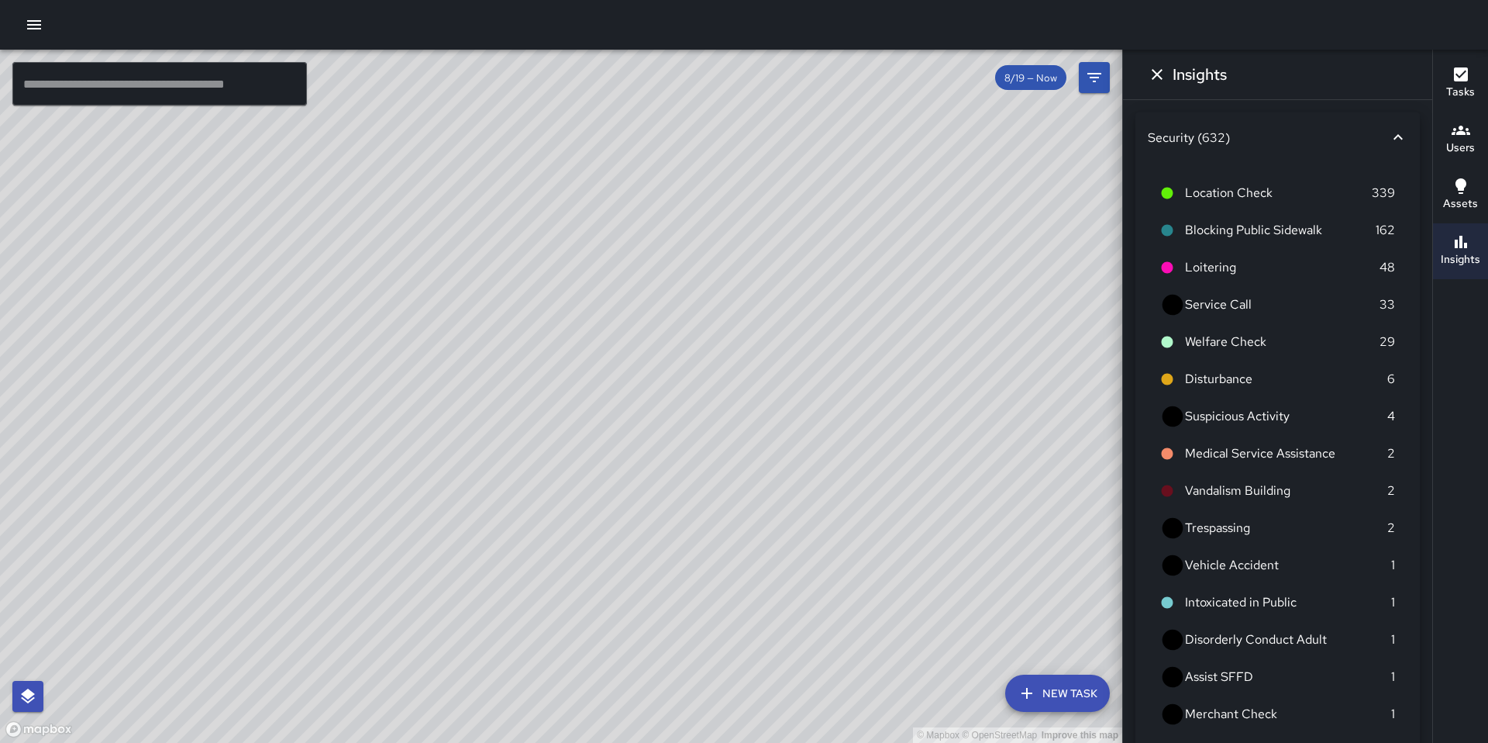
drag, startPoint x: 520, startPoint y: 369, endPoint x: 853, endPoint y: 335, distance: 335.1
click at [853, 336] on div "© Mapbox © OpenStreetMap Improve this map" at bounding box center [561, 396] width 1122 height 693
drag, startPoint x: 355, startPoint y: 189, endPoint x: 753, endPoint y: 219, distance: 399.6
click at [753, 220] on div "© Mapbox © OpenStreetMap Improve this map" at bounding box center [561, 396] width 1122 height 693
drag, startPoint x: 584, startPoint y: 243, endPoint x: 721, endPoint y: 241, distance: 137.2
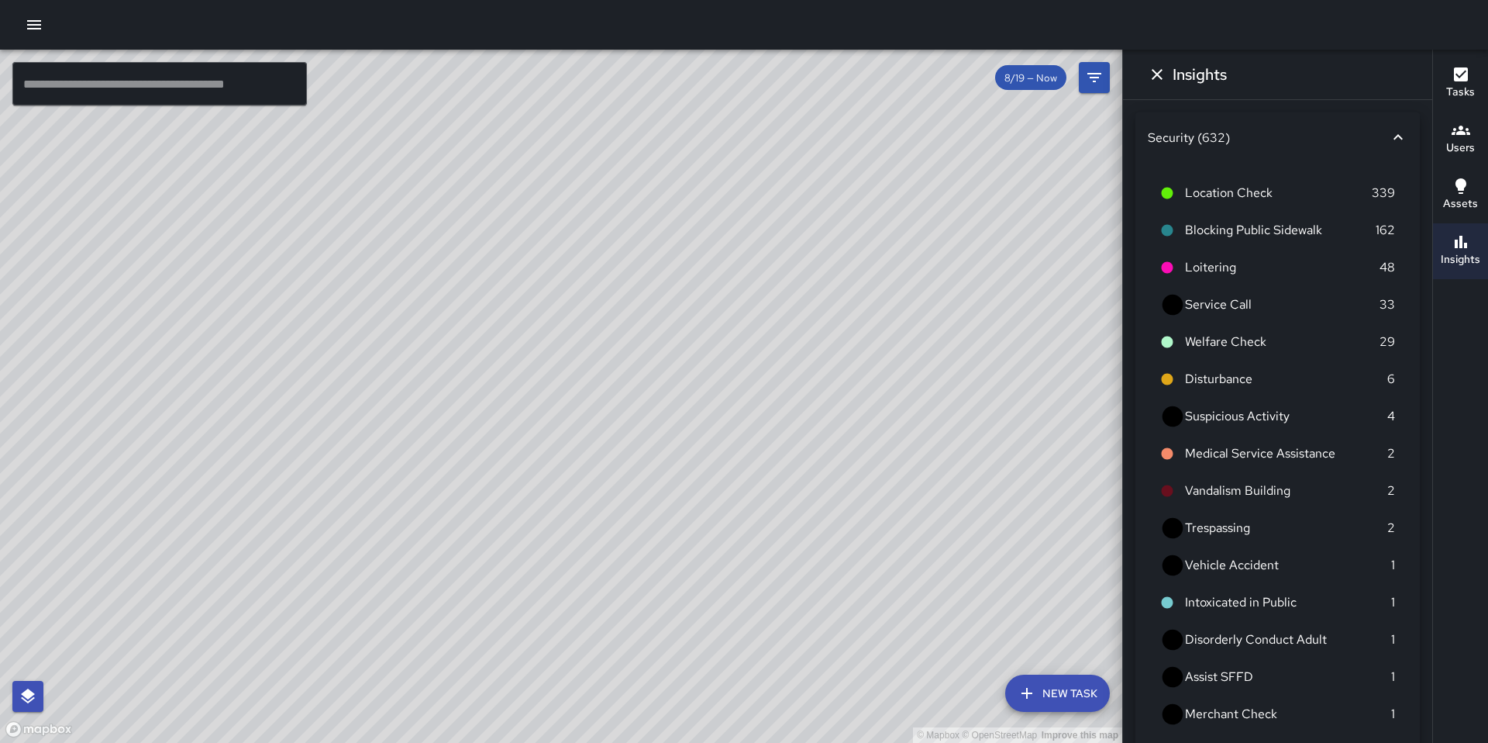
click at [721, 241] on div "© Mapbox © OpenStreetMap Improve this map" at bounding box center [561, 396] width 1122 height 693
drag, startPoint x: 494, startPoint y: 205, endPoint x: 601, endPoint y: 327, distance: 162.6
click at [601, 327] on div "© Mapbox © OpenStreetMap Improve this map" at bounding box center [561, 396] width 1122 height 693
drag, startPoint x: 651, startPoint y: 343, endPoint x: 503, endPoint y: 331, distance: 148.6
click at [503, 331] on div "© Mapbox © OpenStreetMap Improve this map" at bounding box center [561, 396] width 1122 height 693
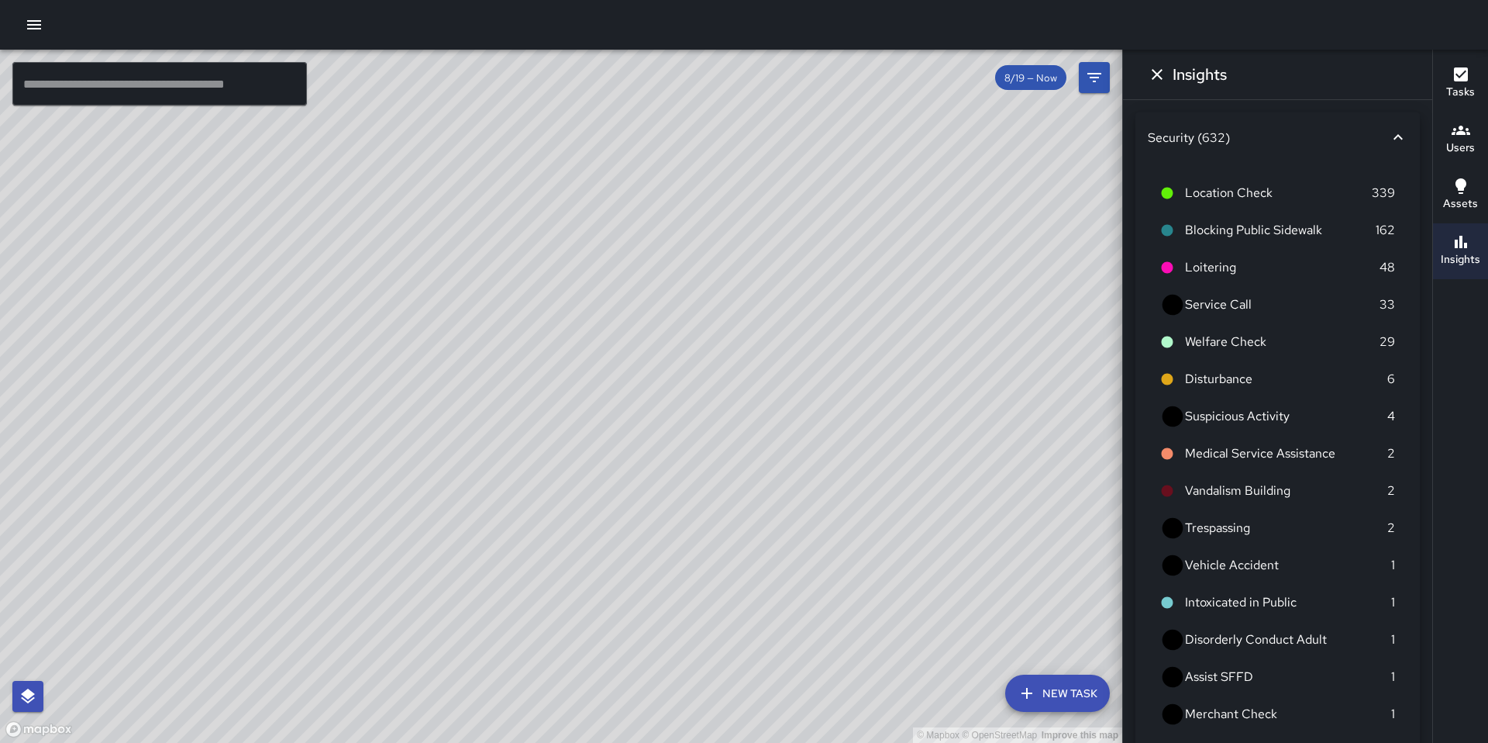
drag, startPoint x: 394, startPoint y: 283, endPoint x: 971, endPoint y: 312, distance: 577.5
click at [971, 312] on div "© Mapbox © OpenStreetMap Improve this map" at bounding box center [561, 396] width 1122 height 693
drag, startPoint x: 204, startPoint y: 343, endPoint x: 579, endPoint y: 394, distance: 378.7
click at [579, 394] on div "© Mapbox © OpenStreetMap Improve this map" at bounding box center [561, 396] width 1122 height 693
drag, startPoint x: 137, startPoint y: 426, endPoint x: 561, endPoint y: 426, distance: 424.0
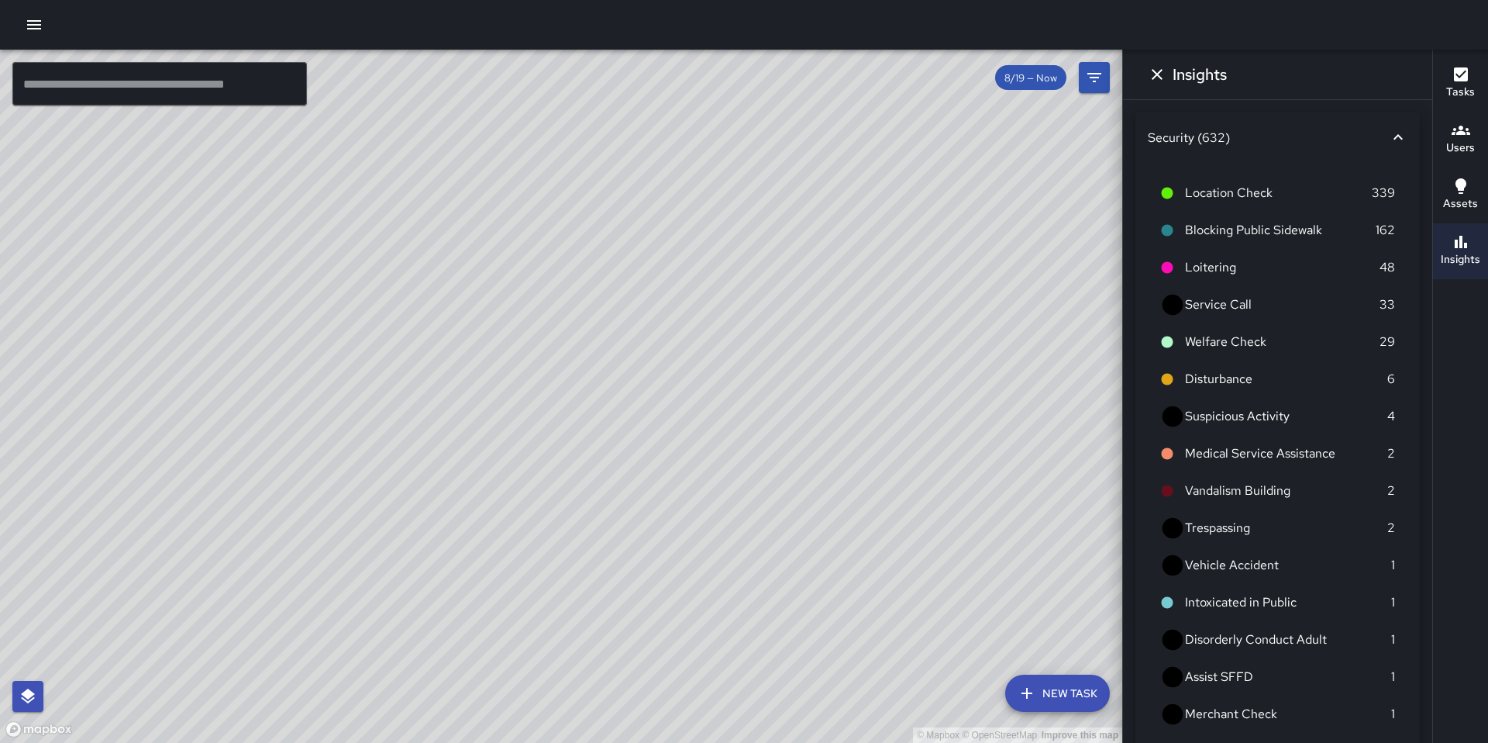
click at [561, 426] on div "© Mapbox © OpenStreetMap Improve this map" at bounding box center [561, 396] width 1122 height 693
drag, startPoint x: 594, startPoint y: 487, endPoint x: 430, endPoint y: 398, distance: 185.9
click at [430, 398] on div "© Mapbox © OpenStreetMap Improve this map" at bounding box center [561, 396] width 1122 height 693
drag, startPoint x: 633, startPoint y: 529, endPoint x: 676, endPoint y: 120, distance: 411.5
click at [676, 121] on div "© Mapbox © OpenStreetMap Improve this map" at bounding box center [561, 396] width 1122 height 693
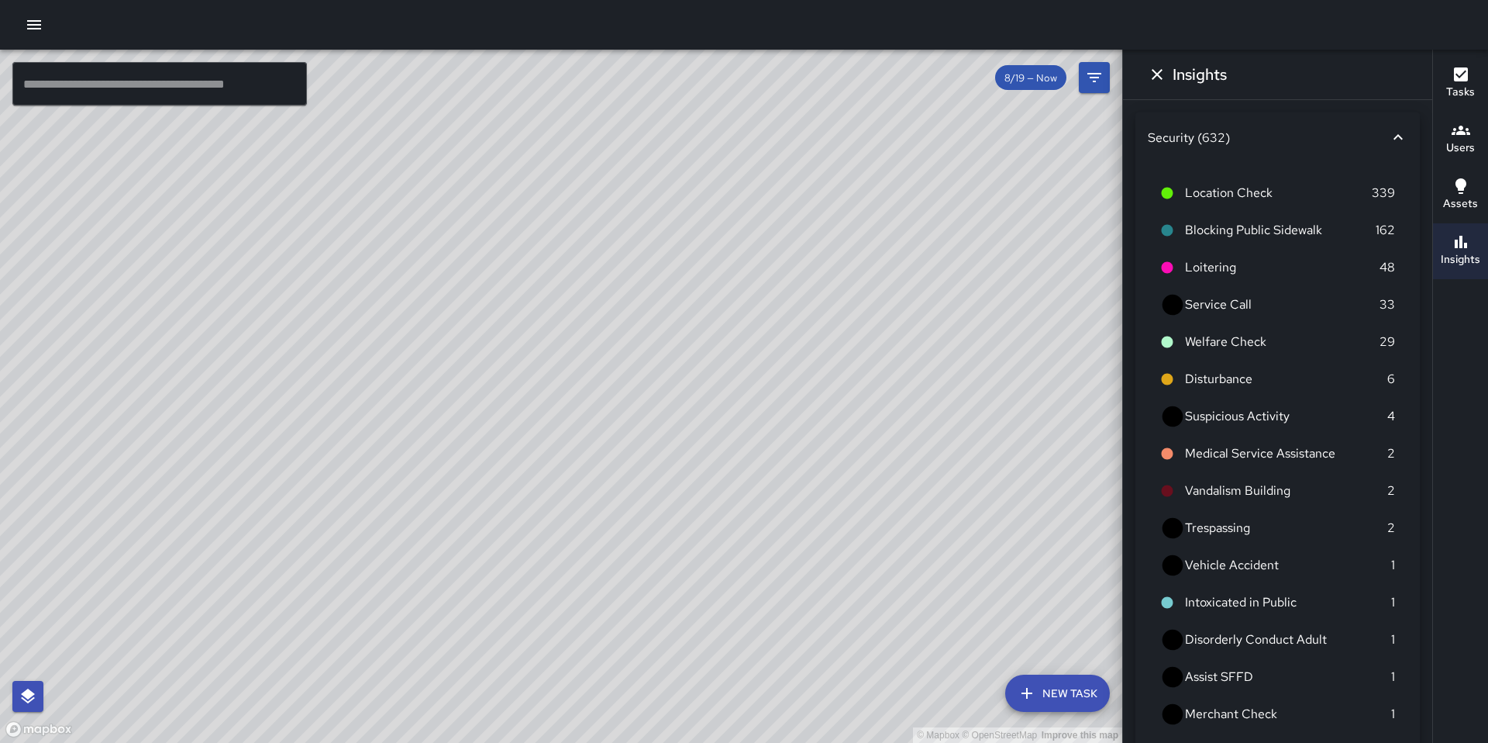
drag, startPoint x: 302, startPoint y: 629, endPoint x: 315, endPoint y: 267, distance: 362.3
click at [315, 267] on div "© Mapbox © OpenStreetMap Improve this map" at bounding box center [561, 396] width 1122 height 693
drag, startPoint x: 299, startPoint y: 308, endPoint x: 0, endPoint y: 248, distance: 305.1
click at [0, 248] on div "© Mapbox © OpenStreetMap Improve this map" at bounding box center [561, 396] width 1122 height 693
drag, startPoint x: 1052, startPoint y: 474, endPoint x: 525, endPoint y: 557, distance: 533.6
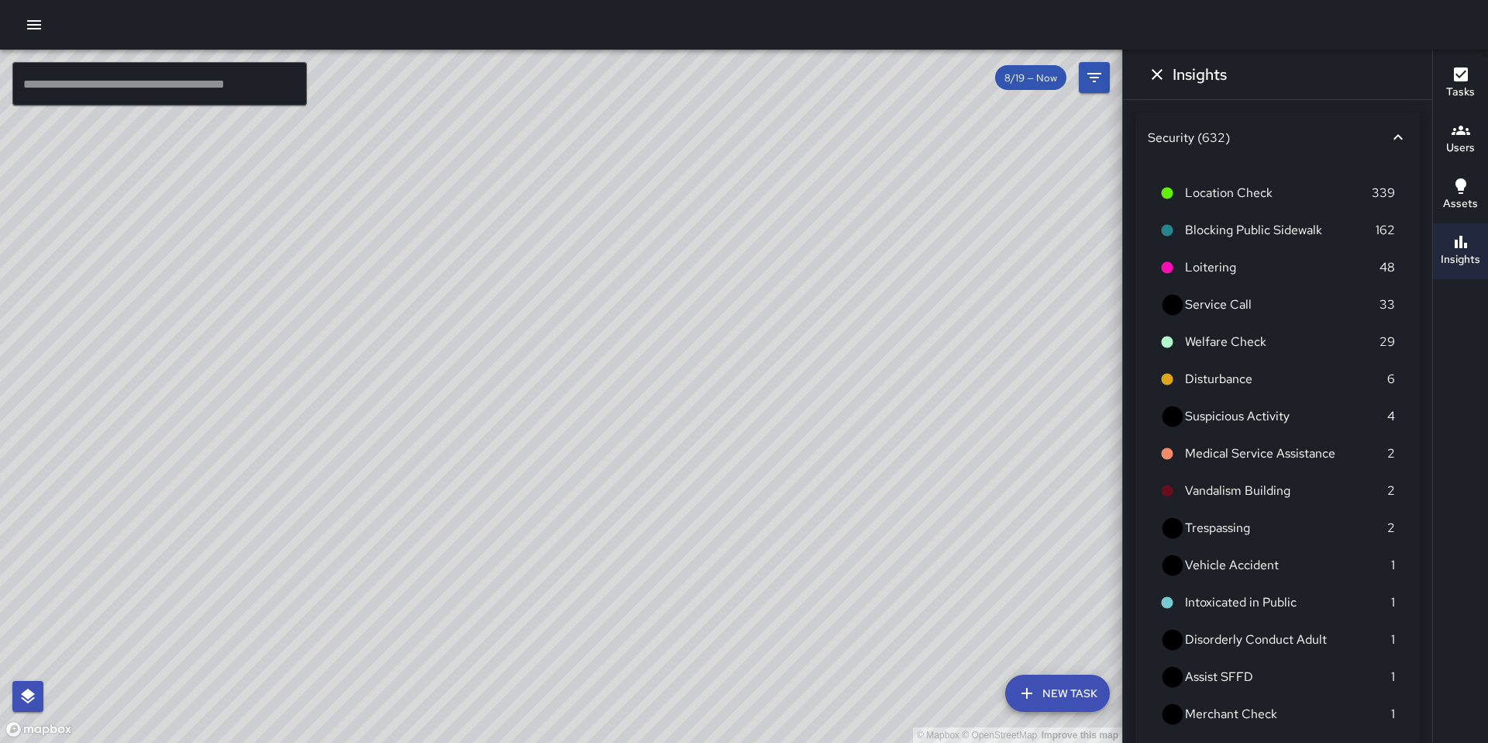
click at [525, 557] on div "© Mapbox © OpenStreetMap Improve this map" at bounding box center [561, 396] width 1122 height 693
drag, startPoint x: 509, startPoint y: 531, endPoint x: 833, endPoint y: 298, distance: 398.7
click at [833, 298] on div "© Mapbox © OpenStreetMap Improve this map" at bounding box center [561, 396] width 1122 height 693
drag, startPoint x: 340, startPoint y: 501, endPoint x: 664, endPoint y: 555, distance: 329.3
click at [664, 555] on div "© Mapbox © OpenStreetMap Improve this map" at bounding box center [561, 396] width 1122 height 693
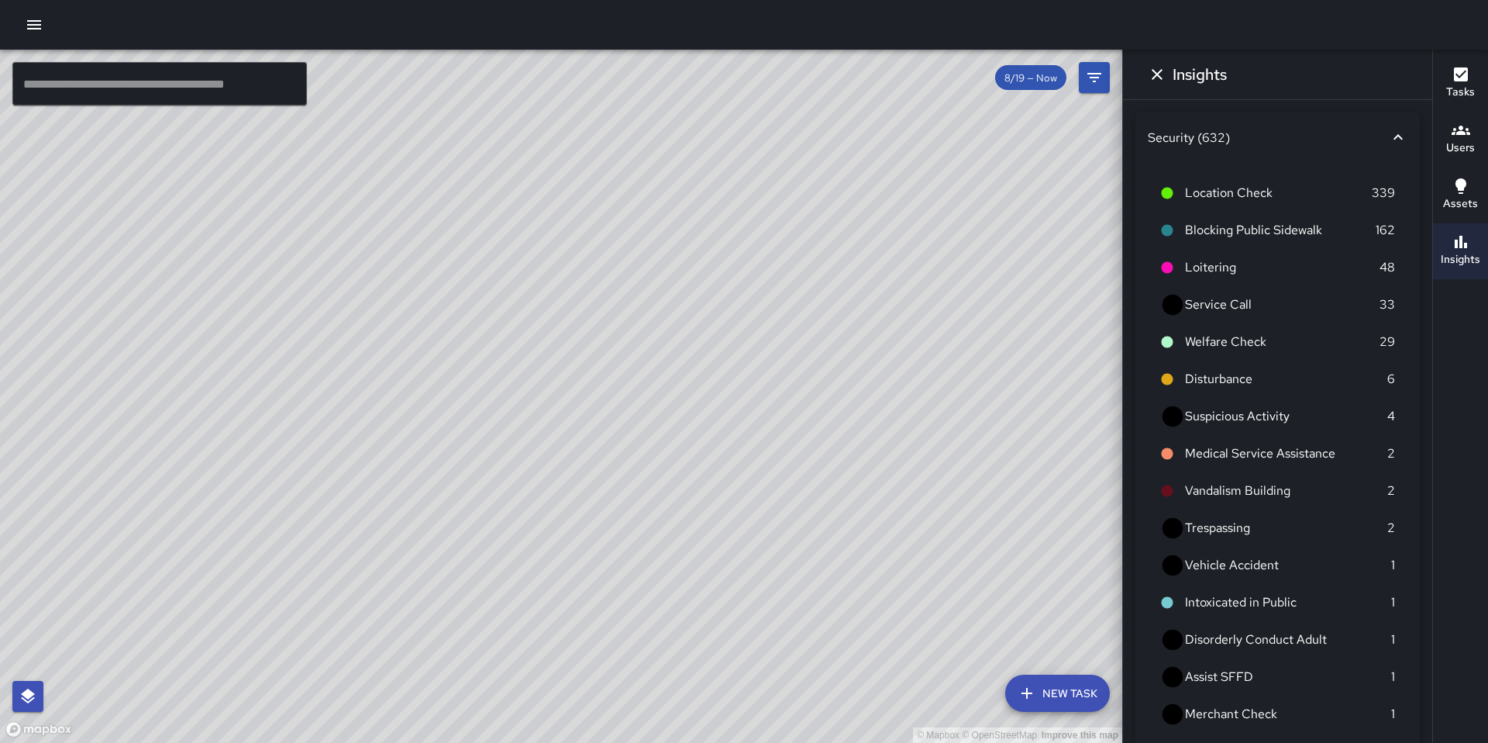
click at [667, 347] on div "© Mapbox © OpenStreetMap Improve this map" at bounding box center [561, 396] width 1122 height 693
drag, startPoint x: 385, startPoint y: 275, endPoint x: 209, endPoint y: 365, distance: 198.3
click at [209, 365] on div "© Mapbox © OpenStreetMap Improve this map" at bounding box center [561, 396] width 1122 height 693
drag, startPoint x: 367, startPoint y: 248, endPoint x: 803, endPoint y: 467, distance: 487.4
click at [803, 466] on div "© Mapbox © OpenStreetMap Improve this map" at bounding box center [561, 396] width 1122 height 693
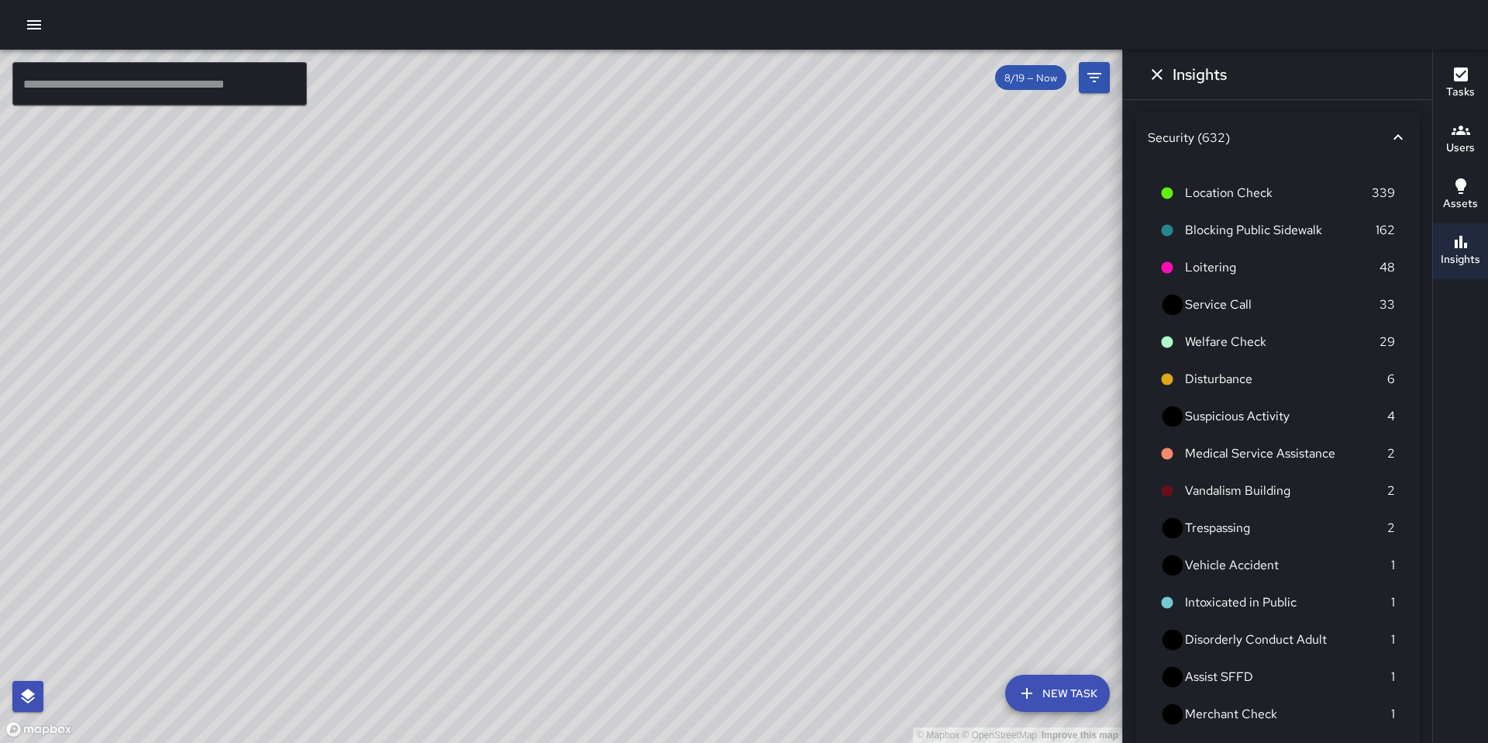
drag, startPoint x: 570, startPoint y: 211, endPoint x: 458, endPoint y: 450, distance: 264.3
click at [458, 450] on div "© Mapbox © OpenStreetMap Improve this map" at bounding box center [561, 396] width 1122 height 693
drag, startPoint x: 195, startPoint y: 347, endPoint x: 667, endPoint y: 474, distance: 489.9
click at [667, 474] on div "© Mapbox © OpenStreetMap Improve this map" at bounding box center [561, 396] width 1122 height 693
drag, startPoint x: 970, startPoint y: 433, endPoint x: 449, endPoint y: 710, distance: 589.9
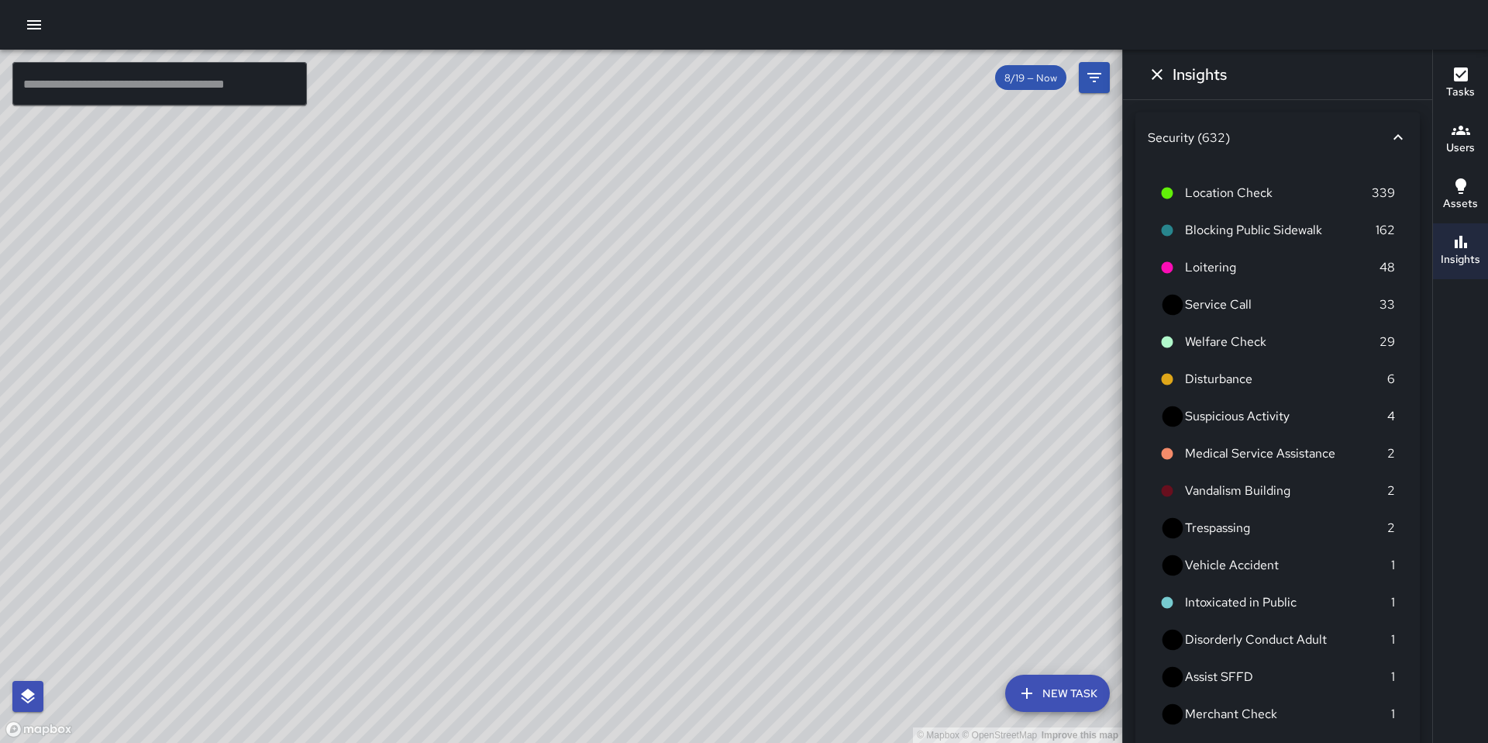
click at [449, 653] on div "© Mapbox © OpenStreetMap Improve this map" at bounding box center [561, 396] width 1122 height 693
drag, startPoint x: 609, startPoint y: 319, endPoint x: 641, endPoint y: 550, distance: 233.3
click at [641, 550] on div "© Mapbox © OpenStreetMap Improve this map" at bounding box center [561, 396] width 1122 height 693
drag, startPoint x: 1050, startPoint y: 527, endPoint x: 581, endPoint y: 503, distance: 469.6
click at [581, 503] on div "© Mapbox © OpenStreetMap Improve this map" at bounding box center [561, 396] width 1122 height 693
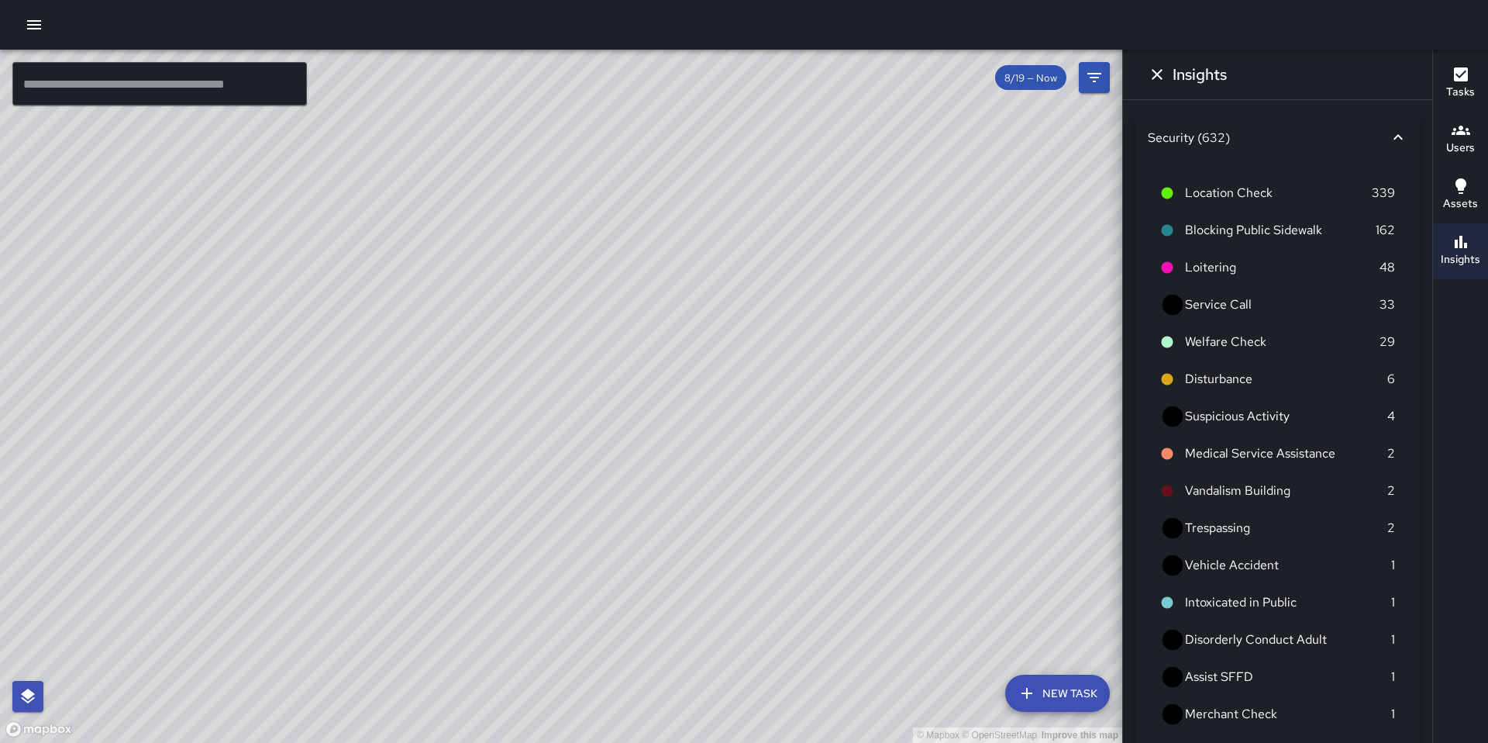
drag, startPoint x: 902, startPoint y: 234, endPoint x: 595, endPoint y: 92, distance: 338.2
click at [595, 92] on div "© Mapbox © OpenStreetMap Improve this map" at bounding box center [561, 396] width 1122 height 693
drag, startPoint x: 689, startPoint y: 536, endPoint x: 677, endPoint y: 296, distance: 239.9
click at [677, 296] on div "© Mapbox © OpenStreetMap Improve this map" at bounding box center [561, 396] width 1122 height 693
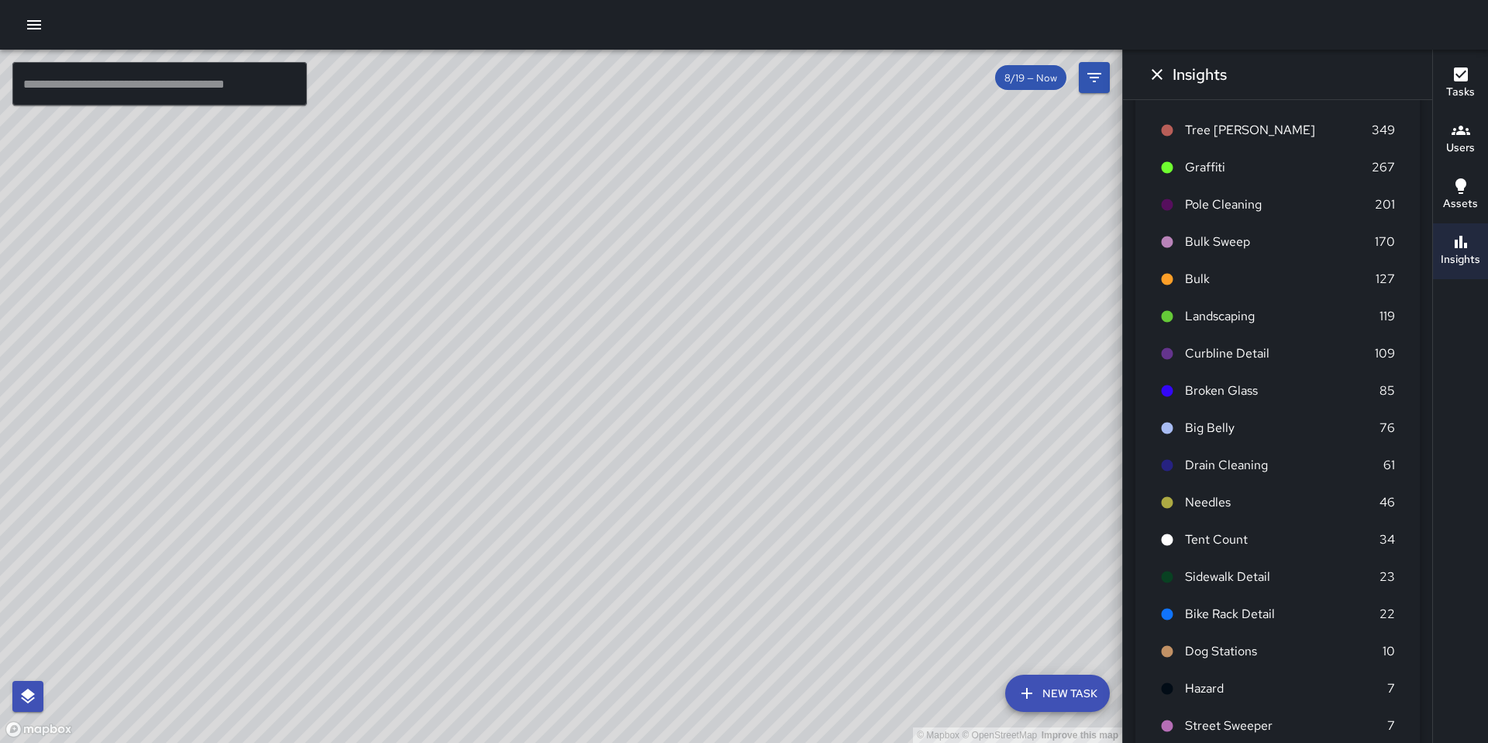
scroll to position [861, 0]
click at [42, 26] on icon "button" at bounding box center [34, 25] width 19 height 19
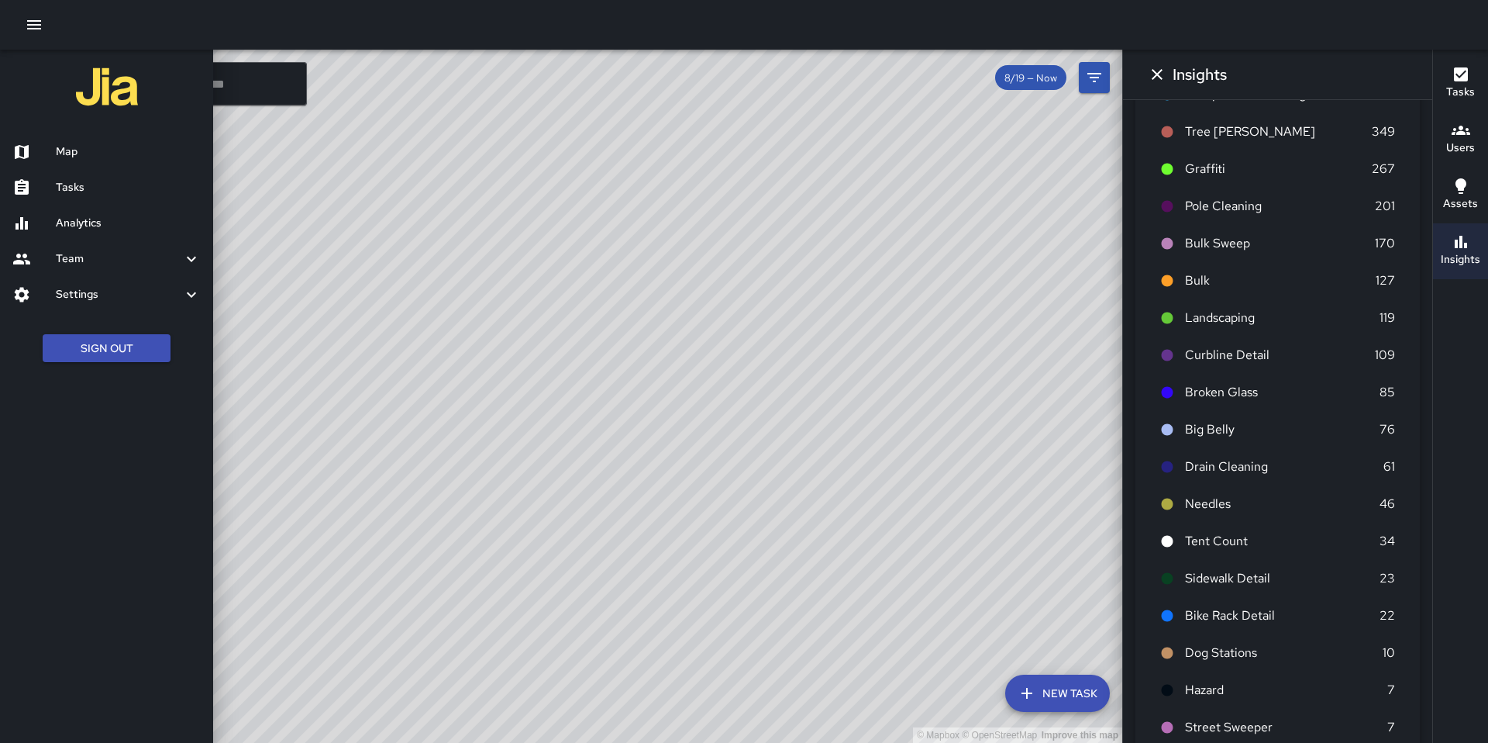
click at [119, 219] on h6 "Analytics" at bounding box center [128, 223] width 145 height 17
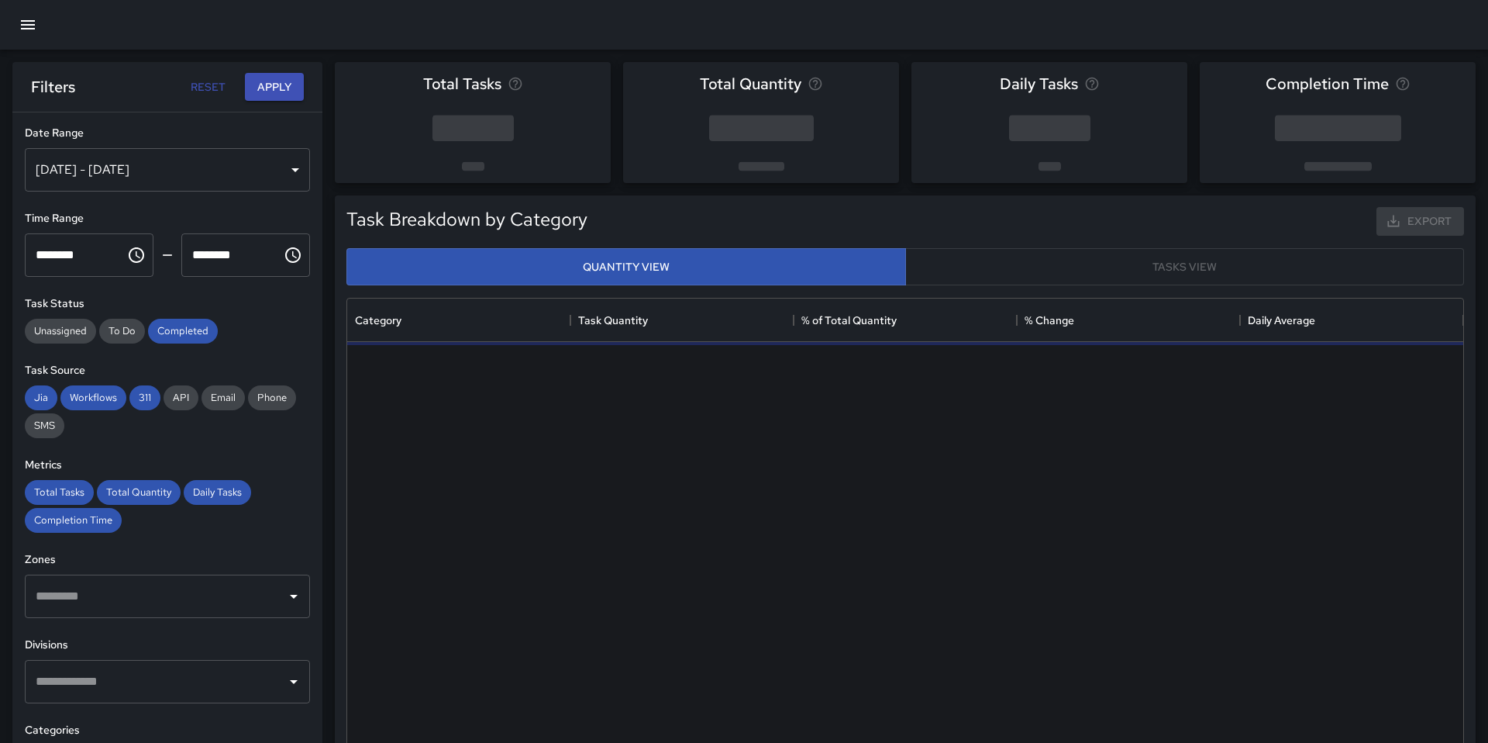
scroll to position [464, 1116]
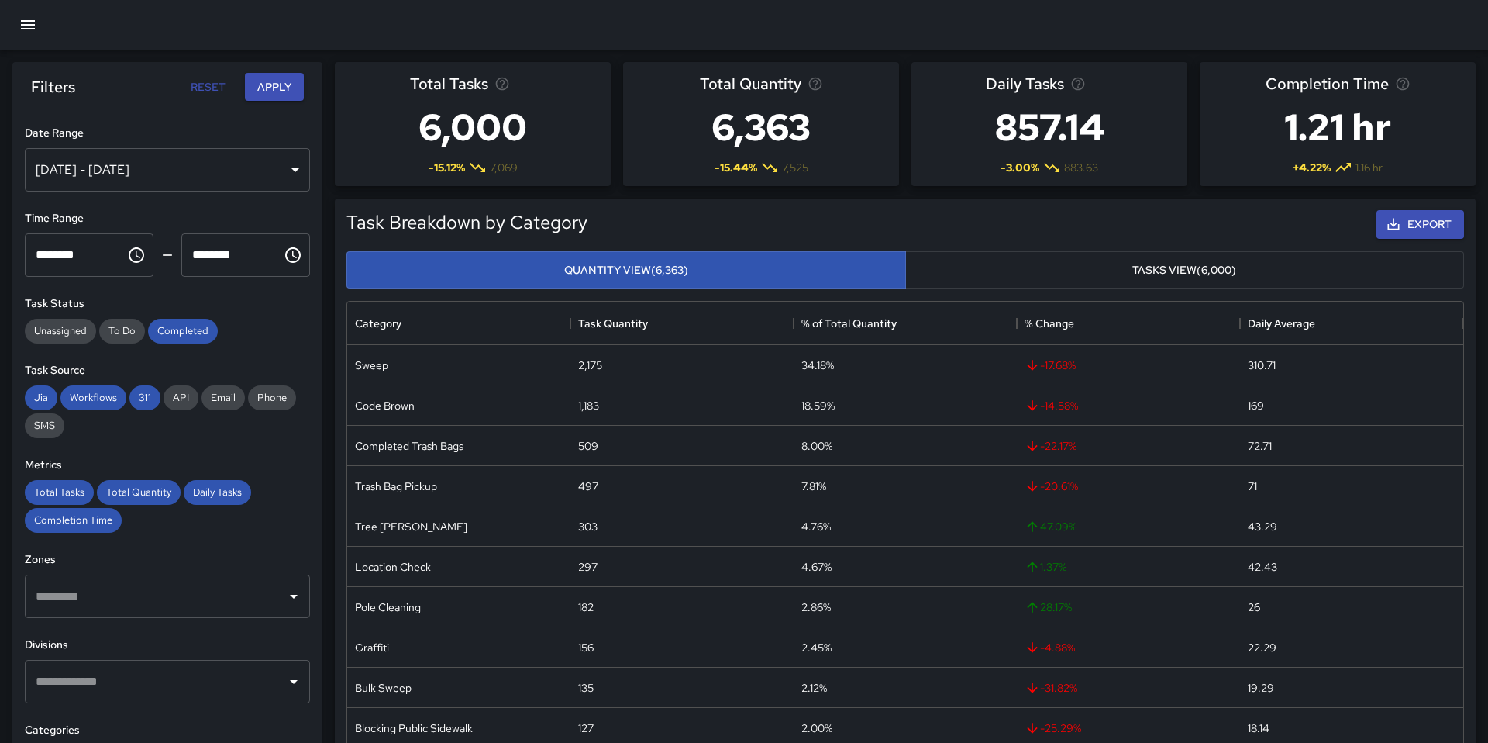
click at [153, 166] on div "[DATE] - [DATE]" at bounding box center [167, 169] width 285 height 43
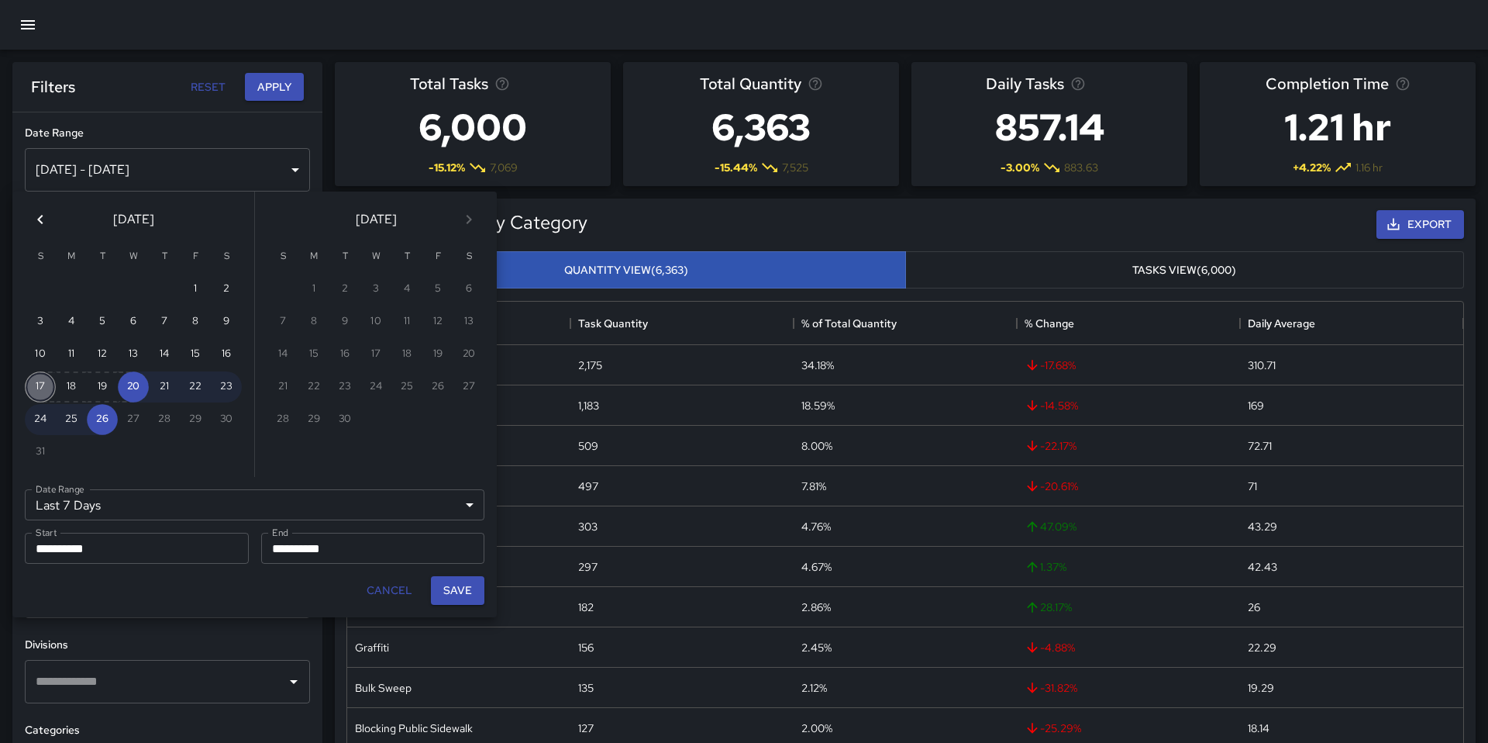
click at [40, 377] on button "17" at bounding box center [40, 386] width 31 height 31
type input "******"
type input "**********"
click at [233, 383] on button "23" at bounding box center [226, 386] width 31 height 31
type input "**********"
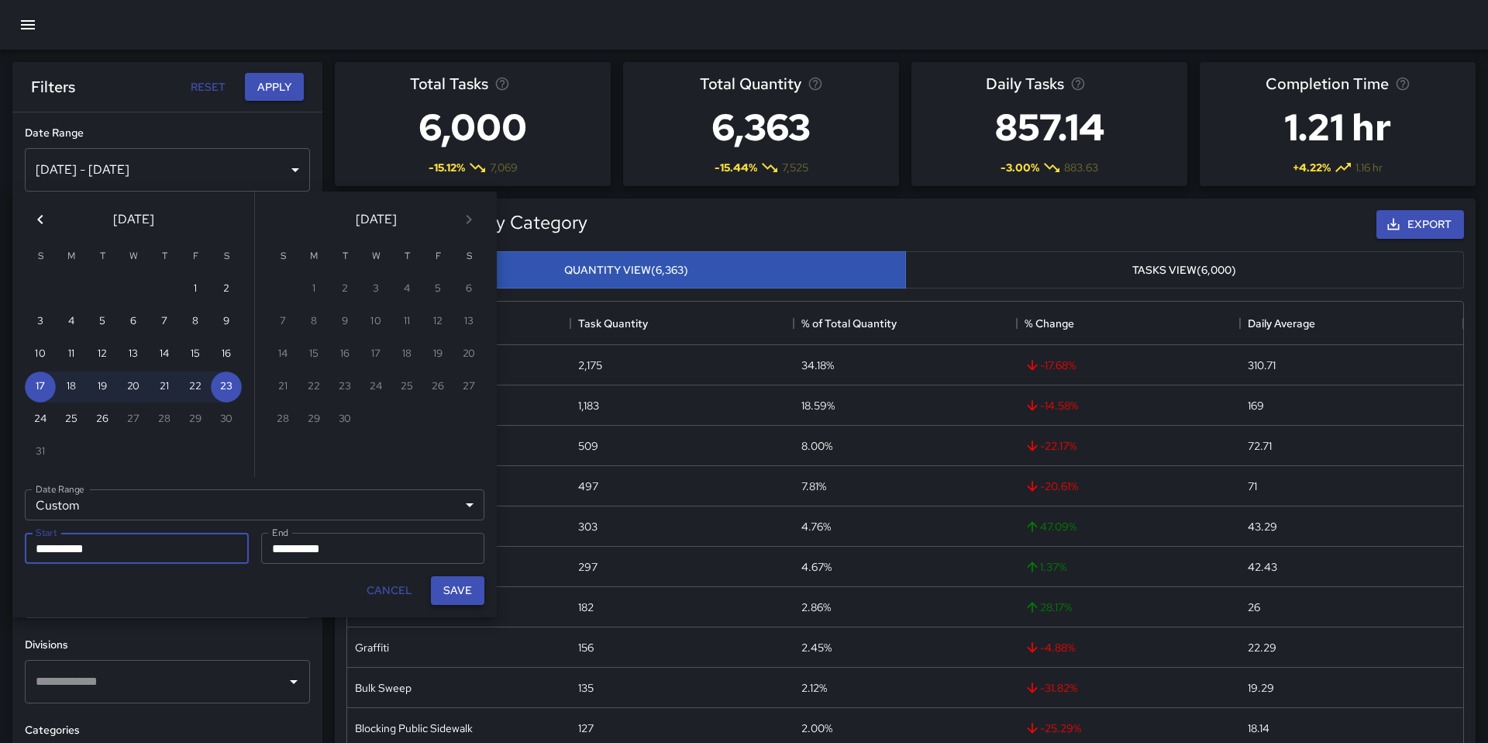
click at [468, 589] on button "Save" at bounding box center [457, 590] width 53 height 29
type input "**********"
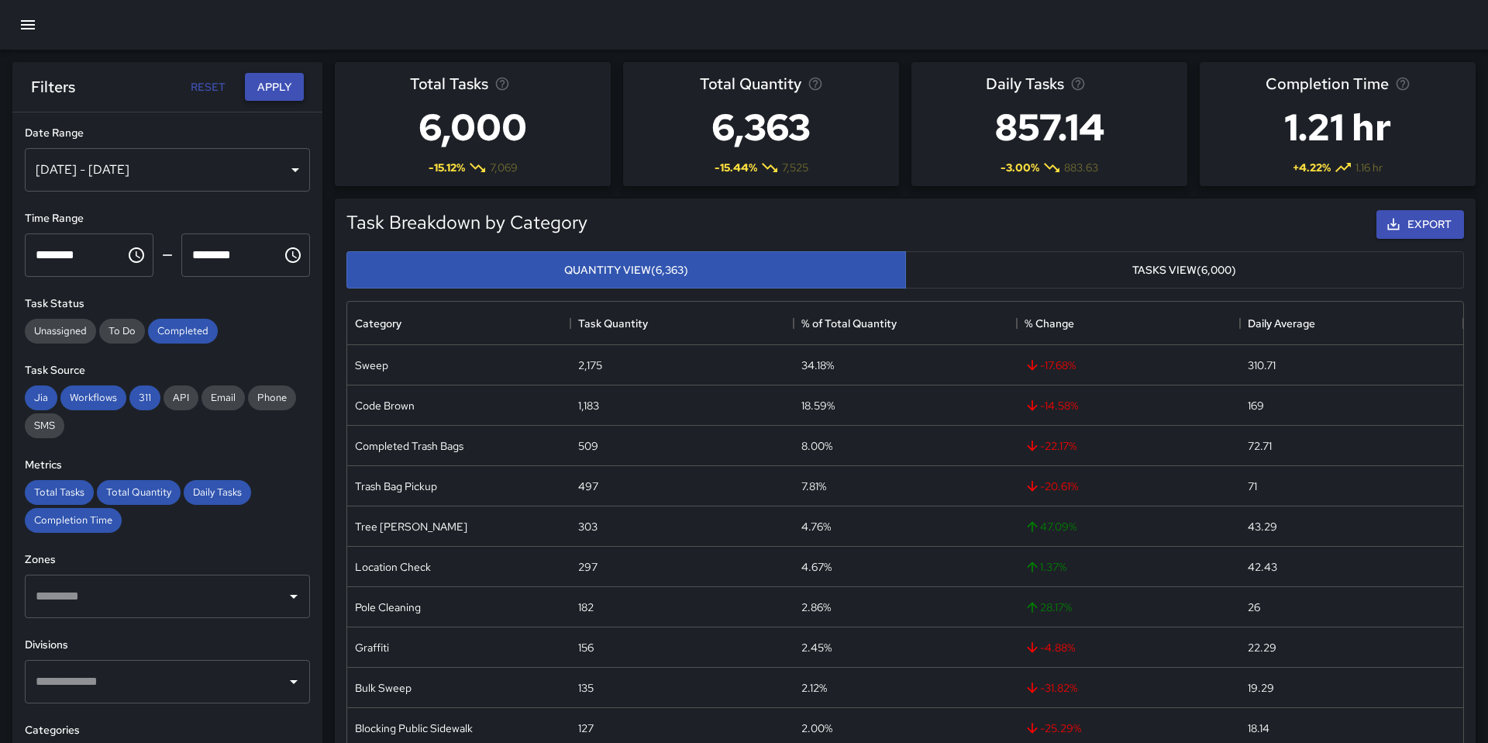
click at [278, 86] on button "Apply" at bounding box center [274, 87] width 59 height 29
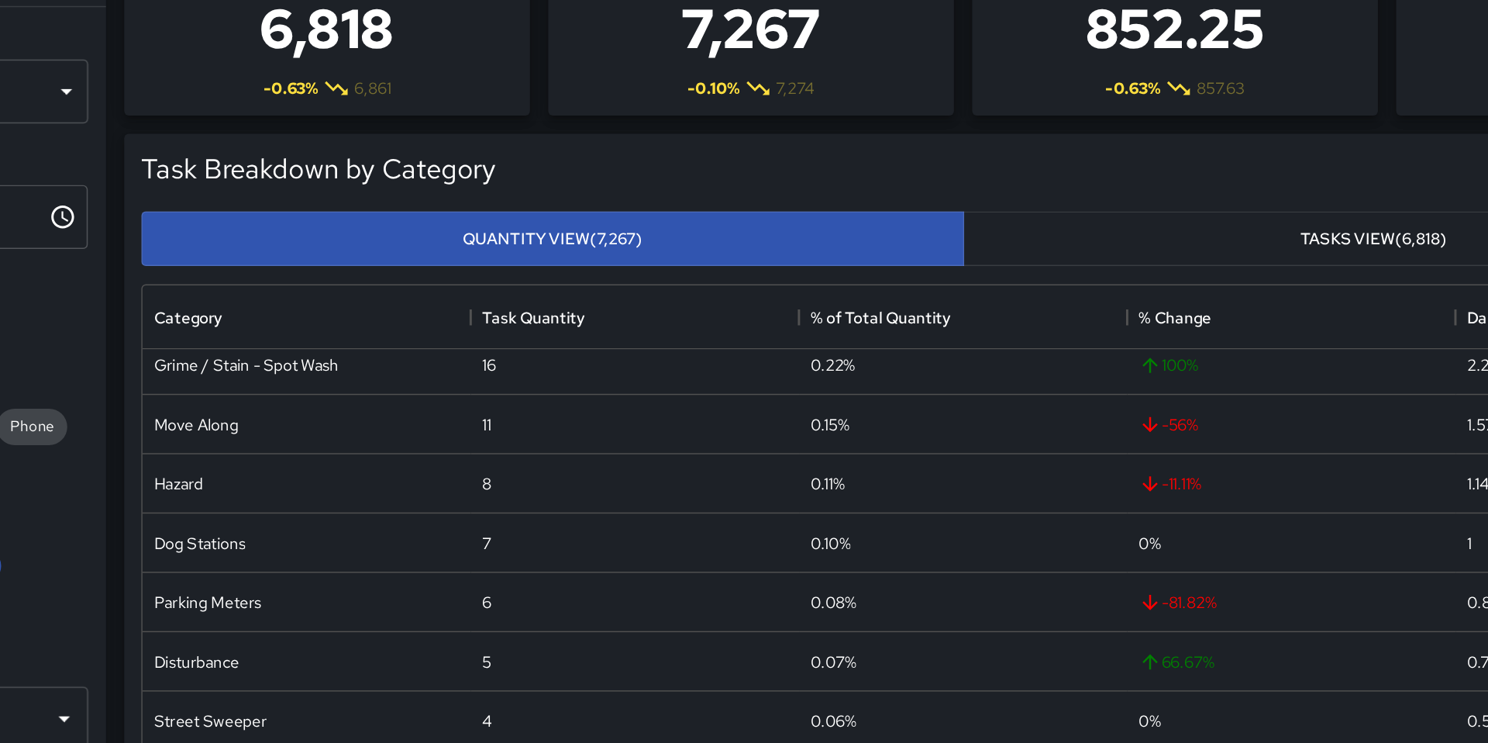
scroll to position [1029, 0]
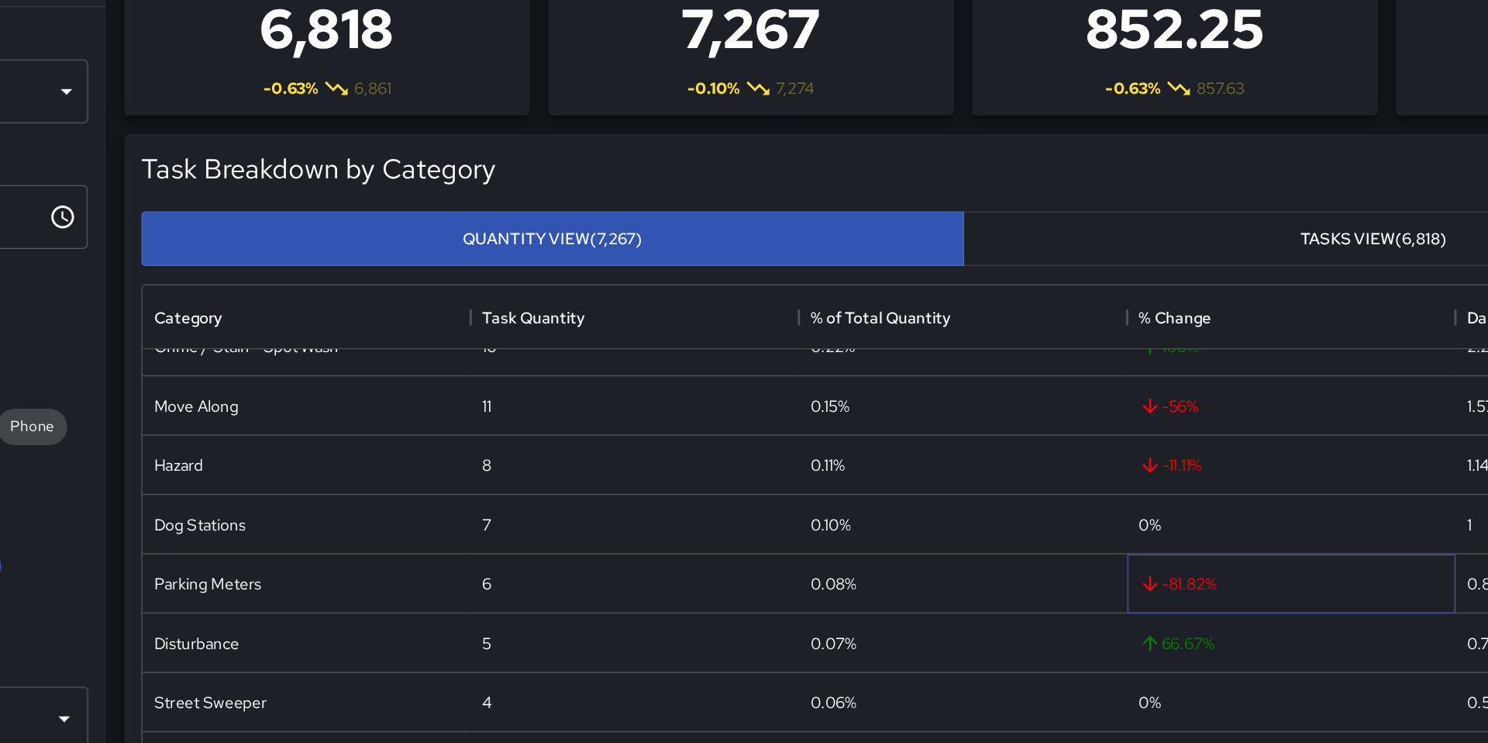
click at [1075, 488] on div "-81.82 %" at bounding box center [1128, 504] width 223 height 40
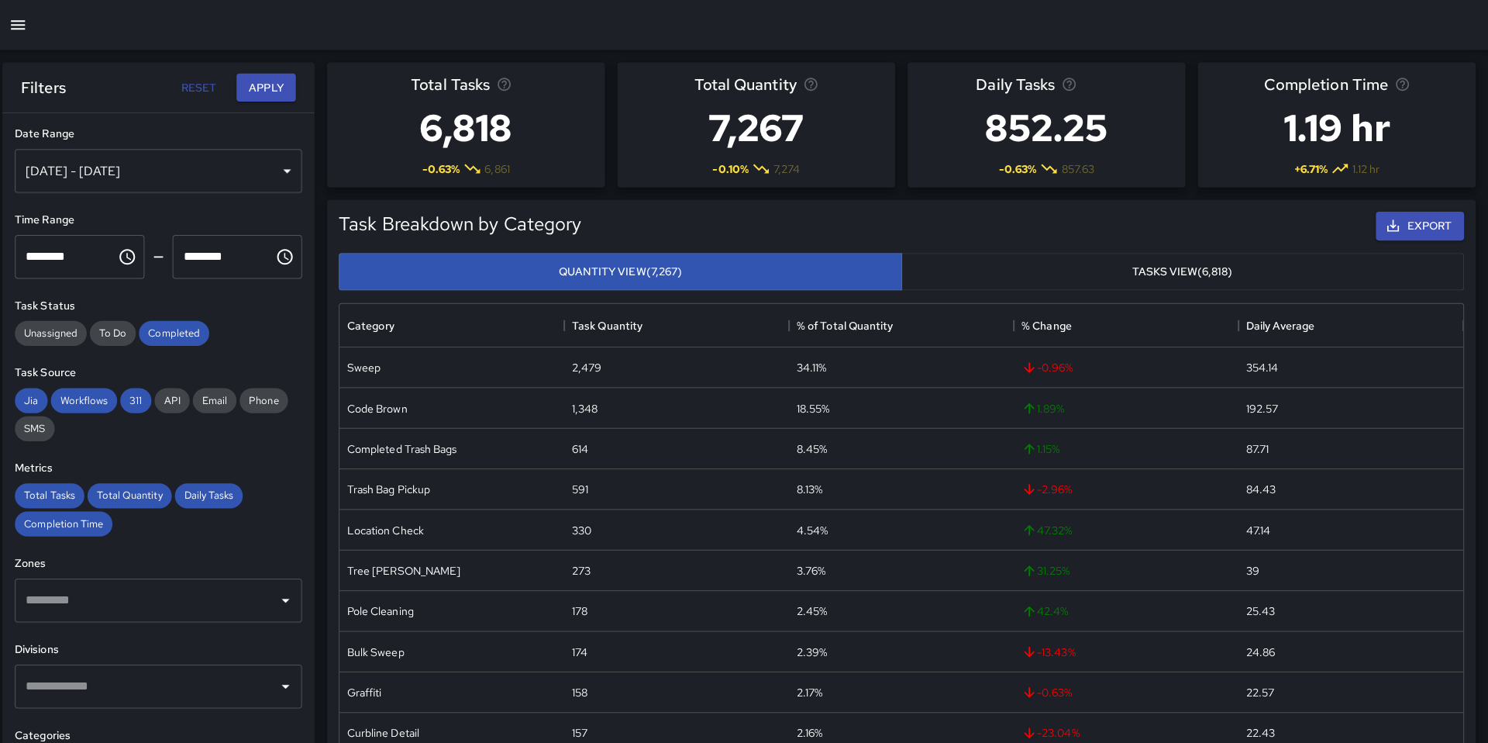
scroll to position [0, 0]
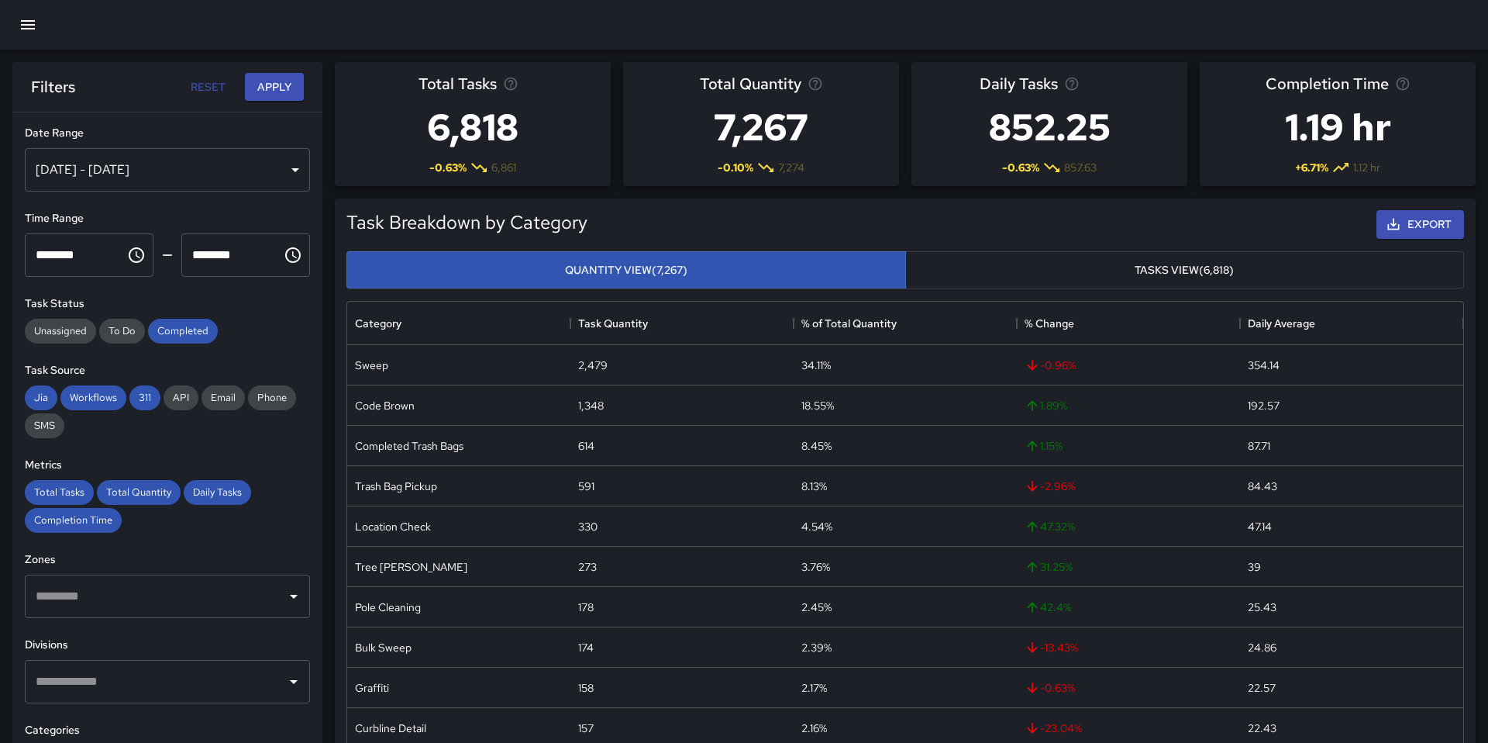
click at [30, 24] on icon "button" at bounding box center [28, 24] width 14 height 9
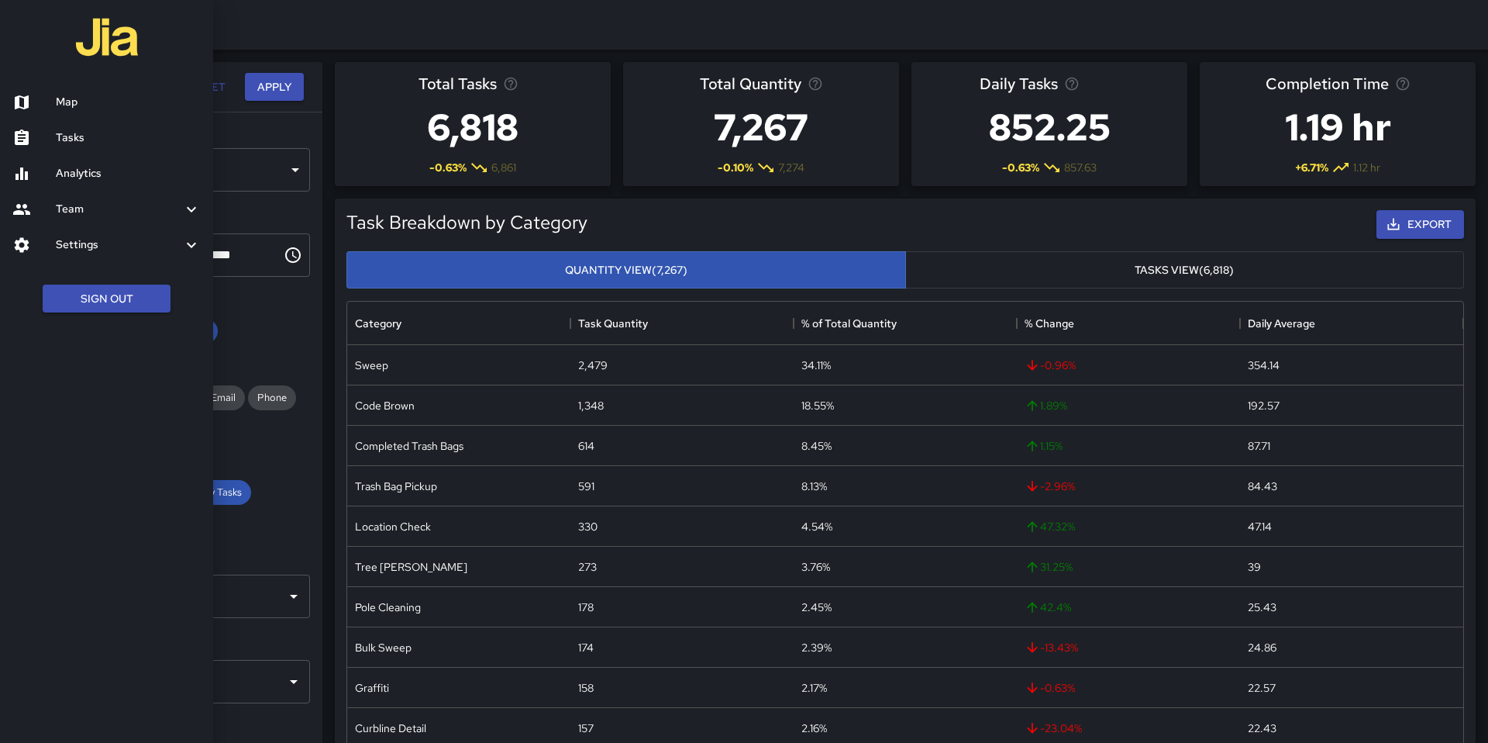
click at [69, 215] on h6 "Team" at bounding box center [119, 209] width 126 height 17
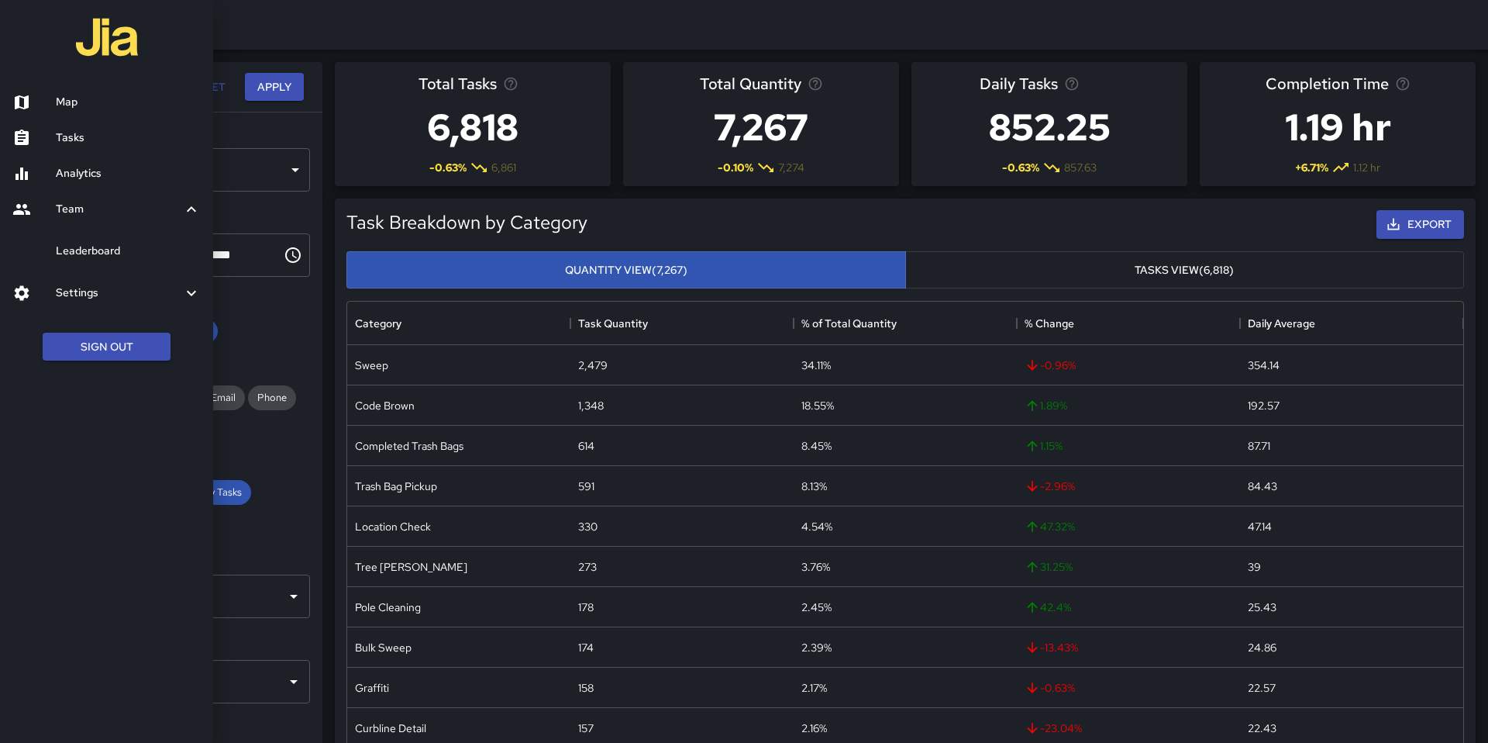
click at [75, 255] on h6 "Leaderboard" at bounding box center [128, 251] width 145 height 17
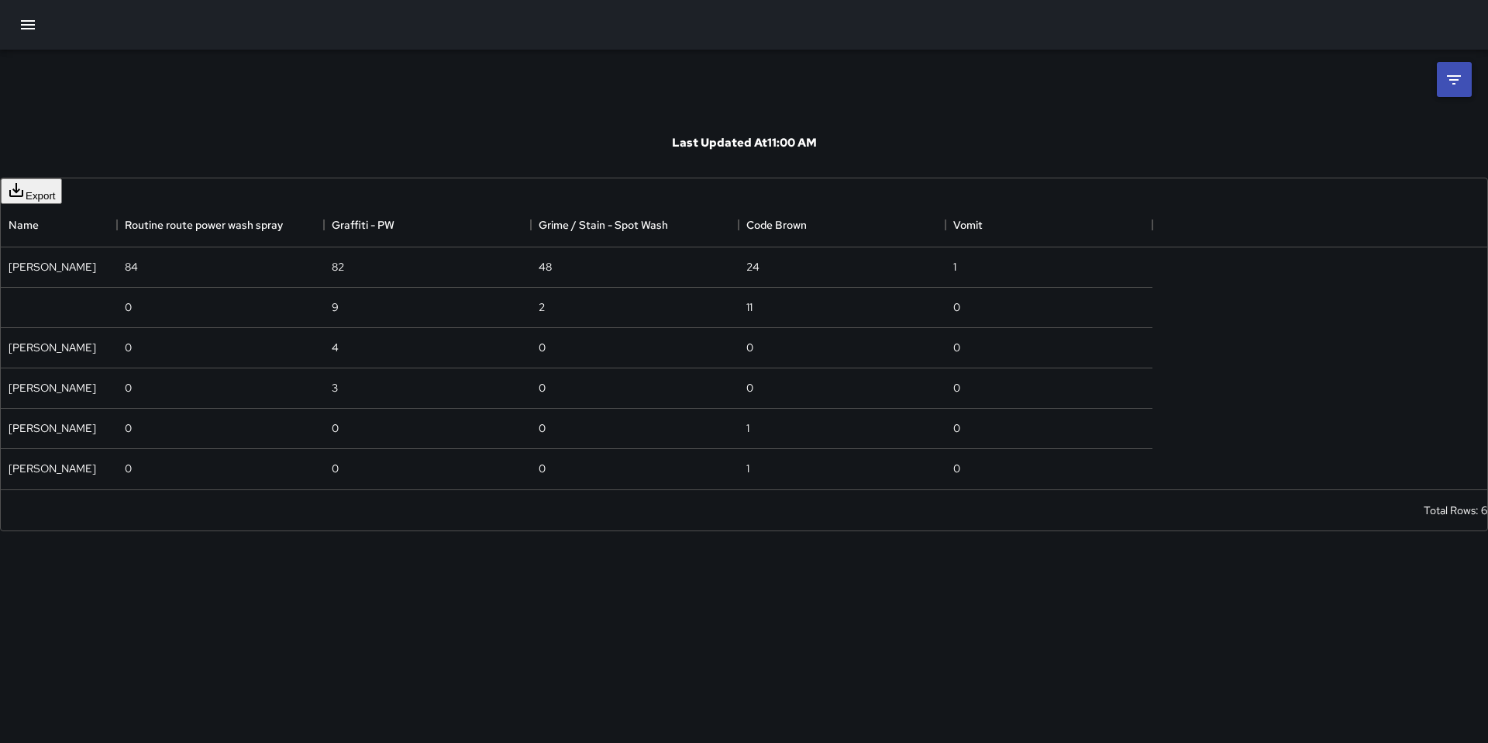
scroll to position [285, 1152]
click at [1320, 82] on icon at bounding box center [1454, 80] width 19 height 19
click at [1055, 81] on div "**********" at bounding box center [744, 300] width 1488 height 500
click at [1320, 145] on body "**********" at bounding box center [744, 371] width 1488 height 743
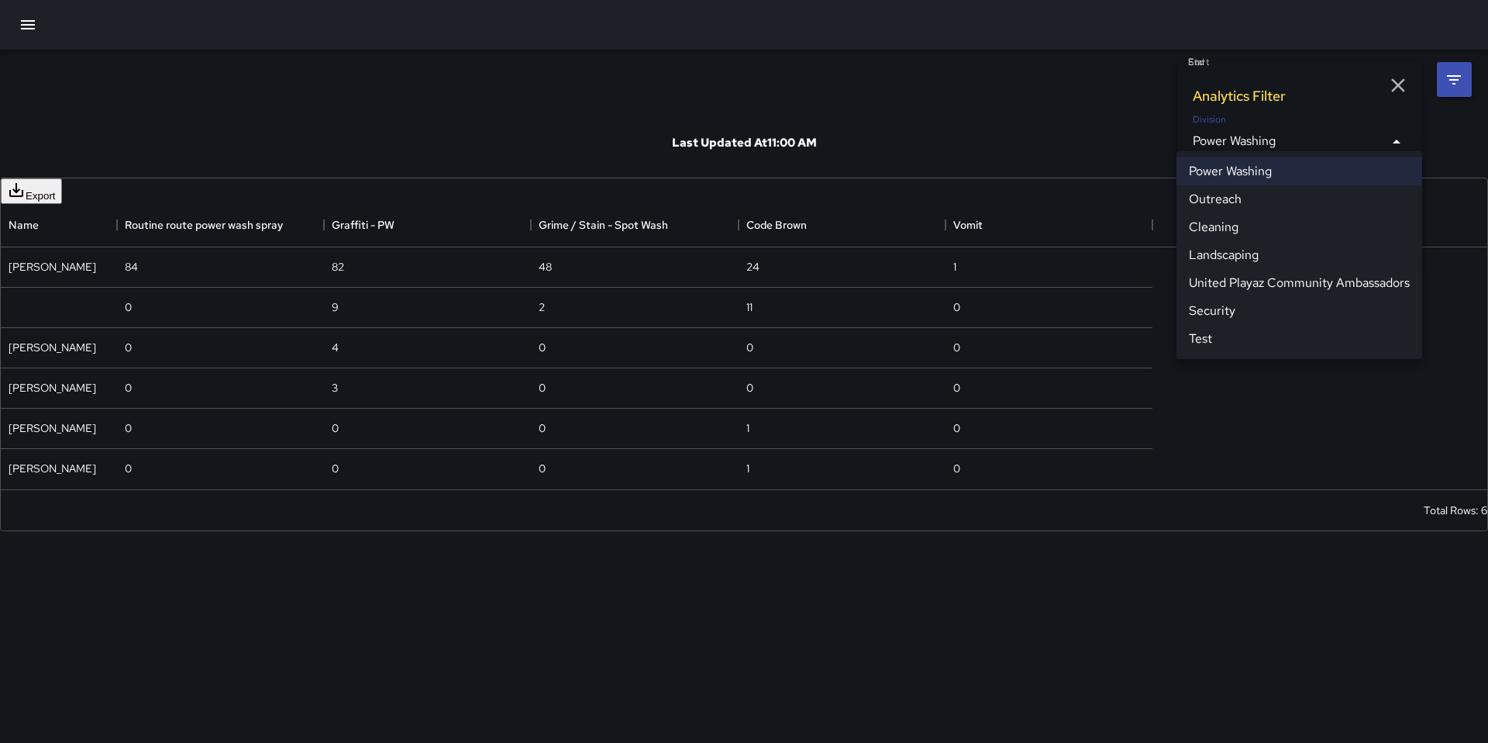
click at [1257, 220] on li "Cleaning" at bounding box center [1300, 227] width 246 height 28
type input "**********"
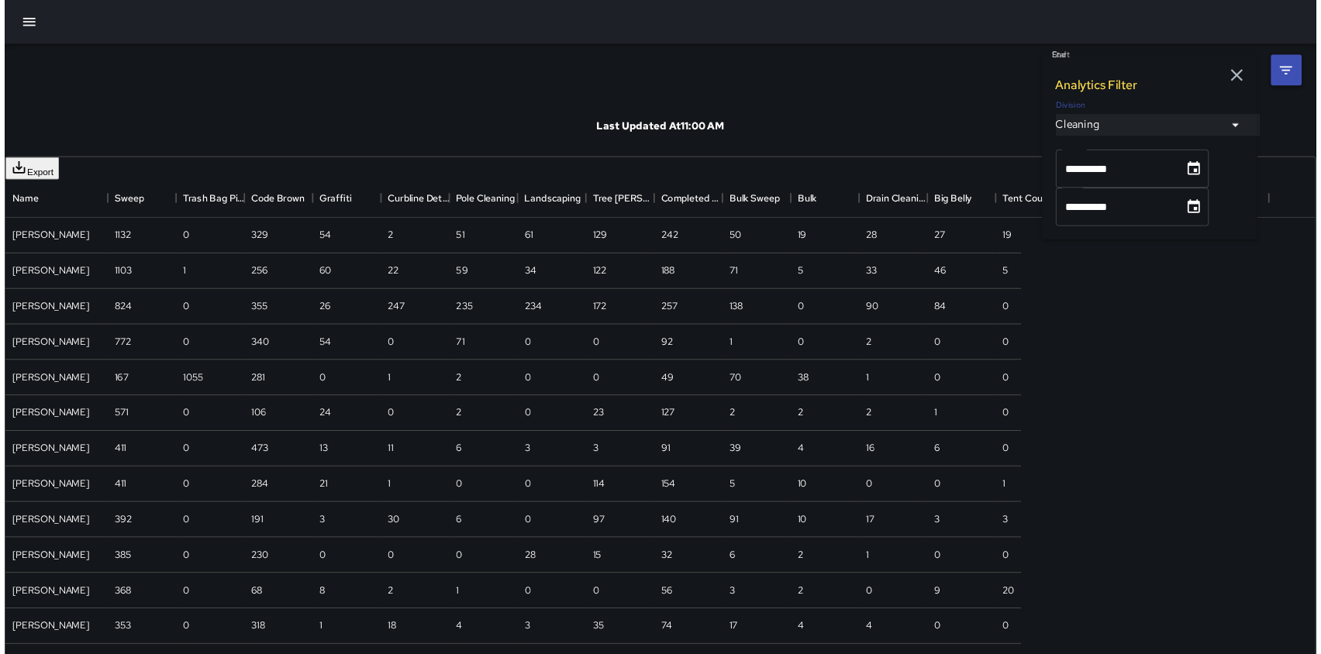
scroll to position [1293, 1152]
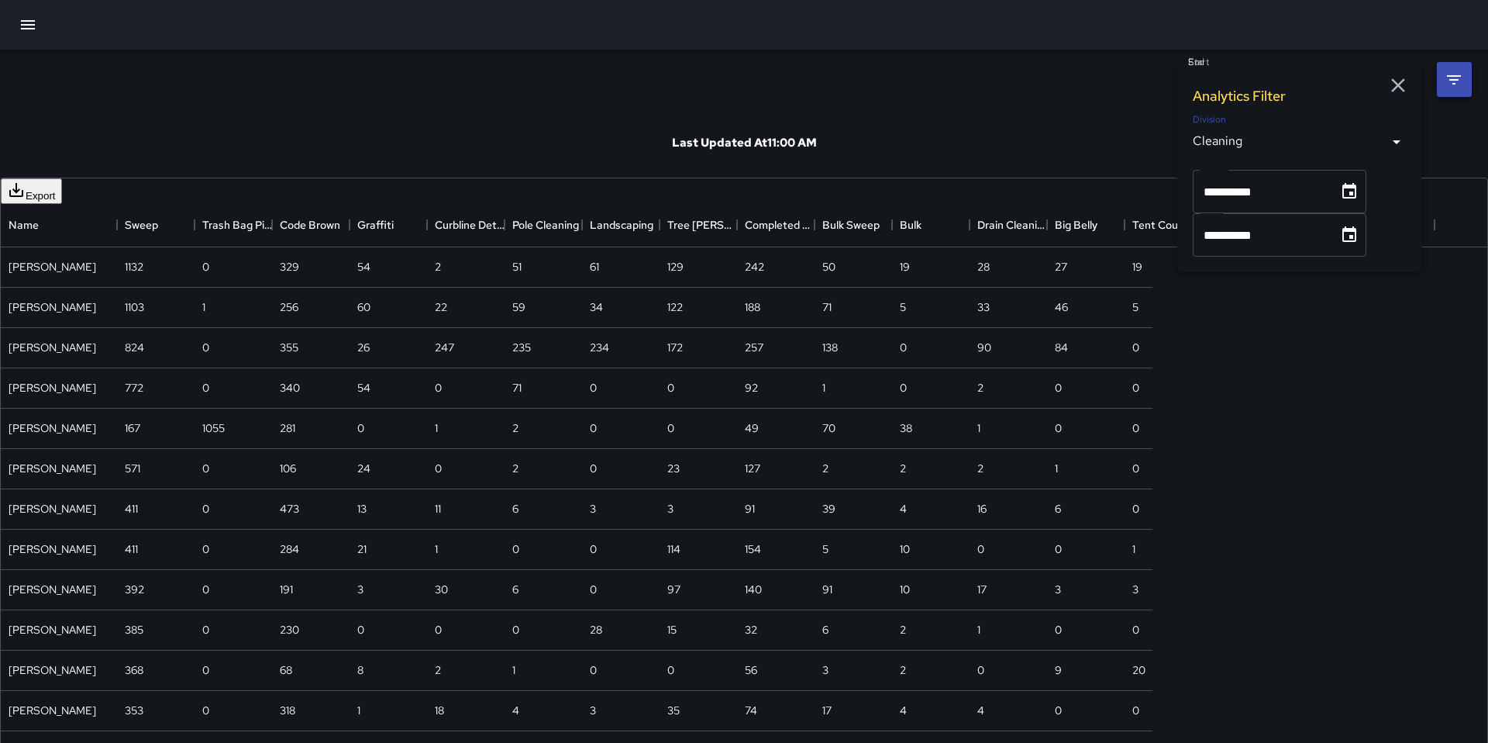
click at [1320, 83] on icon "button" at bounding box center [1398, 85] width 23 height 23
click at [25, 26] on icon "button" at bounding box center [28, 25] width 19 height 19
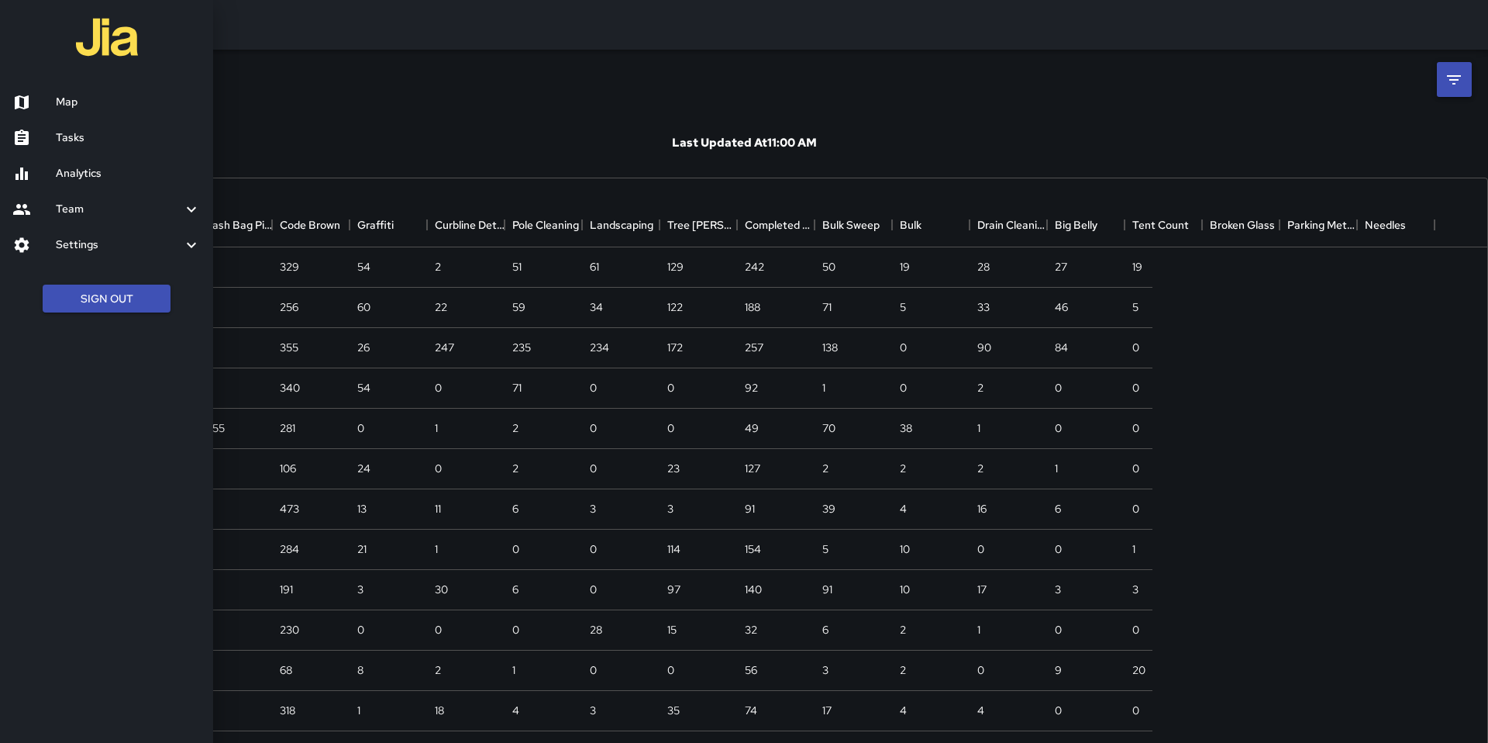
click at [65, 103] on h6 "Map" at bounding box center [128, 102] width 145 height 17
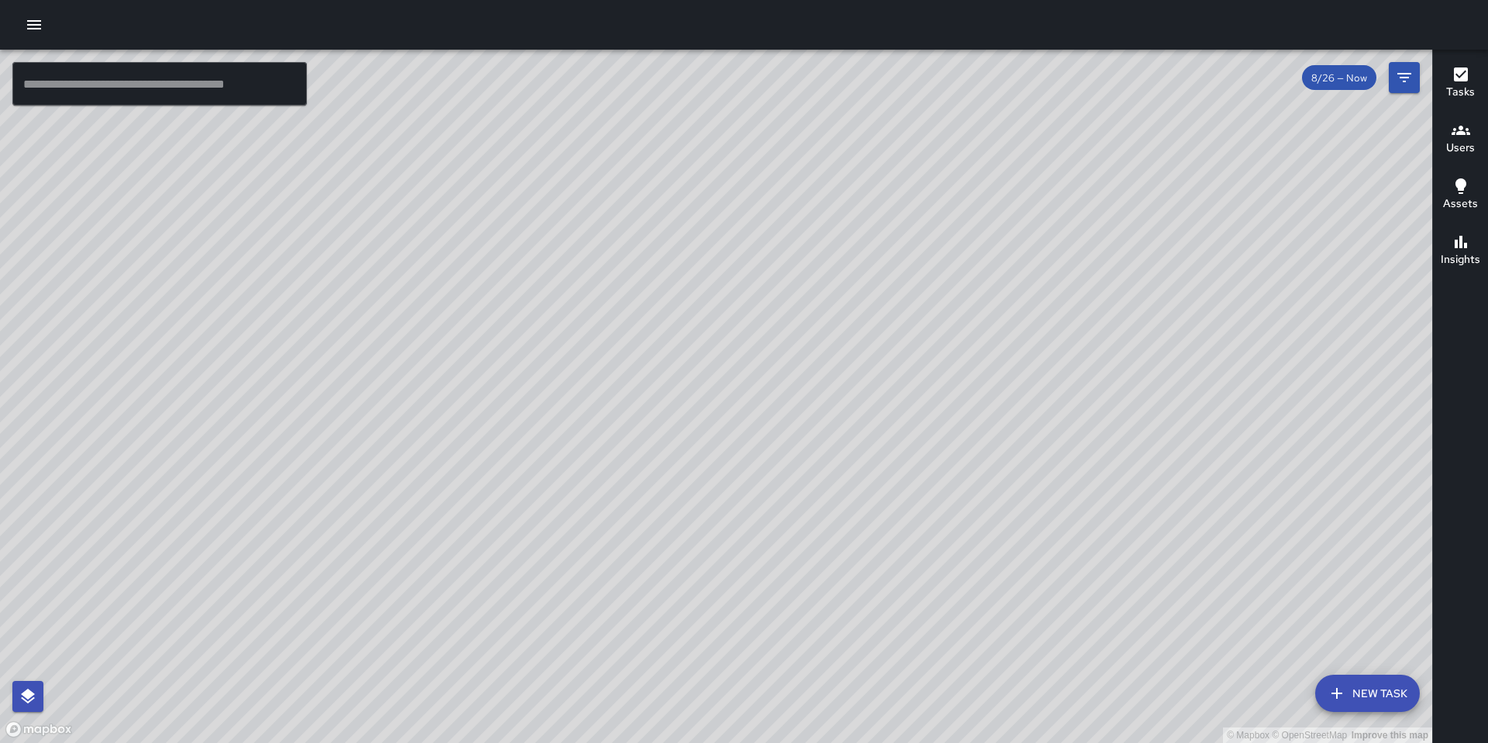
drag, startPoint x: 1081, startPoint y: 349, endPoint x: 728, endPoint y: 247, distance: 367.8
click at [728, 247] on div "© Mapbox © OpenStreetMap Improve this map" at bounding box center [716, 396] width 1433 height 693
